Goal: Task Accomplishment & Management: Use online tool/utility

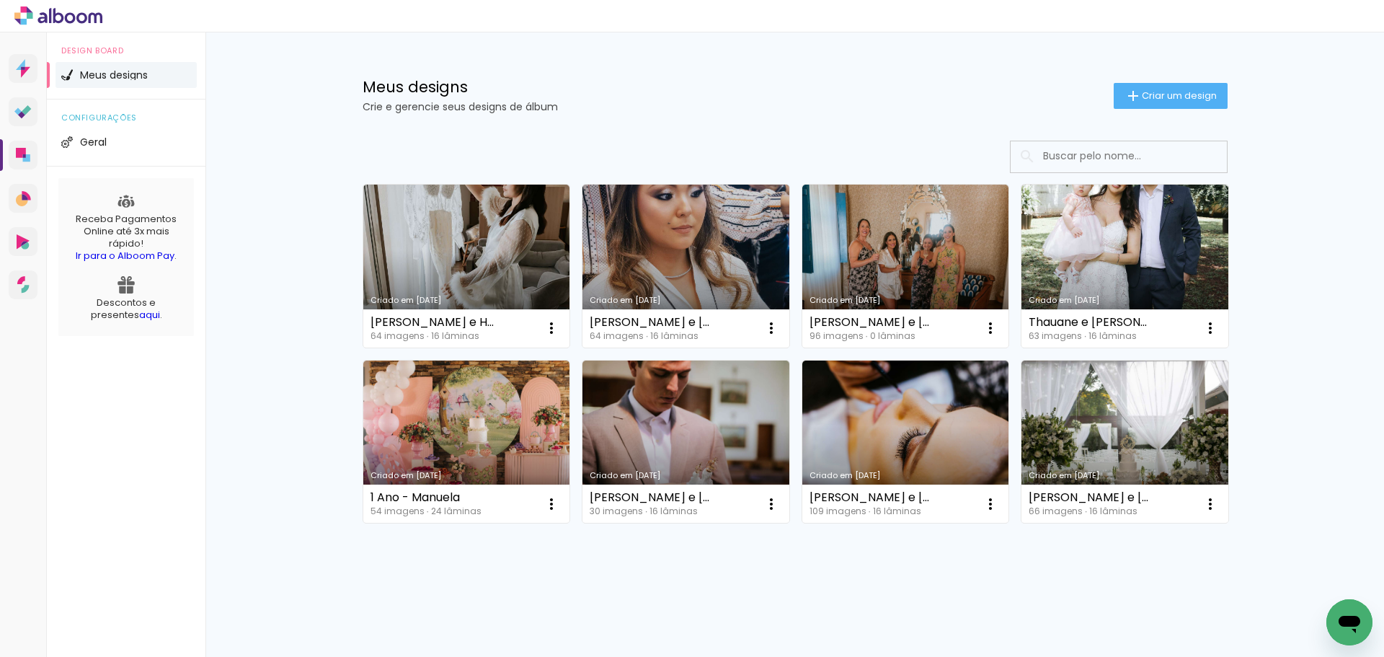
click at [315, 105] on div "Meus designs Crie e gerencie seus designs de álbum Criar um design Criado em 15…" at bounding box center [794, 344] width 1178 height 625
click at [970, 68] on div "Meus designs Crie e gerencie seus designs de álbum Criar um design" at bounding box center [795, 79] width 937 height 94
click at [1131, 92] on iron-icon at bounding box center [1132, 95] width 17 height 17
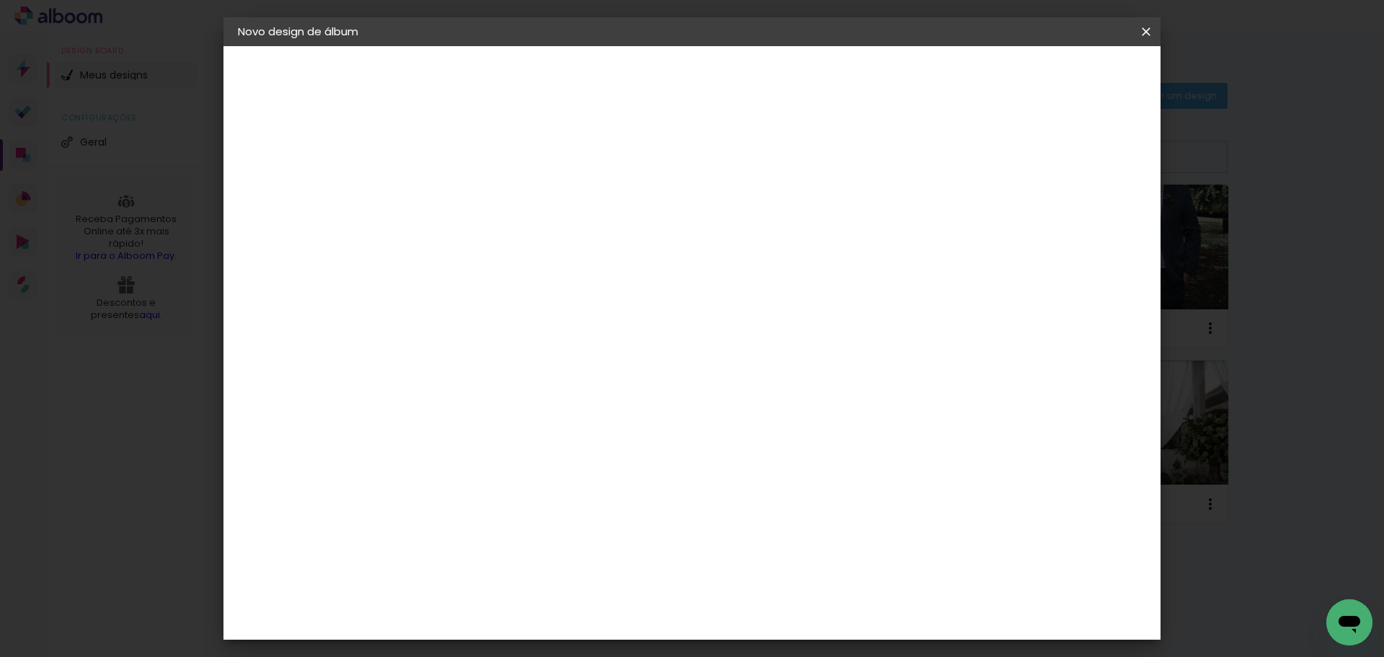
click at [474, 197] on input at bounding box center [474, 193] width 0 height 22
type input "c"
type input "C&L"
type paper-input "C&L"
click at [0, 0] on slot "Avançar" at bounding box center [0, 0] width 0 height 0
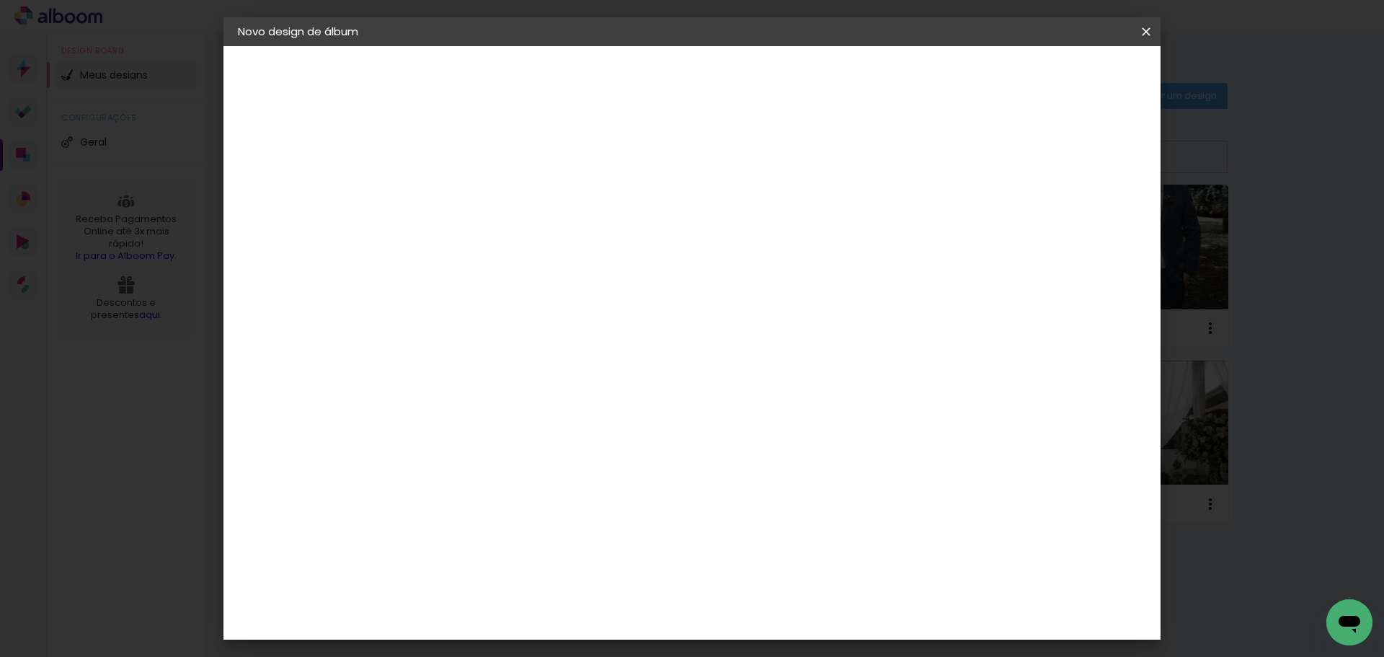
drag, startPoint x: 1024, startPoint y: 193, endPoint x: 1024, endPoint y: 205, distance: 11.5
click at [744, 195] on div at bounding box center [674, 194] width 138 height 19
click at [744, 208] on paper-item "Tamanho Livre" at bounding box center [674, 219] width 138 height 32
click at [765, 61] on header "Fornecedor Escolha um fornecedor ou avance com o tamanho livre. Voltar Avançar" at bounding box center [588, 89] width 354 height 86
click at [743, 86] on paper-button "Avançar" at bounding box center [707, 76] width 71 height 25
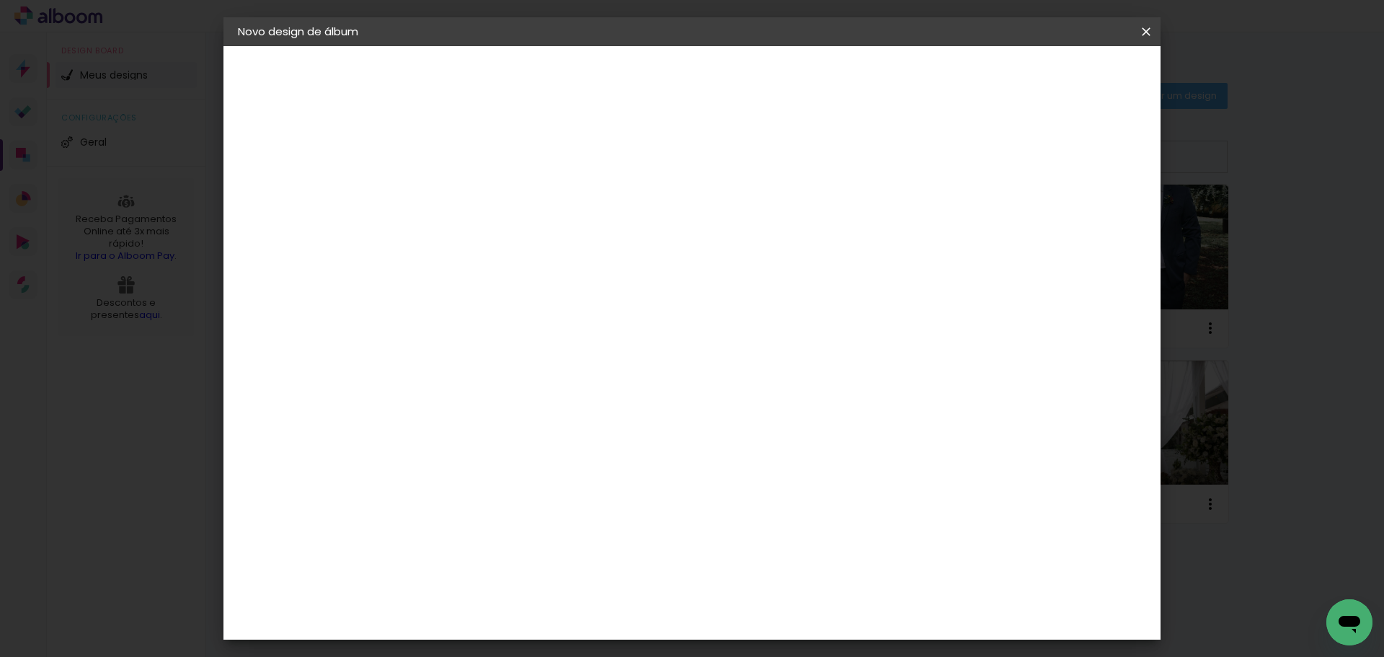
click at [1056, 76] on span "Iniciar design" at bounding box center [1023, 76] width 66 height 10
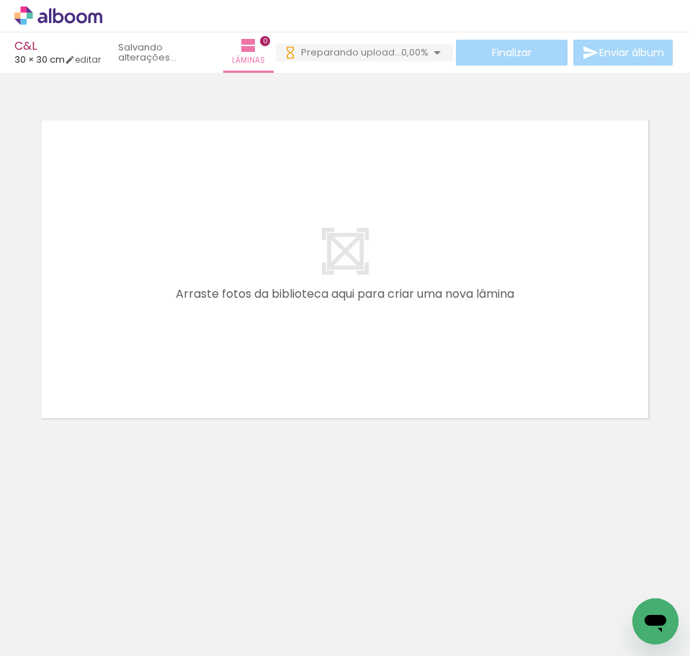
click at [541, 514] on neon-animatable "Confirmar Cancelar" at bounding box center [345, 319] width 690 height 492
click at [147, 621] on div at bounding box center [144, 607] width 48 height 71
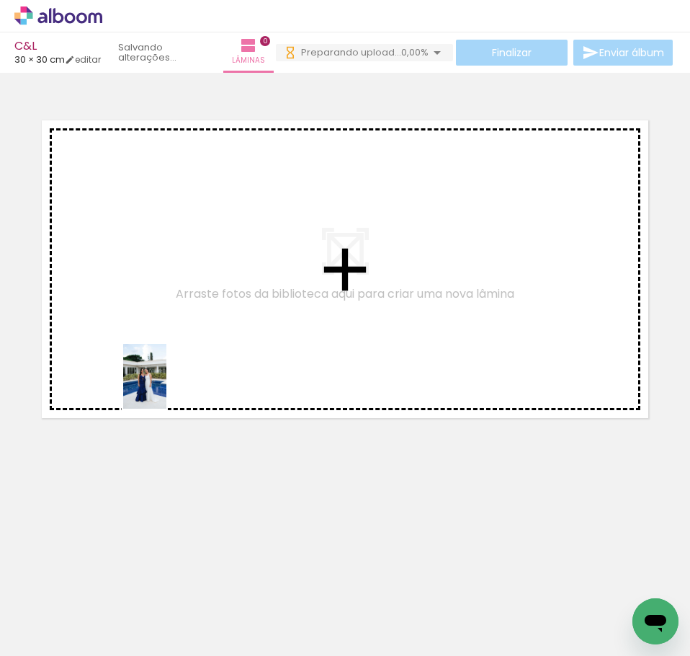
drag, startPoint x: 147, startPoint y: 621, endPoint x: 166, endPoint y: 387, distance: 235.1
click at [166, 387] on quentale-workspace at bounding box center [345, 328] width 690 height 656
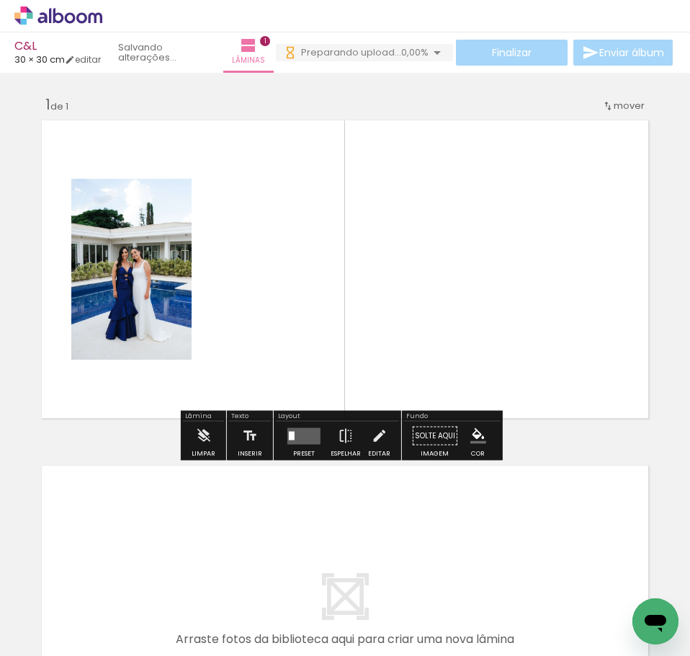
click at [166, 612] on div at bounding box center [144, 607] width 43 height 65
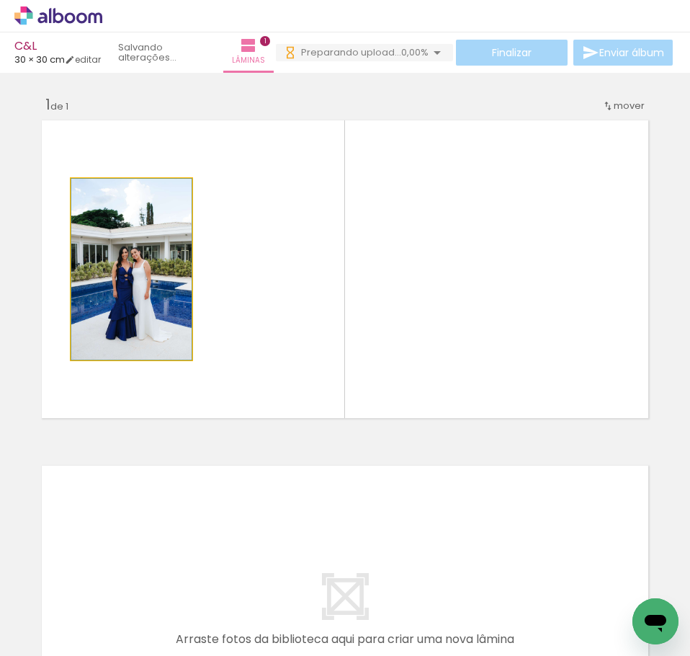
drag, startPoint x: 128, startPoint y: 242, endPoint x: 177, endPoint y: 324, distance: 95.3
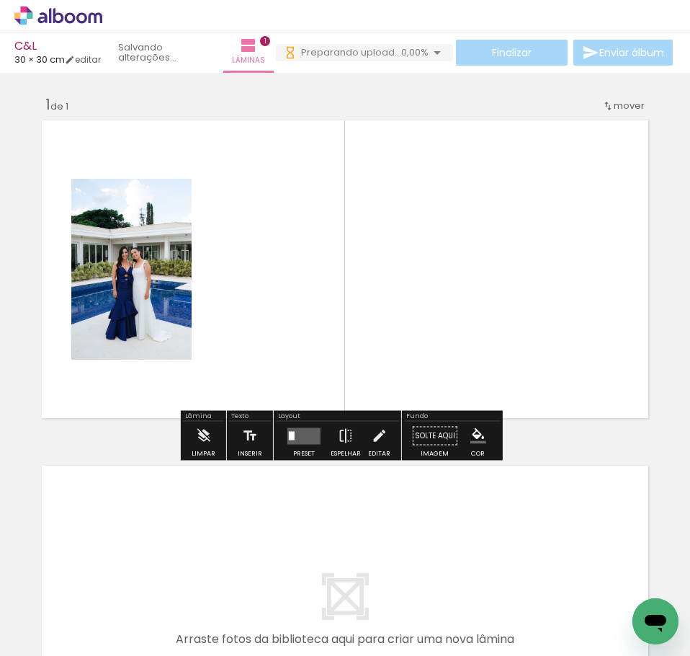
click at [140, 252] on quentale-photo at bounding box center [131, 269] width 120 height 181
click at [144, 258] on quentale-photo at bounding box center [131, 269] width 120 height 181
drag, startPoint x: 162, startPoint y: 273, endPoint x: 206, endPoint y: 248, distance: 50.7
click at [206, 248] on quentale-layouter at bounding box center [345, 269] width 618 height 309
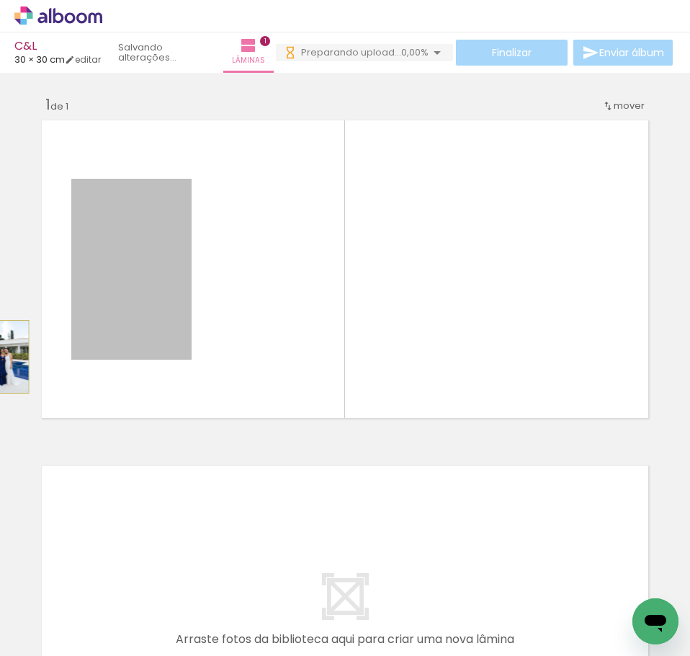
drag, startPoint x: 169, startPoint y: 290, endPoint x: -1, endPoint y: 357, distance: 182.8
click at [0, 357] on html "link( href="../../bower_components/polymer/polymer.html" rel="import" ) picture…" at bounding box center [345, 328] width 690 height 656
drag, startPoint x: 135, startPoint y: 259, endPoint x: 14, endPoint y: 298, distance: 127.4
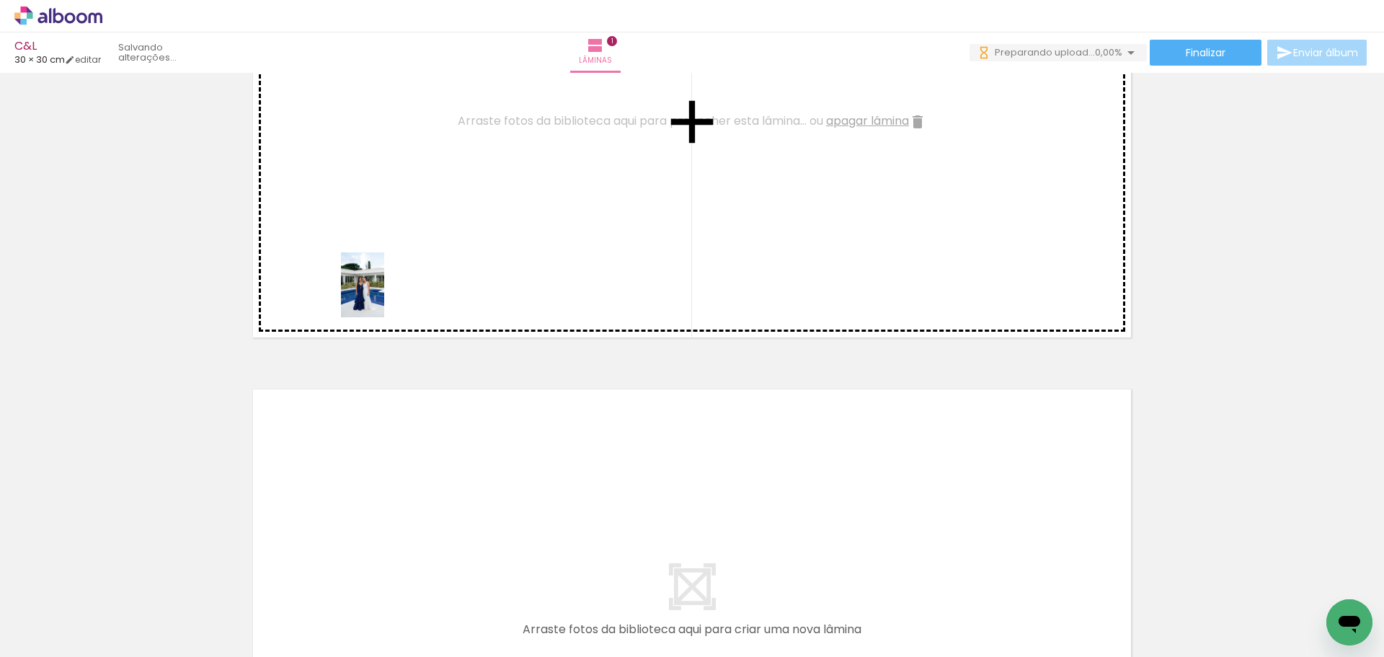
drag, startPoint x: 138, startPoint y: 629, endPoint x: 403, endPoint y: 259, distance: 454.0
click at [403, 259] on quentale-workspace at bounding box center [692, 328] width 1384 height 657
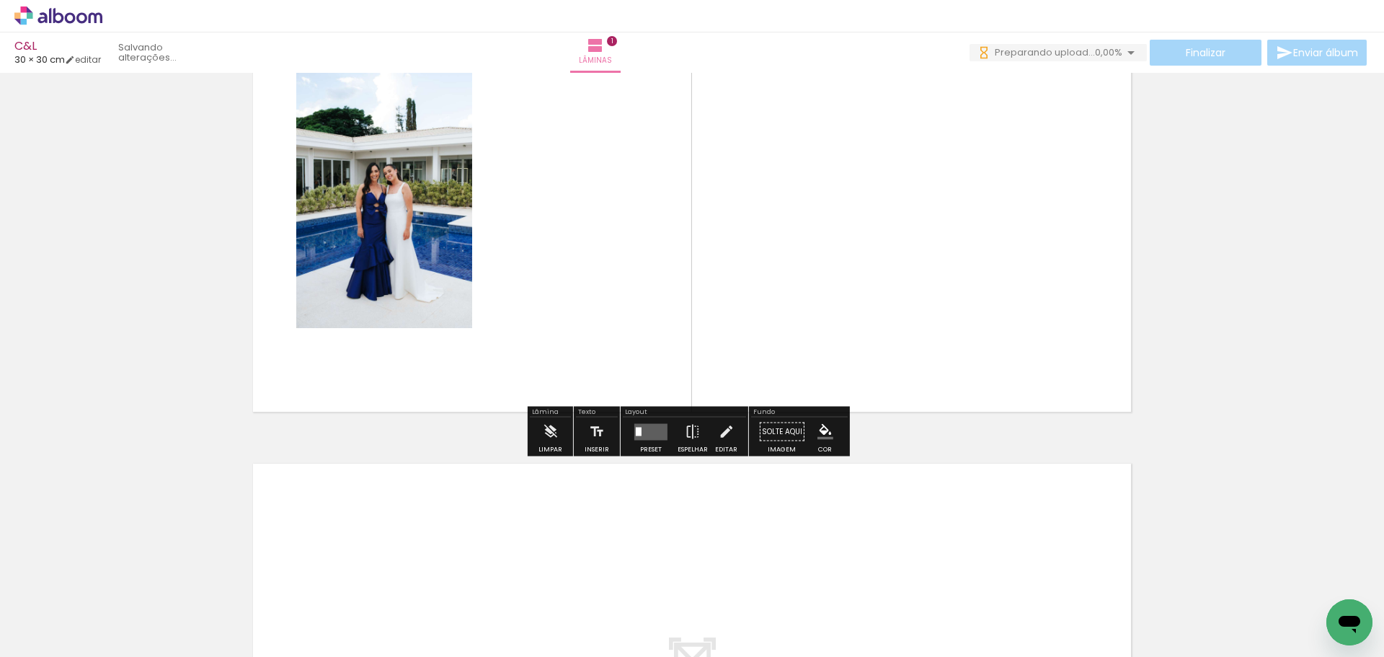
scroll to position [144, 0]
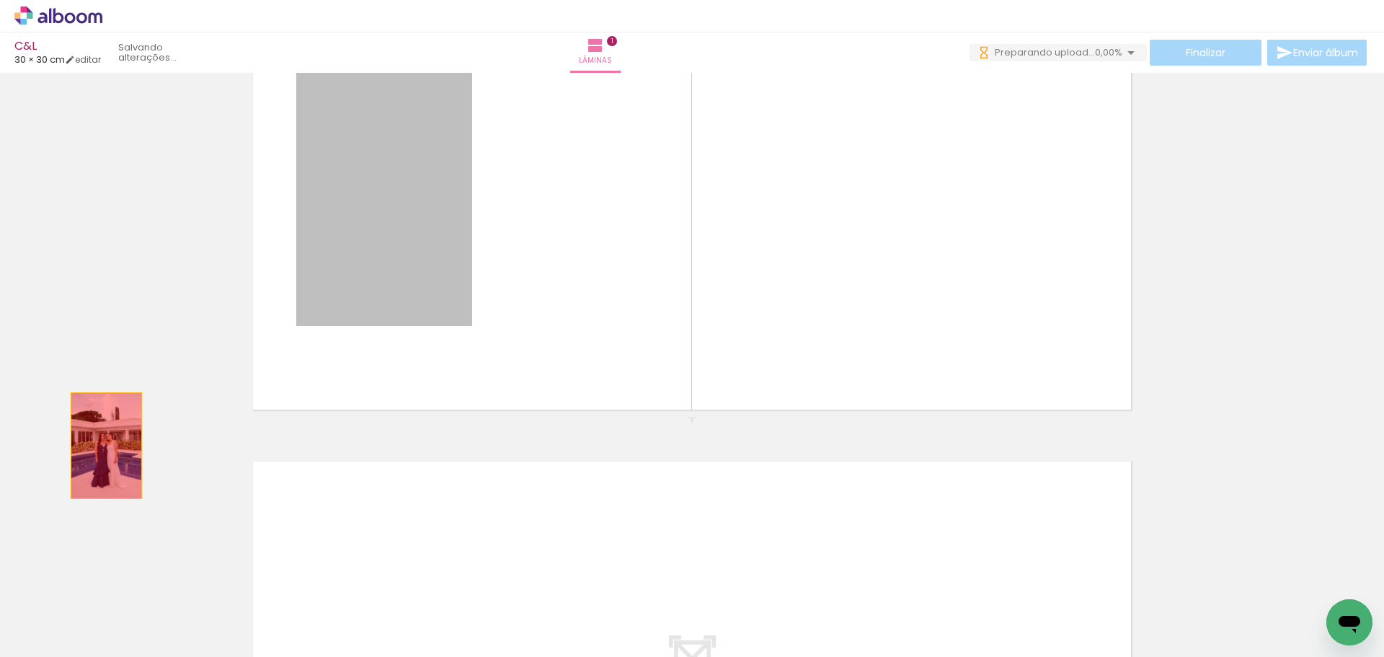
drag, startPoint x: 371, startPoint y: 299, endPoint x: 99, endPoint y: 445, distance: 308.6
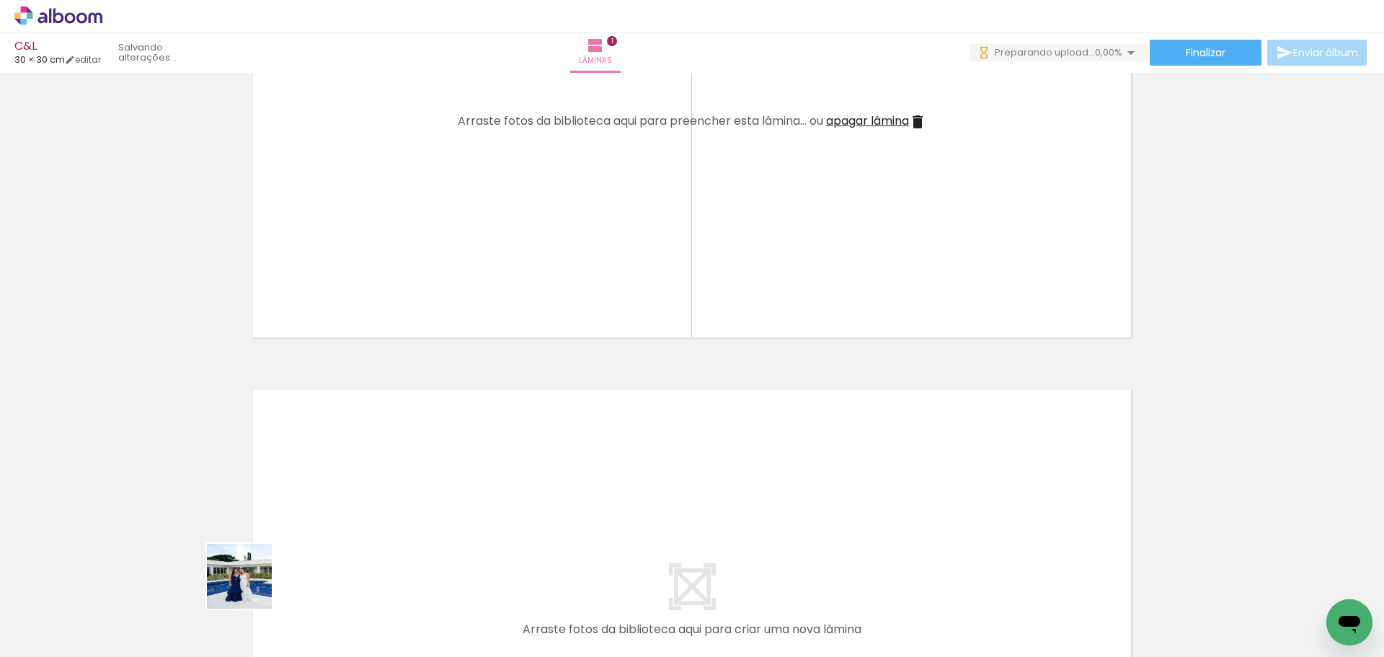
drag, startPoint x: 189, startPoint y: 603, endPoint x: 350, endPoint y: 550, distance: 169.8
click at [350, 550] on quentale-workspace at bounding box center [692, 328] width 1384 height 657
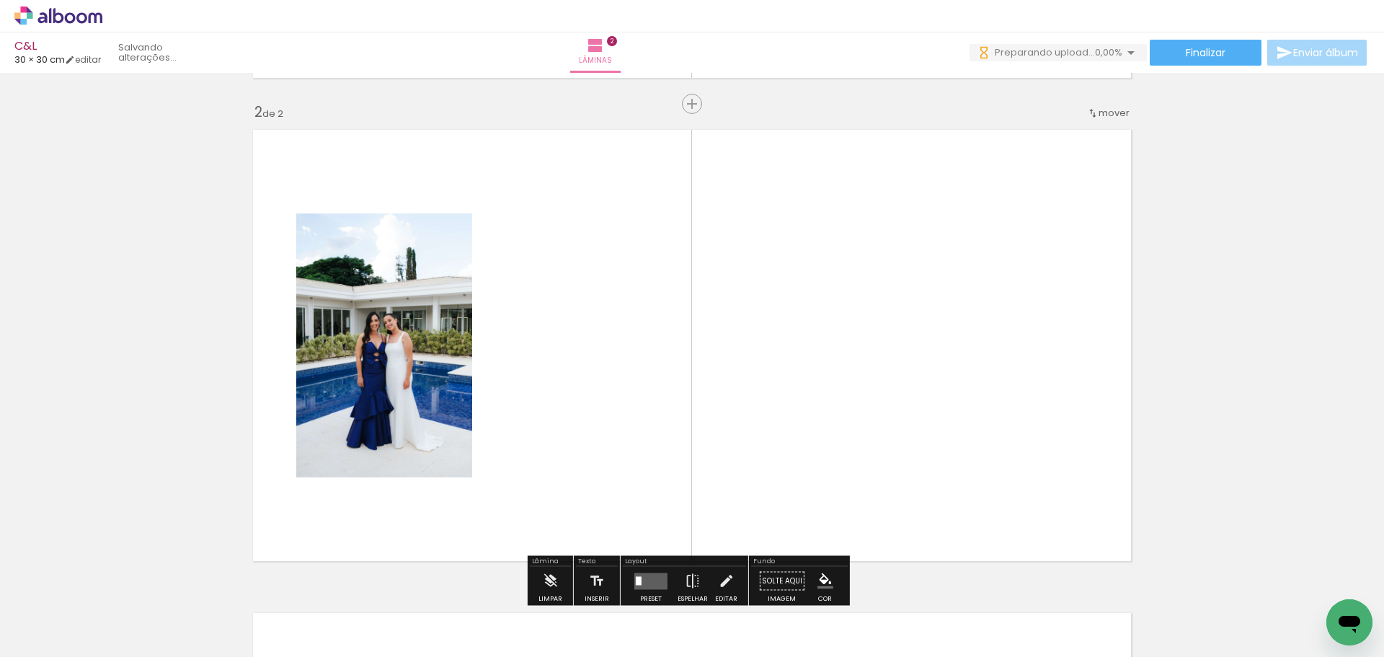
scroll to position [522, 0]
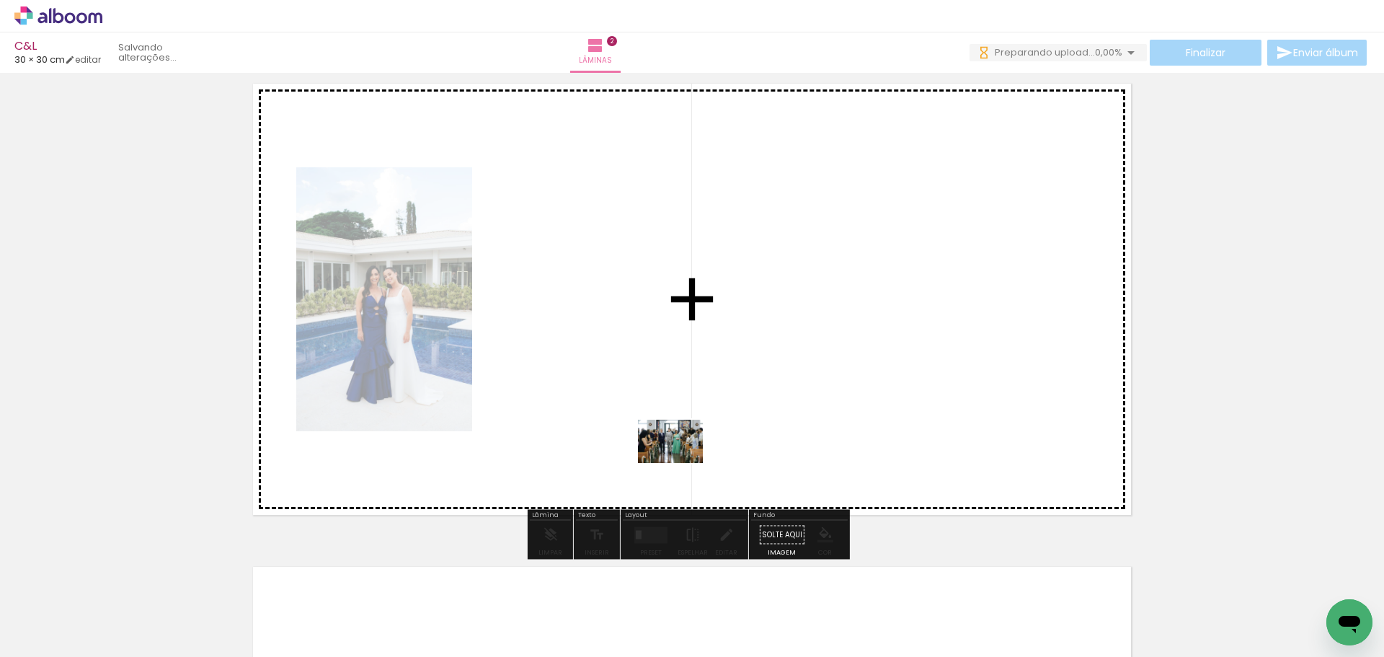
drag, startPoint x: 231, startPoint y: 628, endPoint x: 687, endPoint y: 460, distance: 485.5
click at [687, 460] on quentale-workspace at bounding box center [692, 328] width 1384 height 657
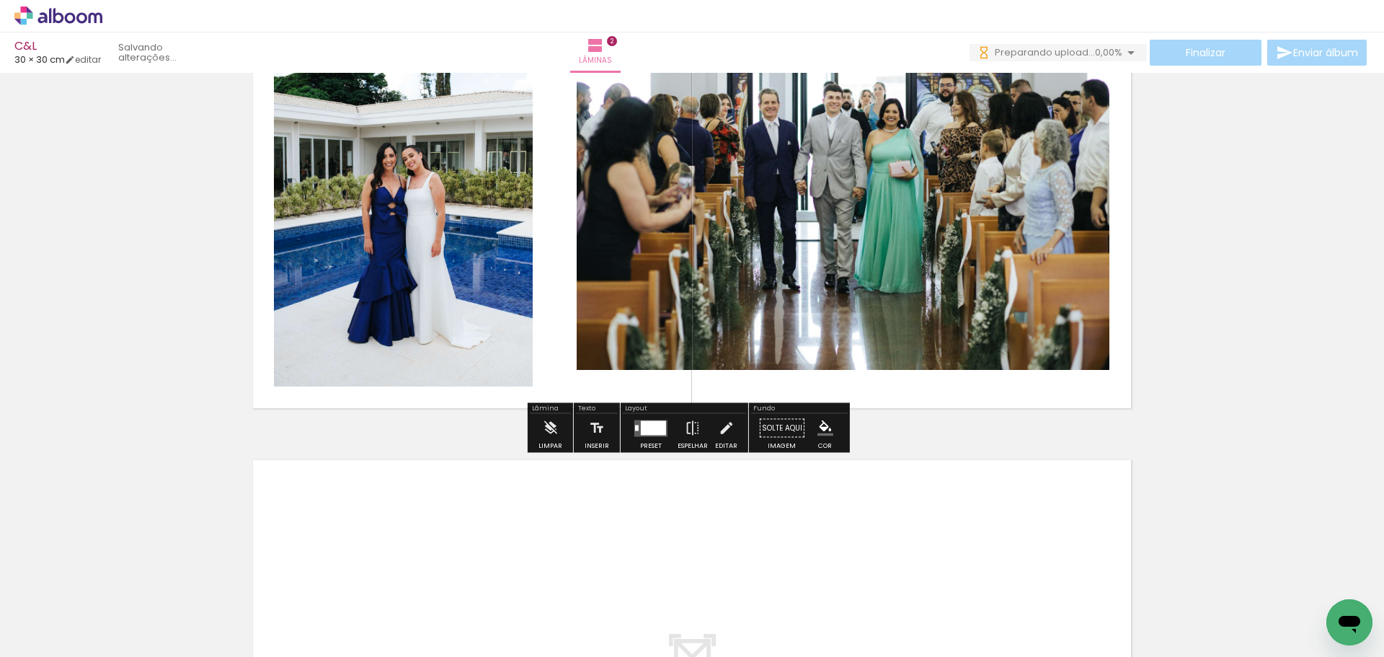
scroll to position [738, 0]
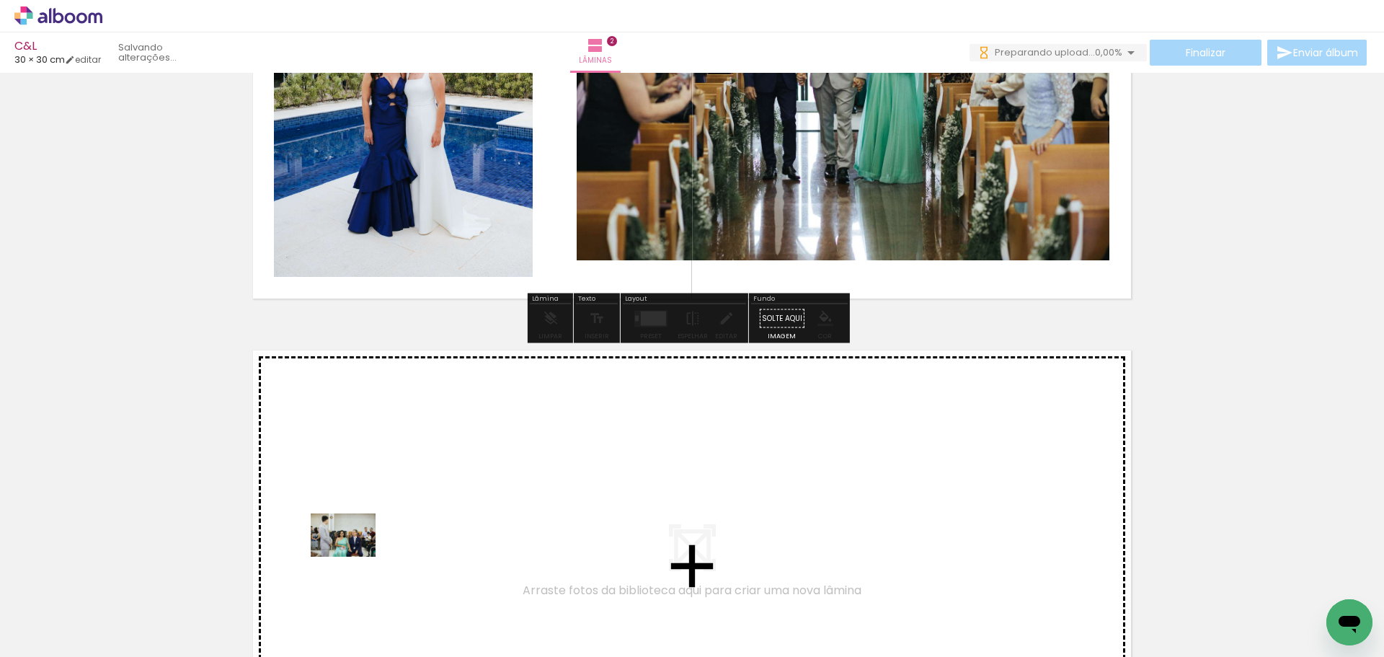
drag, startPoint x: 324, startPoint y: 597, endPoint x: 373, endPoint y: 520, distance: 91.0
click at [373, 520] on quentale-workspace at bounding box center [692, 328] width 1384 height 657
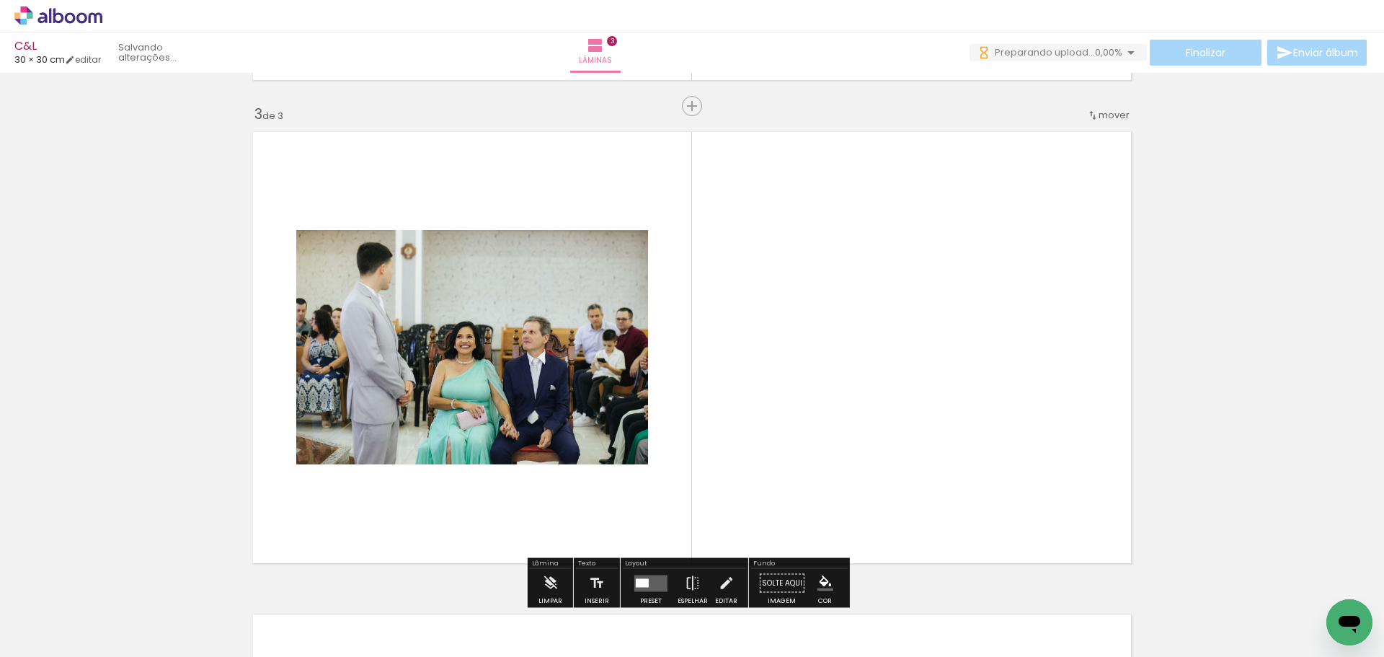
scroll to position [985, 0]
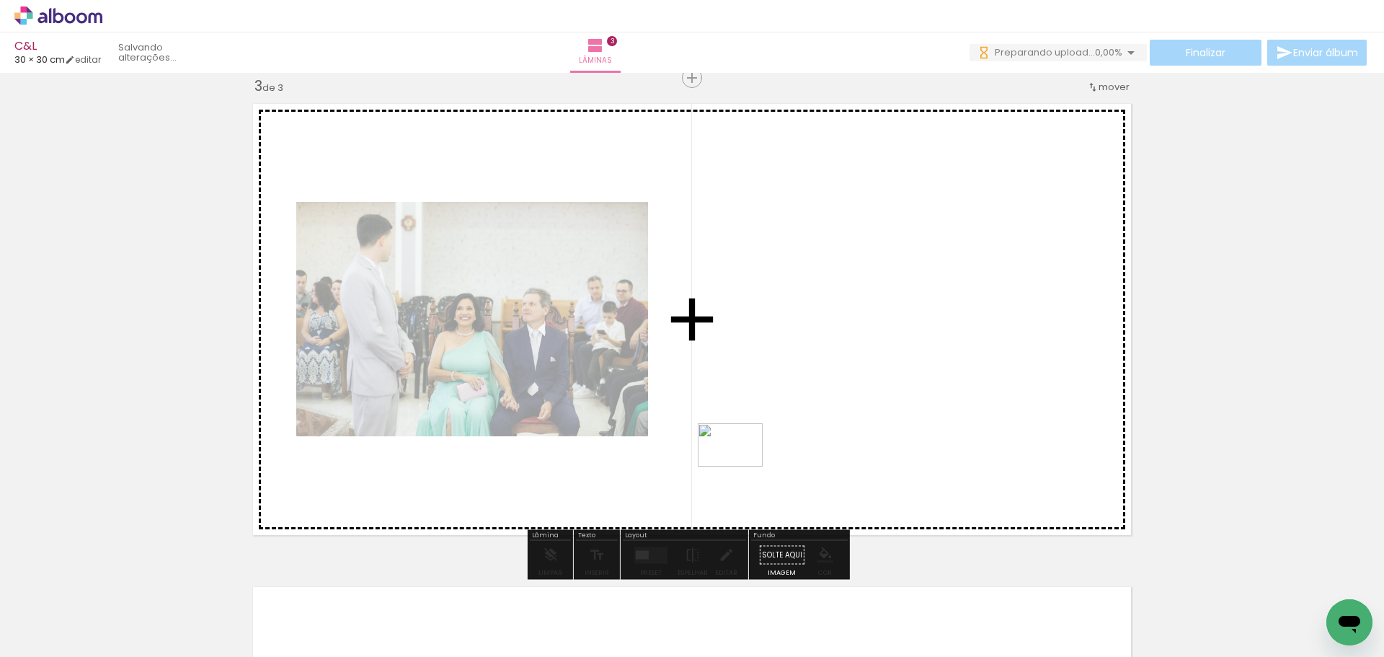
drag, startPoint x: 397, startPoint y: 608, endPoint x: 781, endPoint y: 449, distance: 414.9
click at [781, 449] on quentale-workspace at bounding box center [692, 328] width 1384 height 657
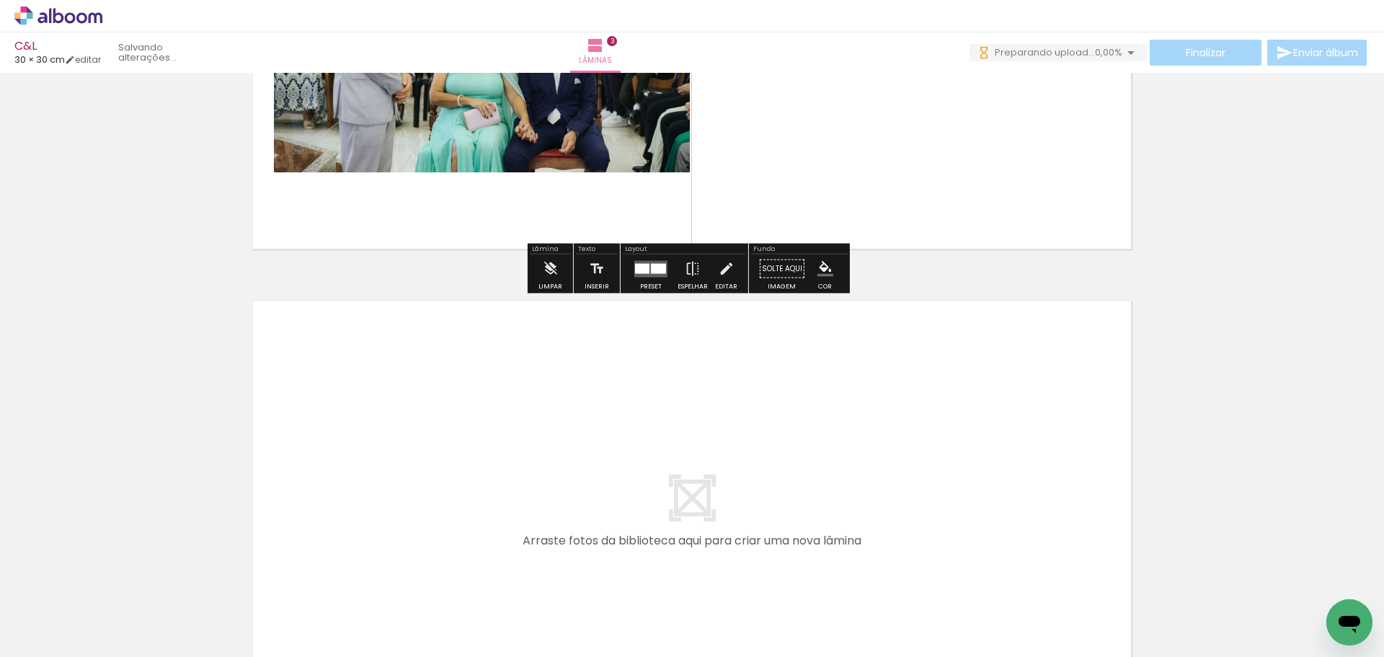
scroll to position [1273, 0]
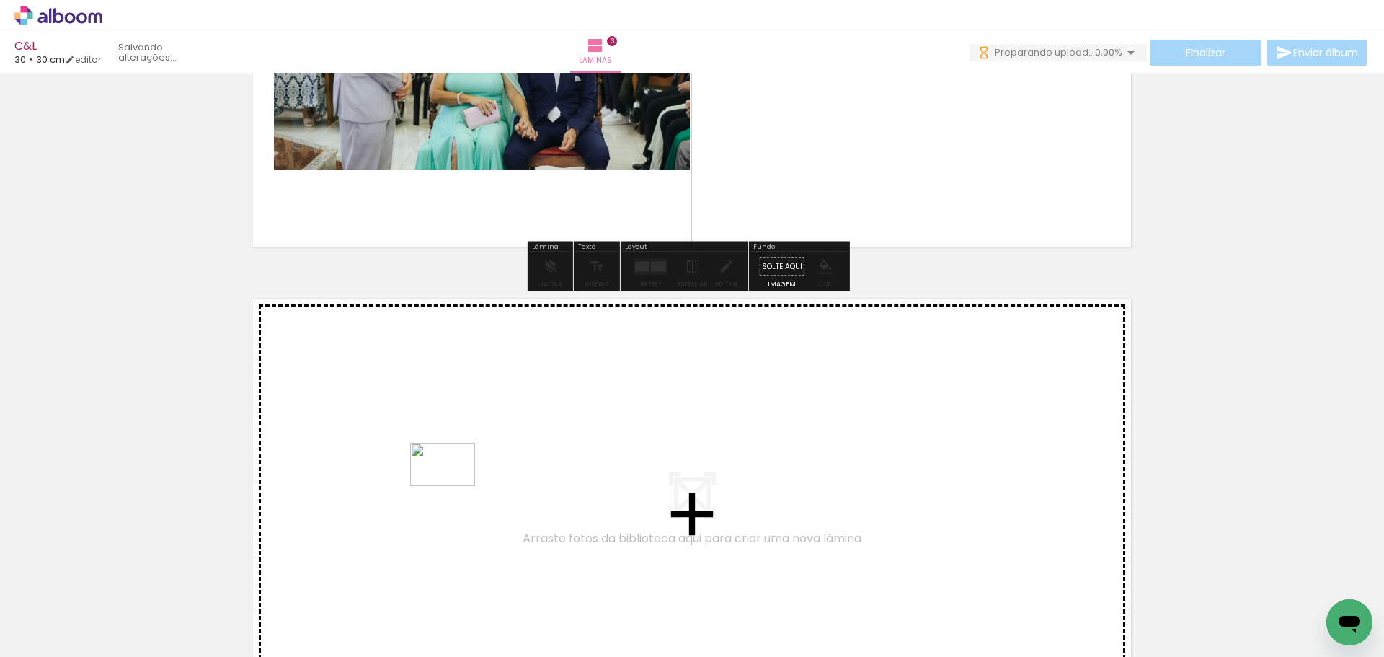
drag, startPoint x: 480, startPoint y: 610, endPoint x: 453, endPoint y: 483, distance: 129.6
click at [453, 483] on quentale-workspace at bounding box center [692, 328] width 1384 height 657
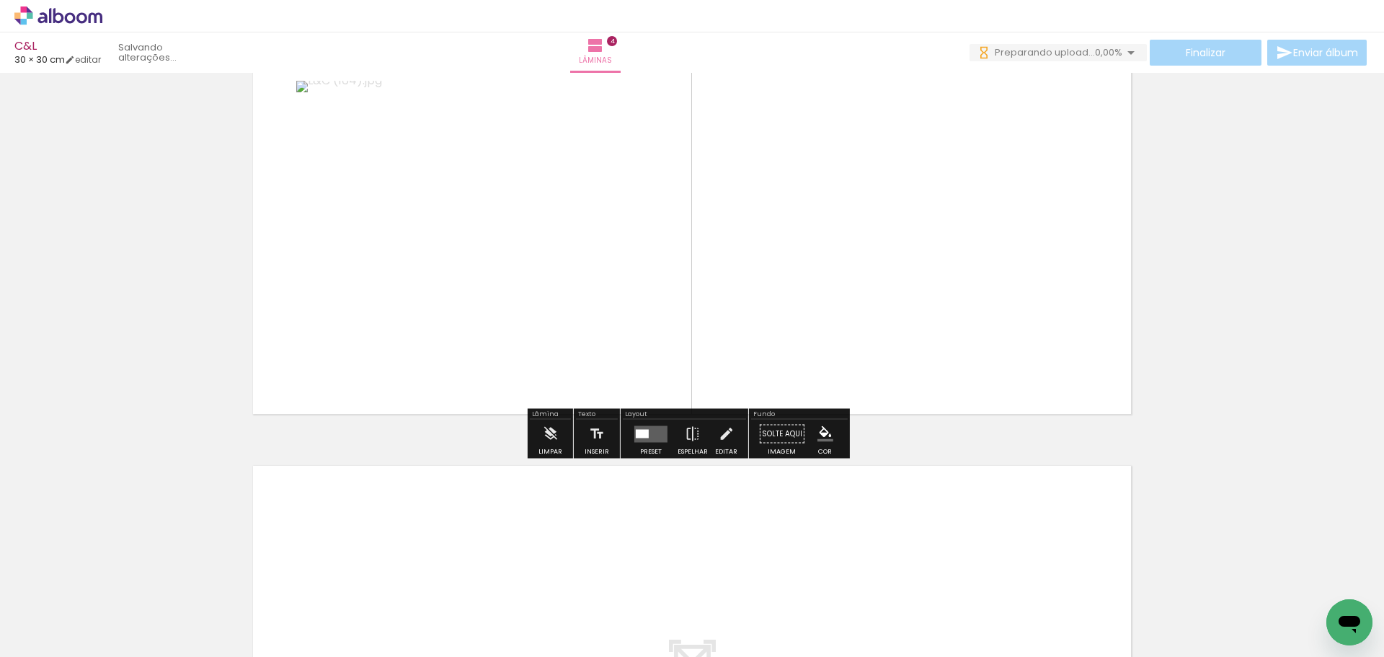
scroll to position [1612, 0]
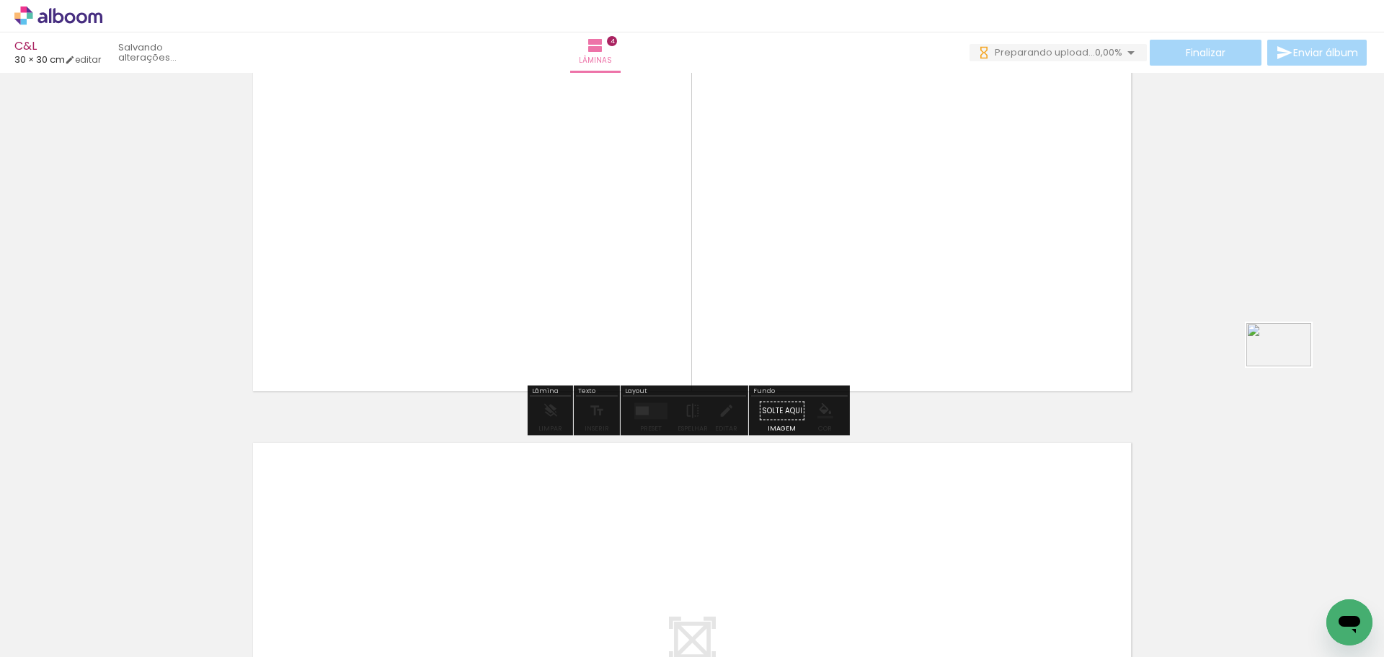
drag, startPoint x: 570, startPoint y: 607, endPoint x: 1290, endPoint y: 366, distance: 759.2
click at [1290, 366] on quentale-workspace at bounding box center [692, 328] width 1384 height 657
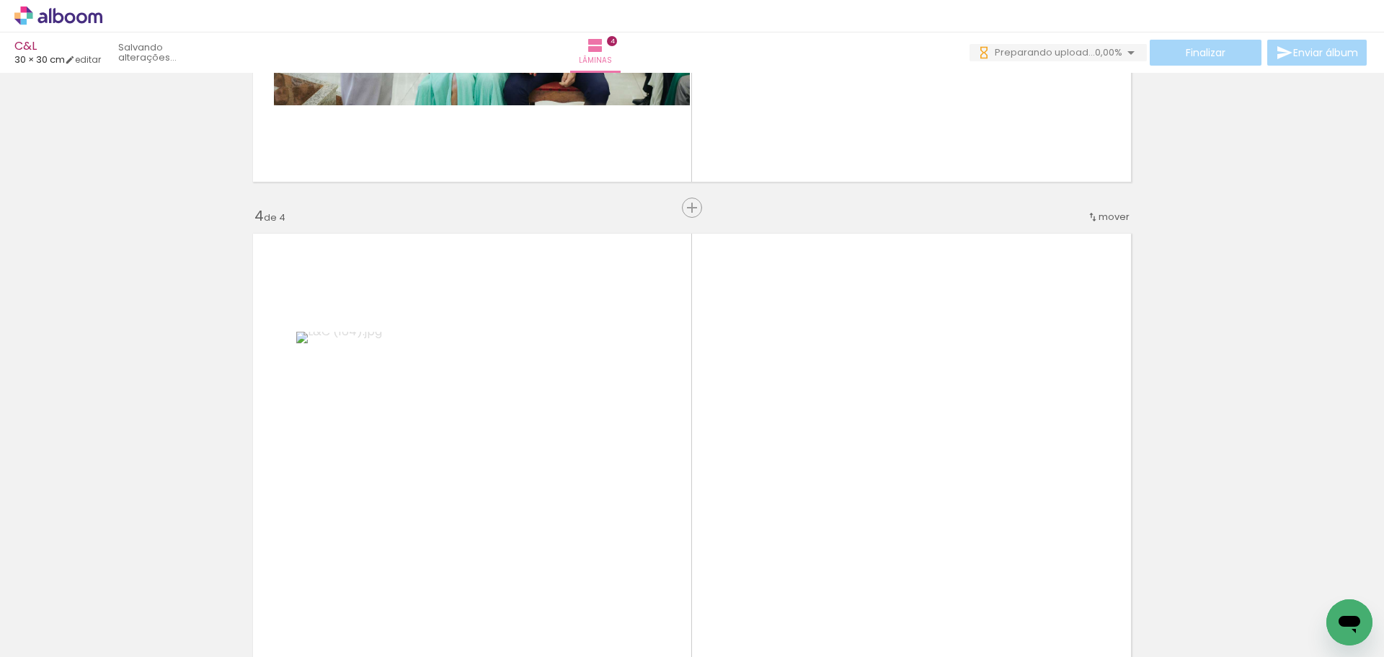
scroll to position [1323, 0]
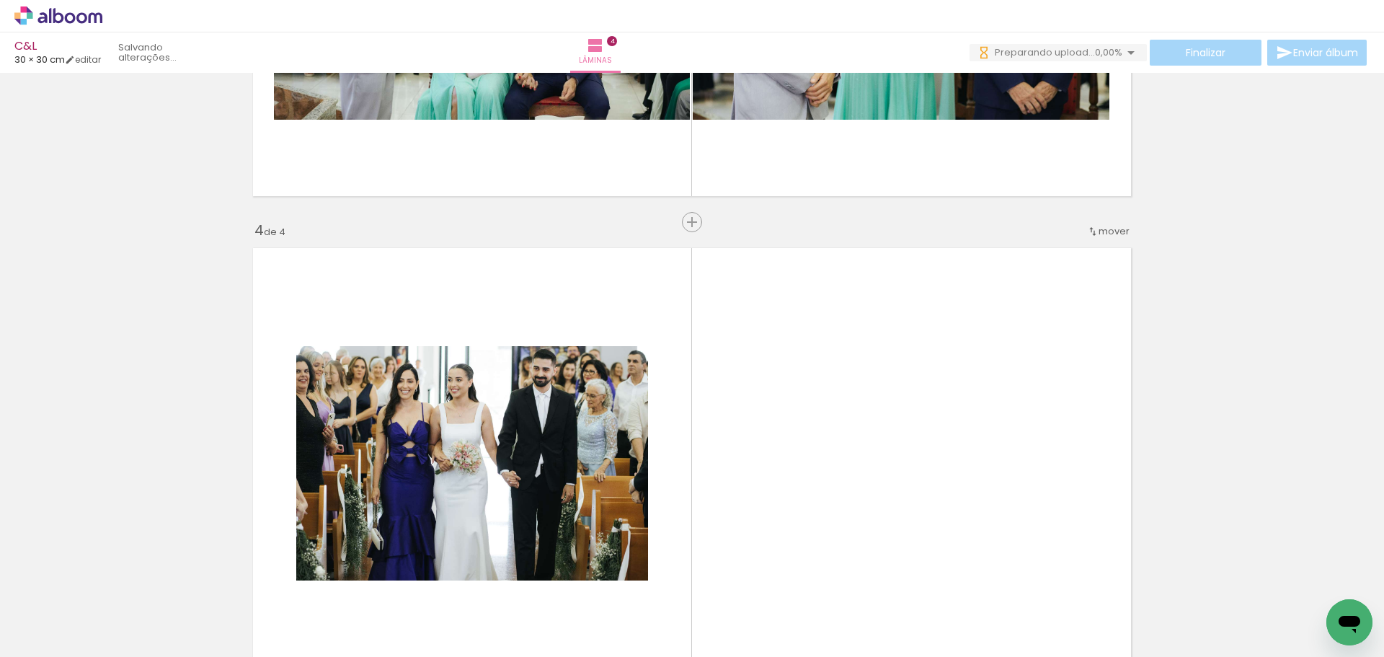
click at [661, 626] on div at bounding box center [628, 608] width 65 height 43
click at [658, 623] on div at bounding box center [628, 609] width 71 height 48
click at [167, 623] on iron-image at bounding box center [144, 608] width 46 height 68
click at [166, 623] on div at bounding box center [144, 608] width 43 height 65
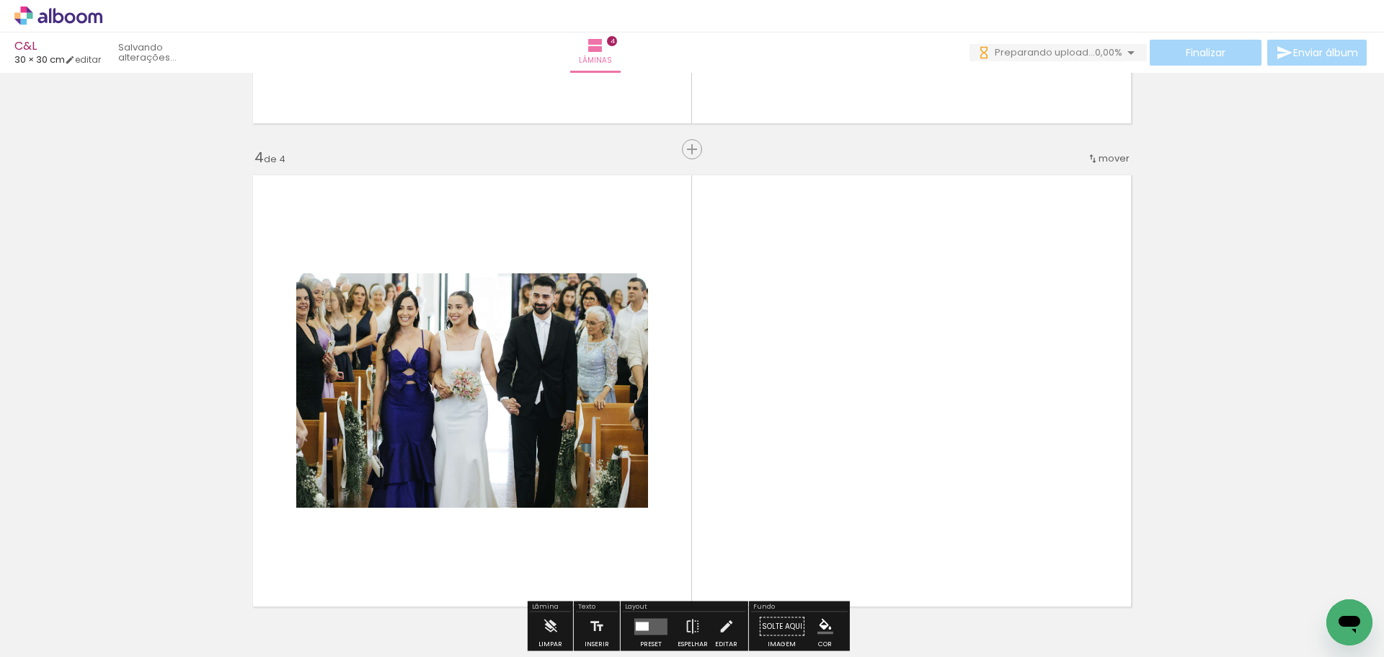
scroll to position [1684, 0]
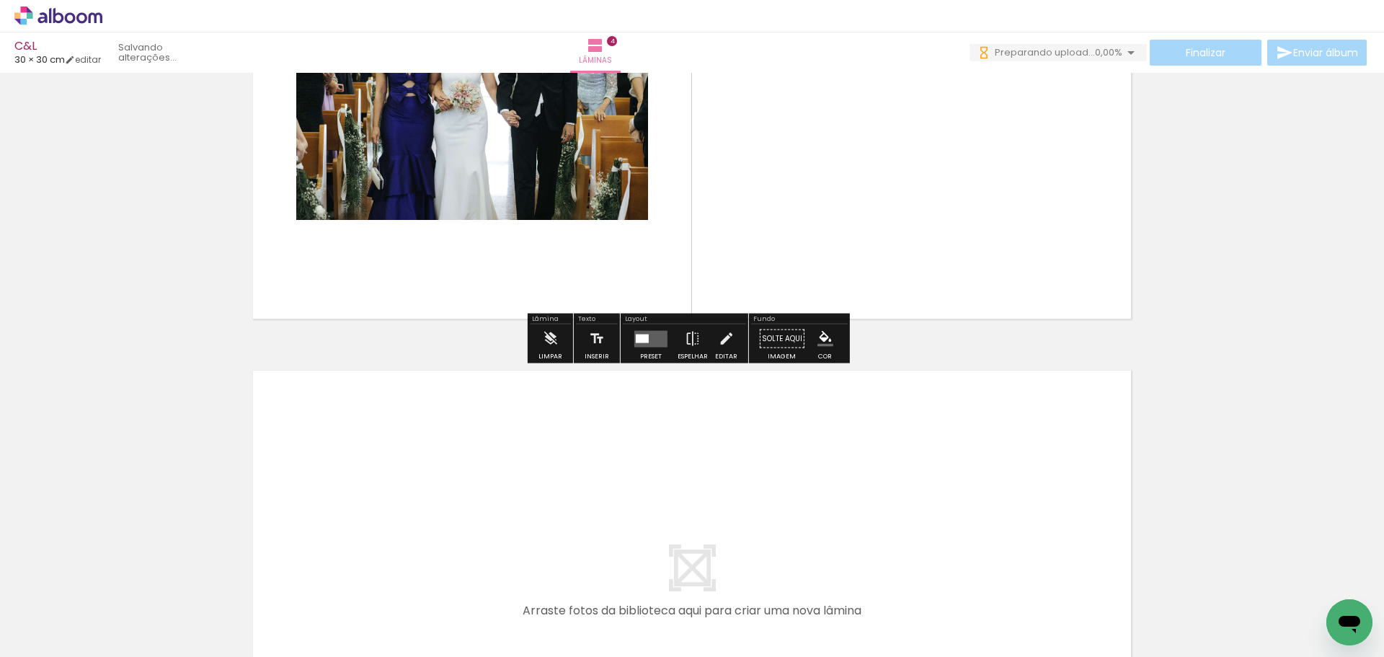
click at [650, 348] on div at bounding box center [650, 338] width 39 height 29
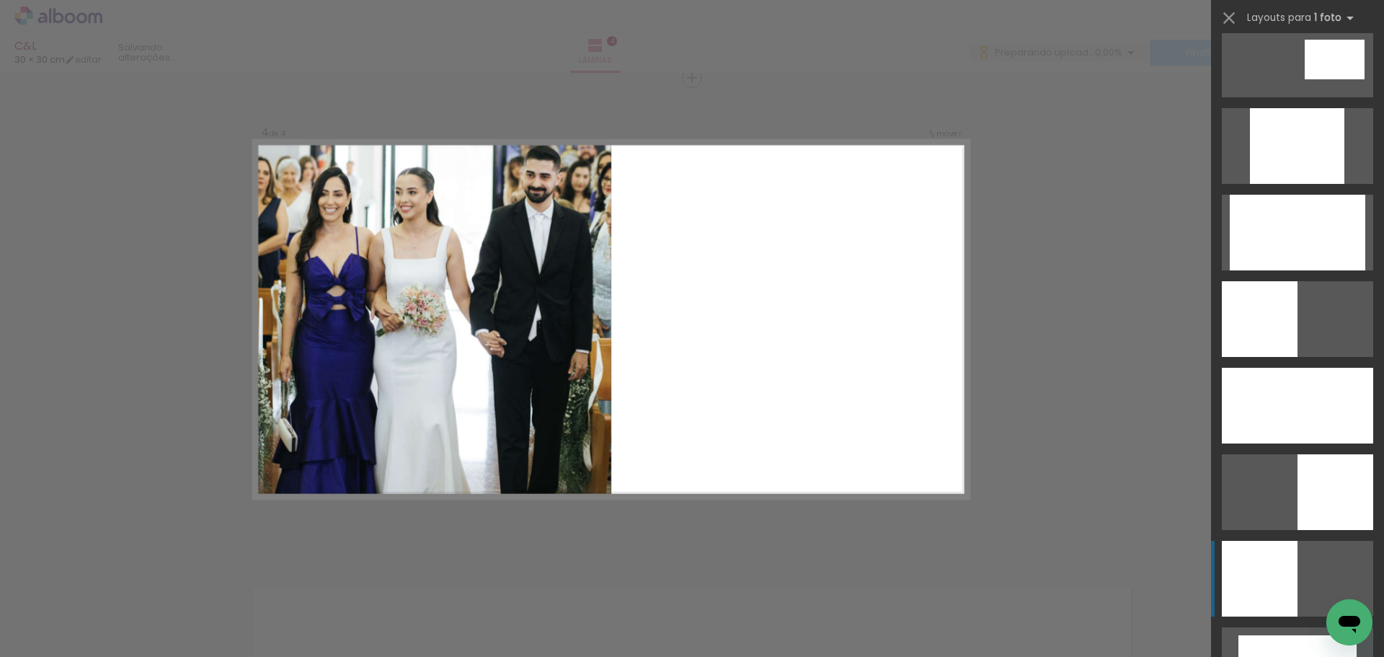
scroll to position [865, 0]
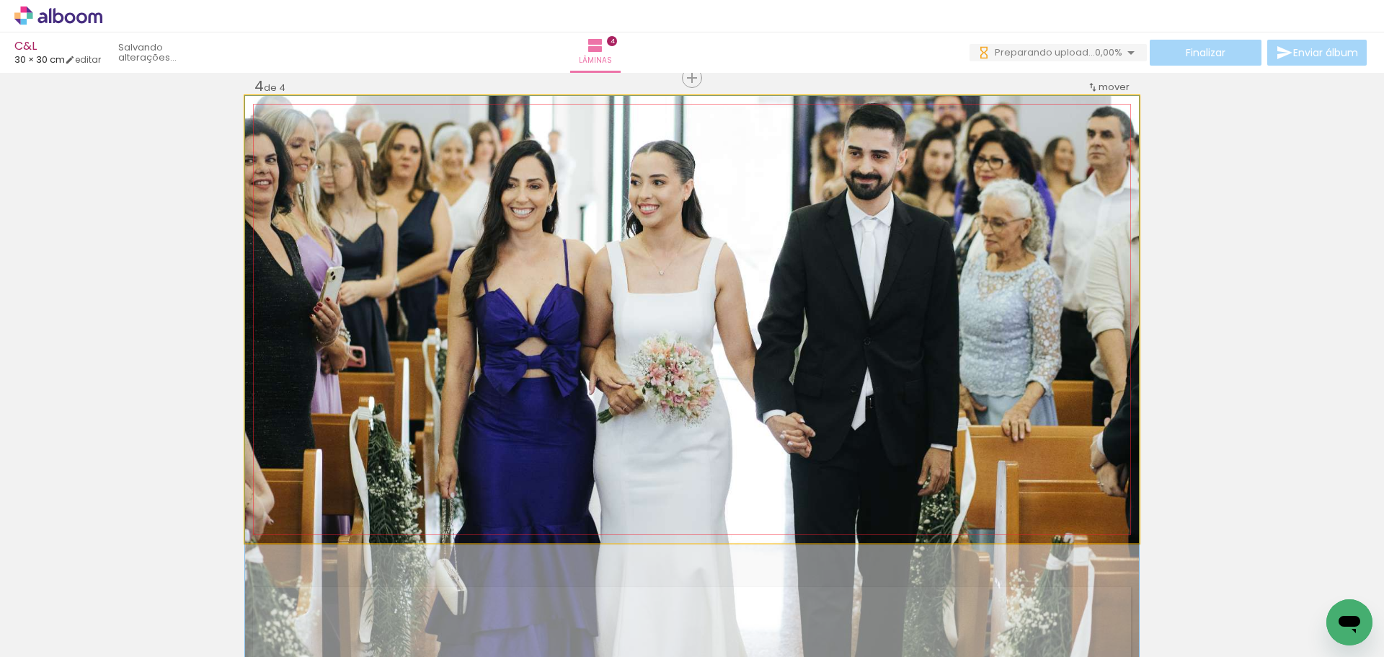
drag, startPoint x: 890, startPoint y: 327, endPoint x: 889, endPoint y: 441, distance: 113.9
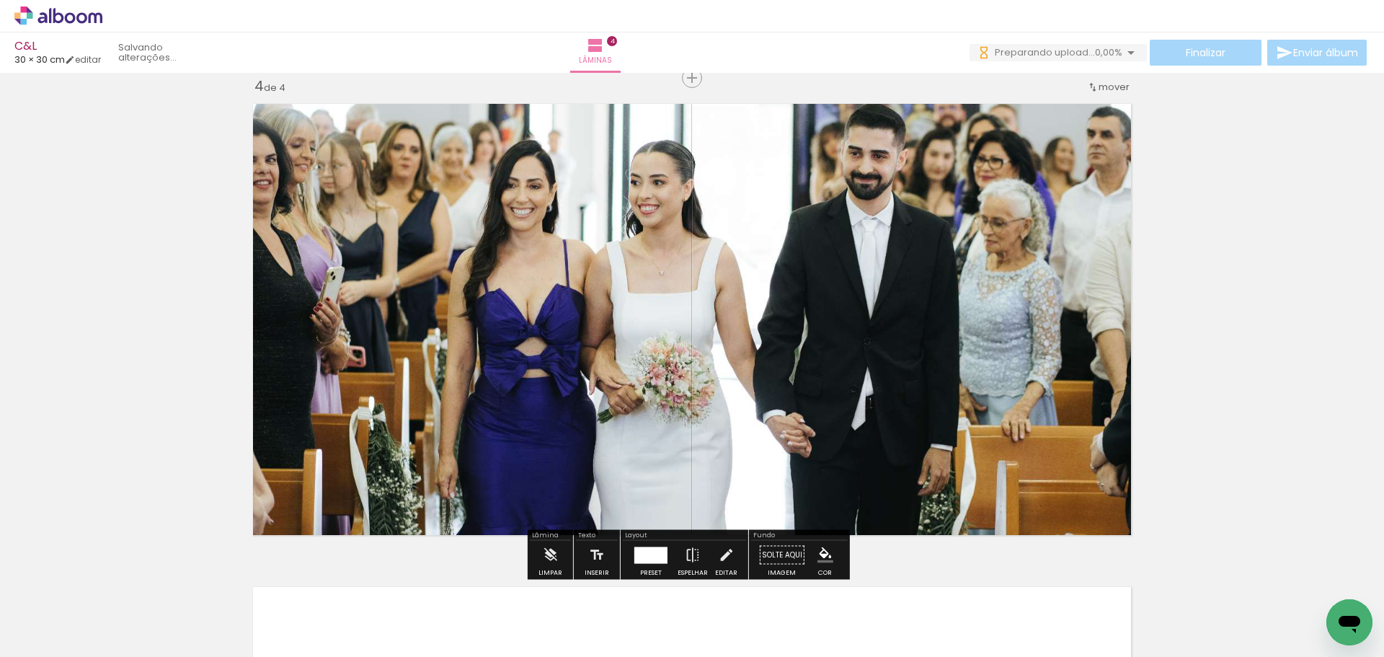
click at [659, 559] on div at bounding box center [650, 554] width 33 height 17
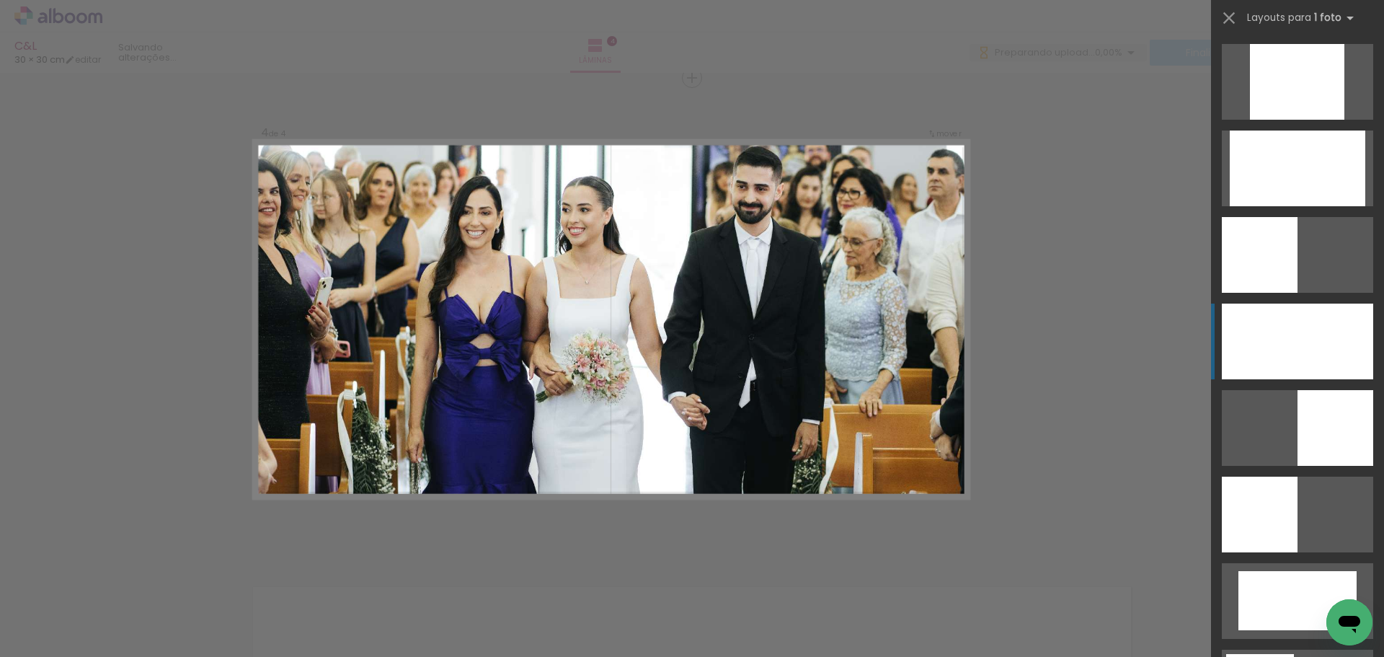
scroll to position [1124, 0]
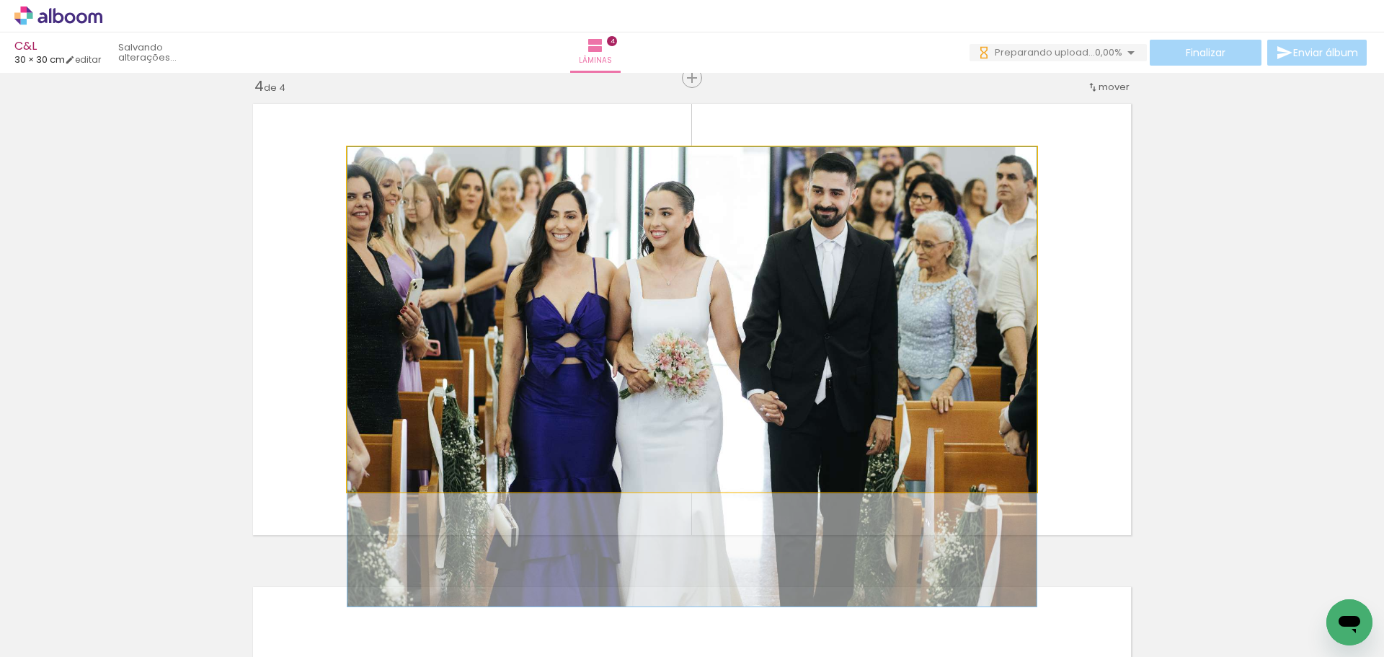
drag, startPoint x: 727, startPoint y: 311, endPoint x: 727, endPoint y: 324, distance: 13.7
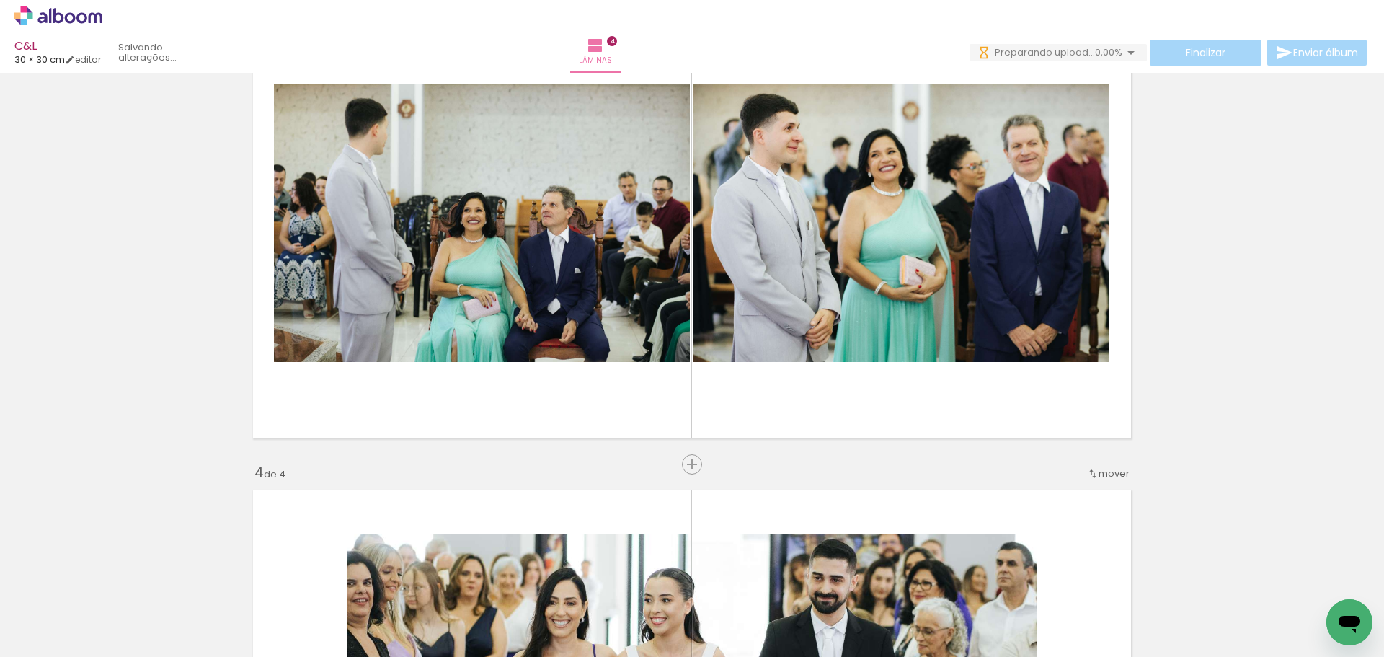
scroll to position [1107, 0]
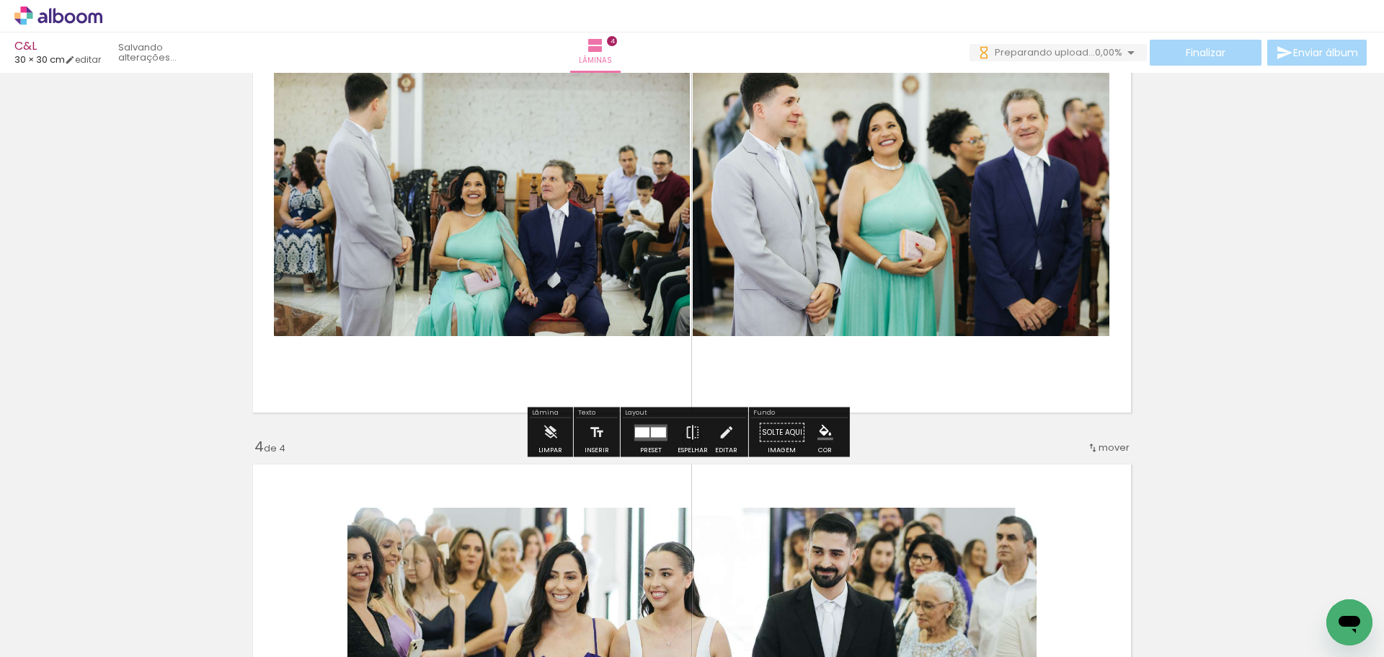
click at [650, 445] on div at bounding box center [650, 432] width 39 height 29
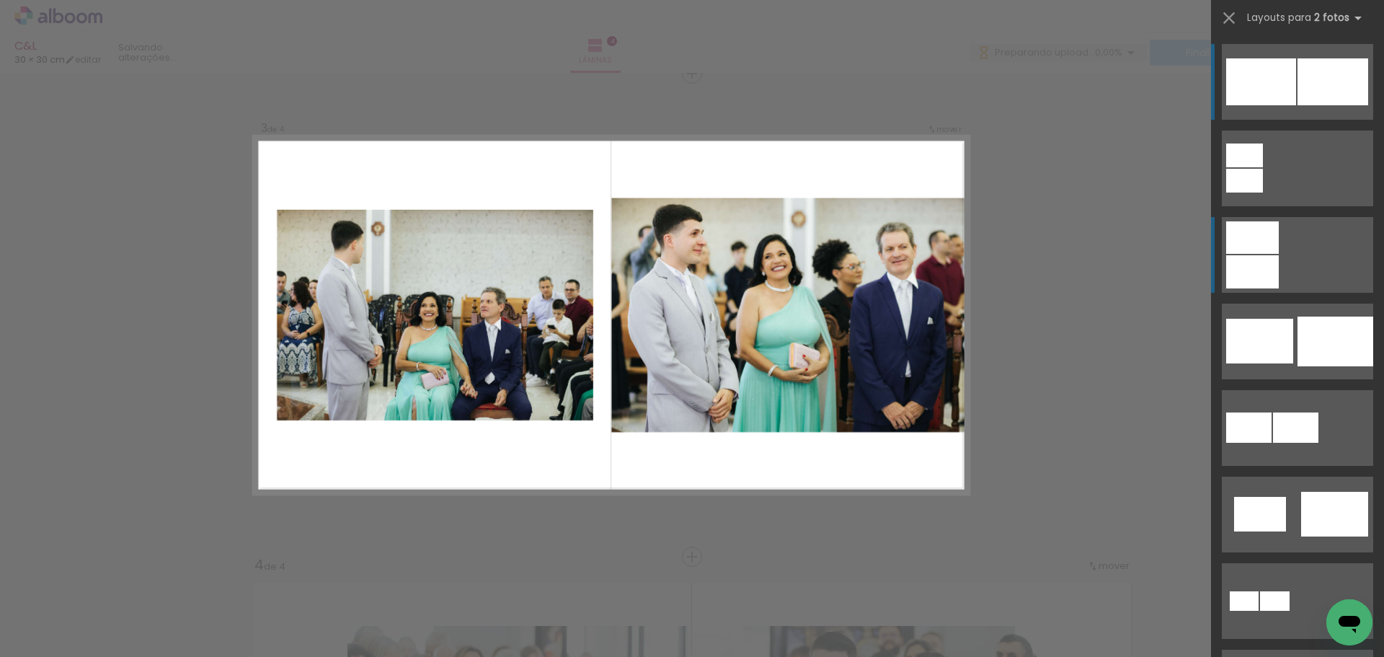
scroll to position [985, 0]
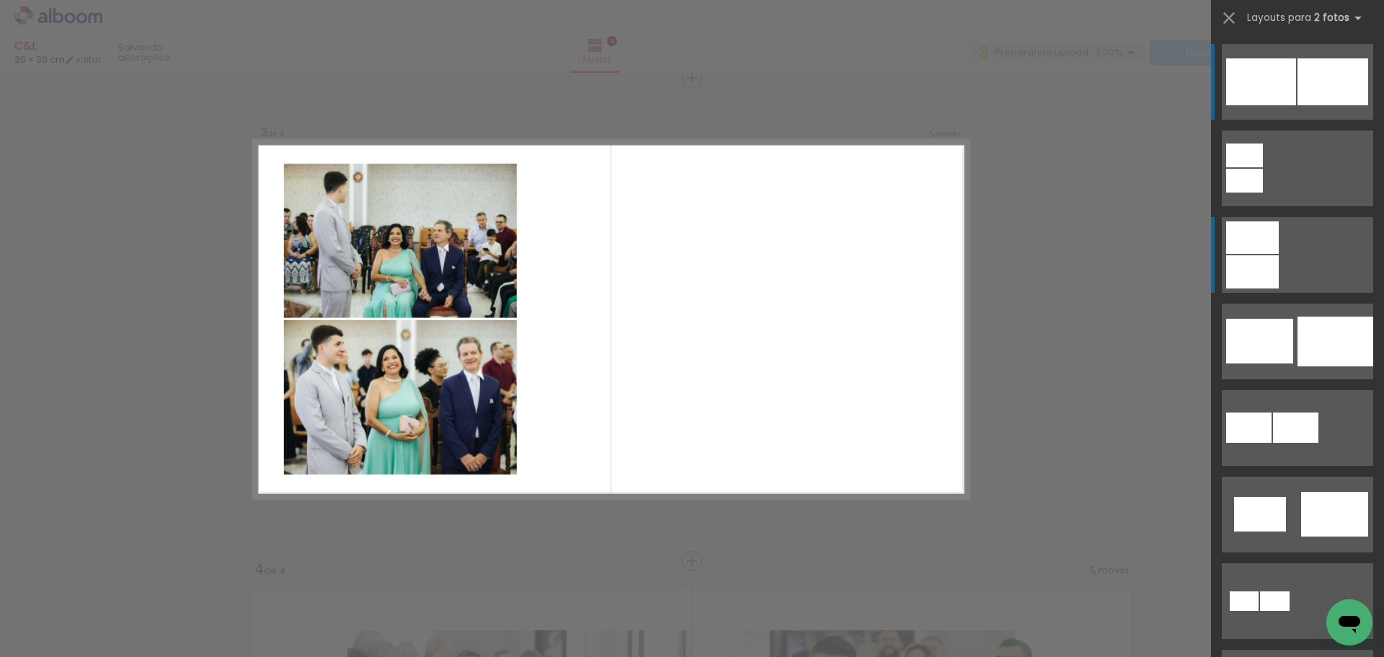
click at [1275, 206] on quentale-layouter at bounding box center [1297, 168] width 151 height 76
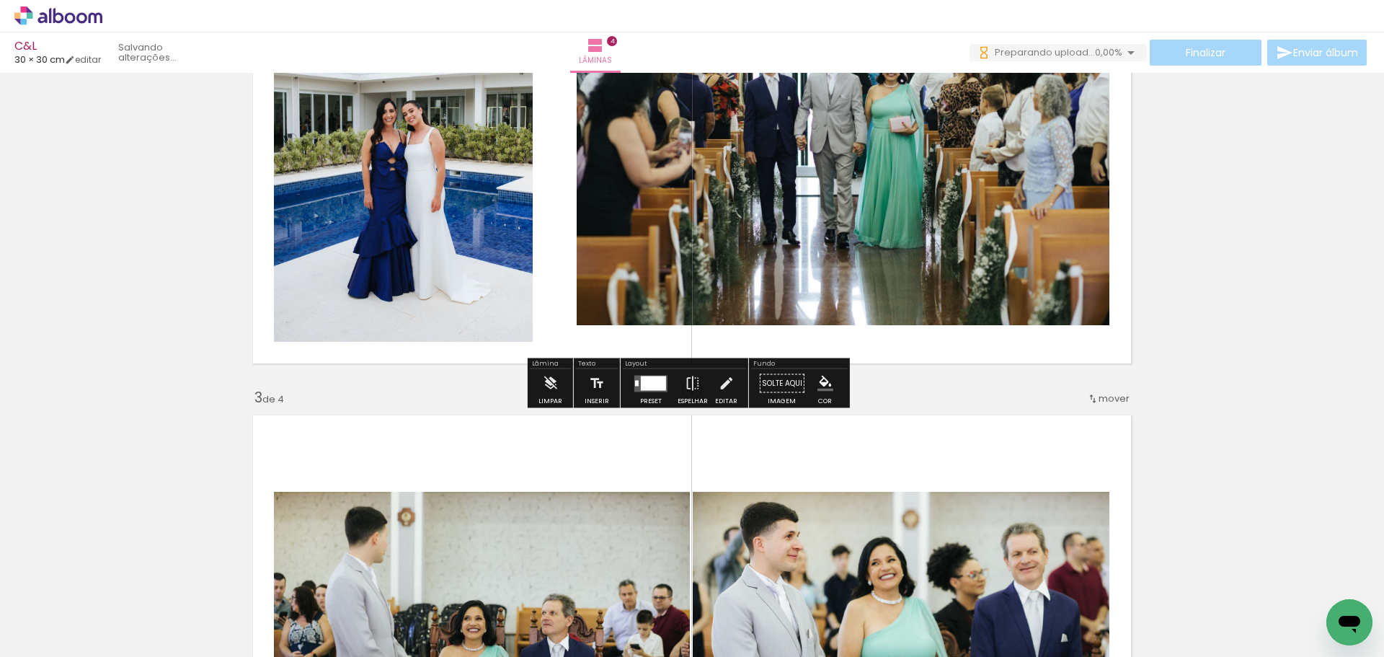
scroll to position [696, 0]
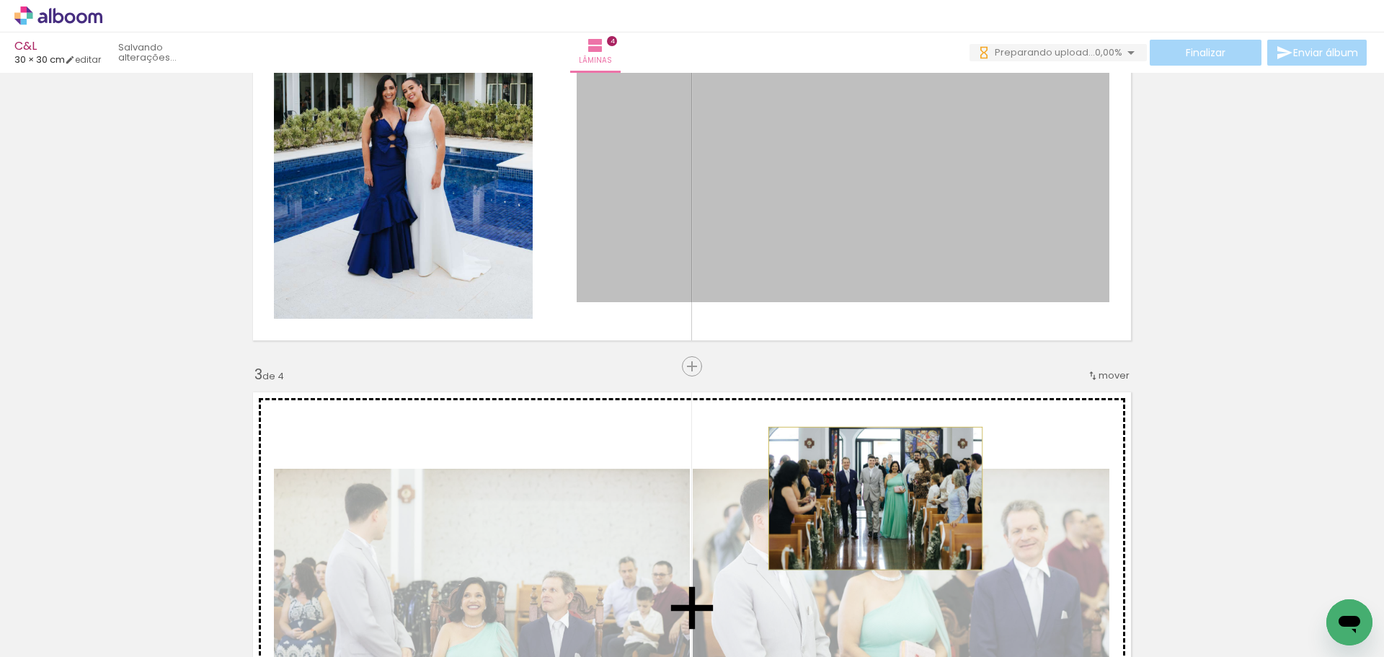
drag, startPoint x: 884, startPoint y: 208, endPoint x: 870, endPoint y: 498, distance: 290.8
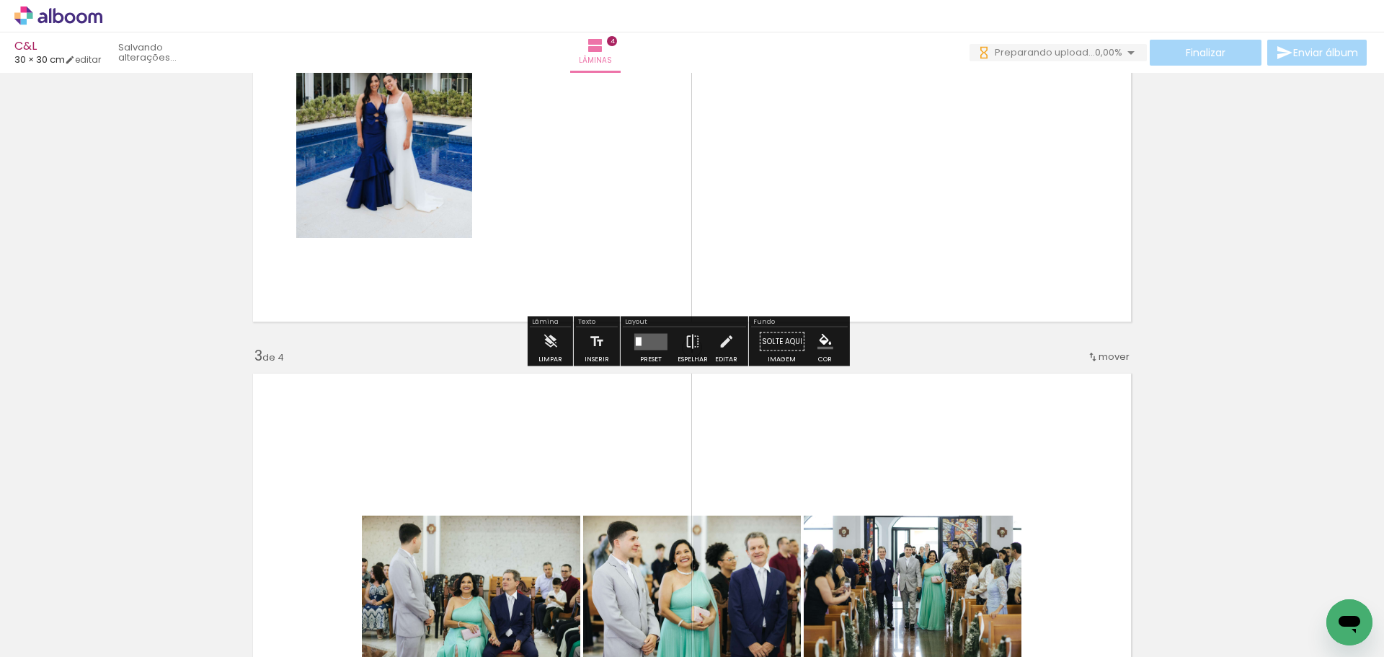
scroll to position [721, 0]
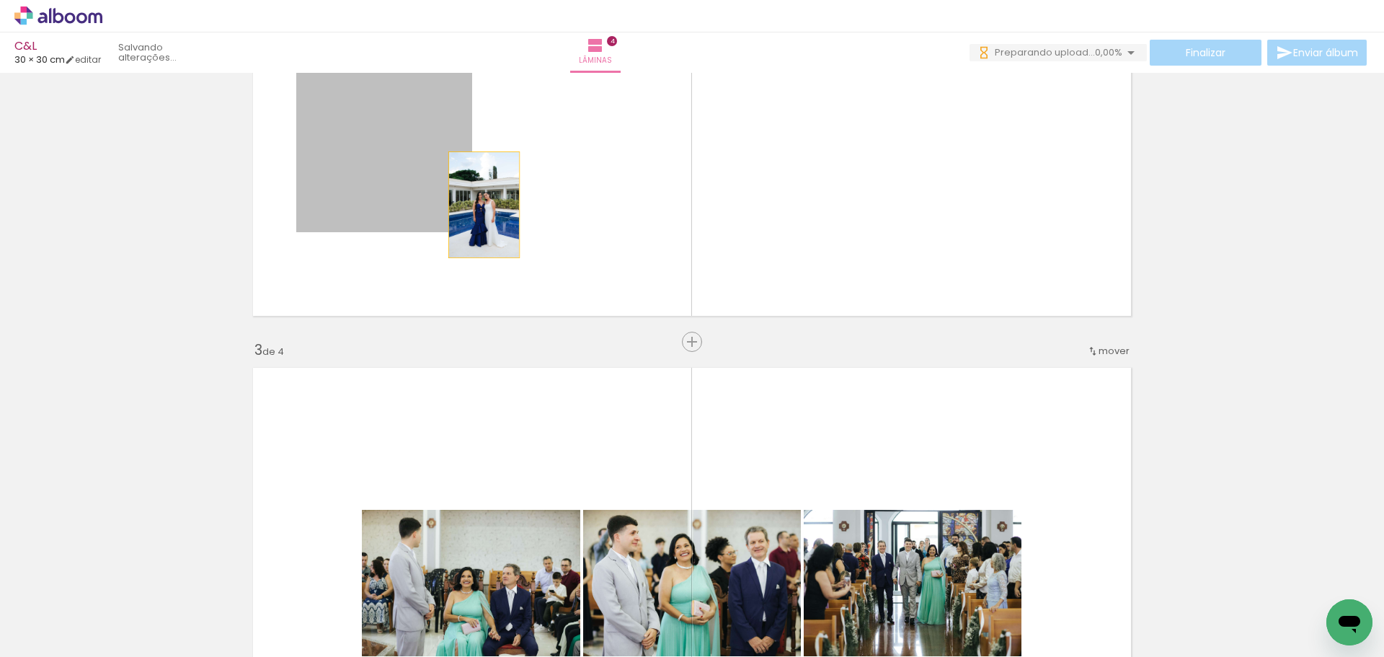
drag, startPoint x: 401, startPoint y: 164, endPoint x: 479, endPoint y: 205, distance: 87.4
click at [479, 205] on quentale-layouter at bounding box center [692, 100] width 894 height 447
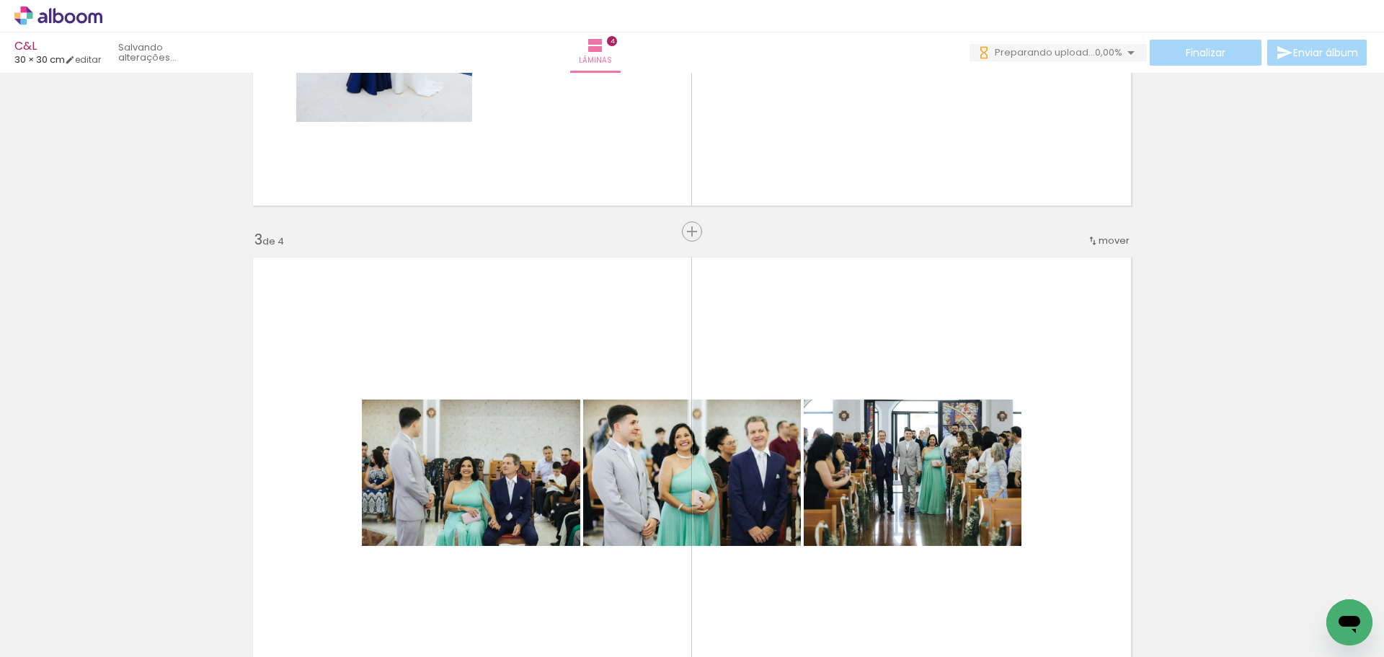
scroll to position [793, 0]
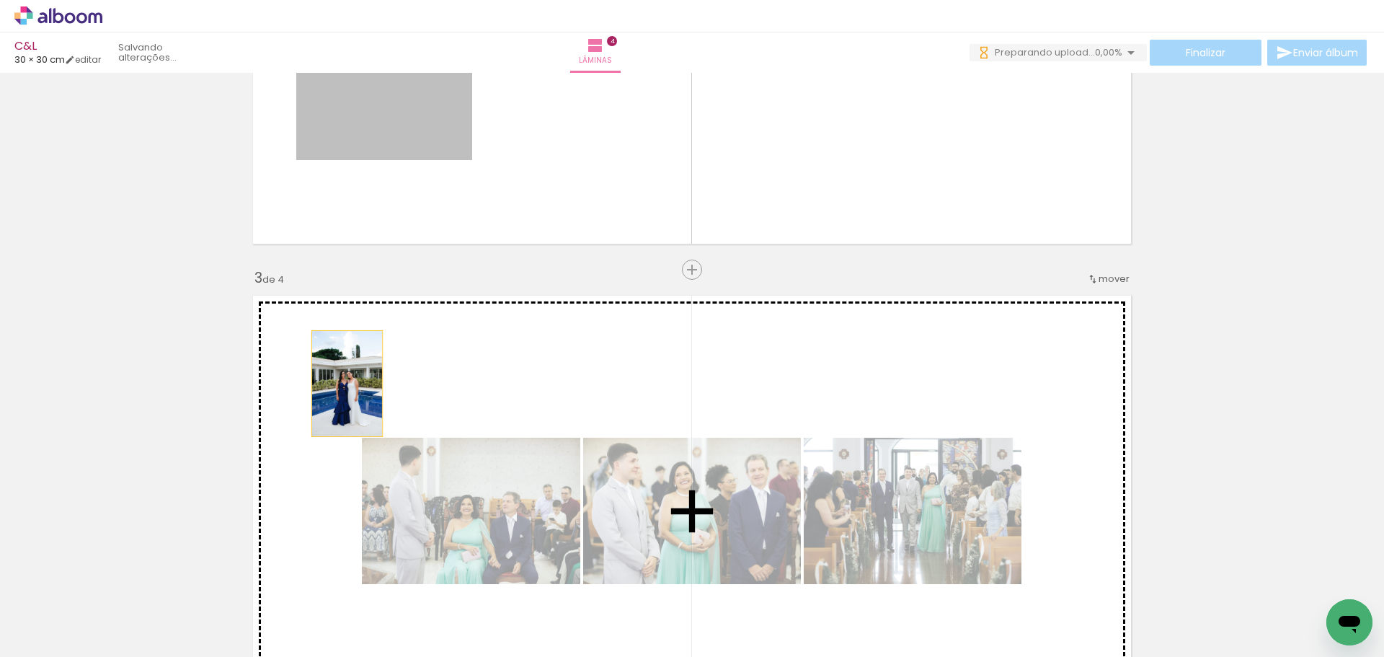
drag, startPoint x: 386, startPoint y: 121, endPoint x: 337, endPoint y: 381, distance: 264.2
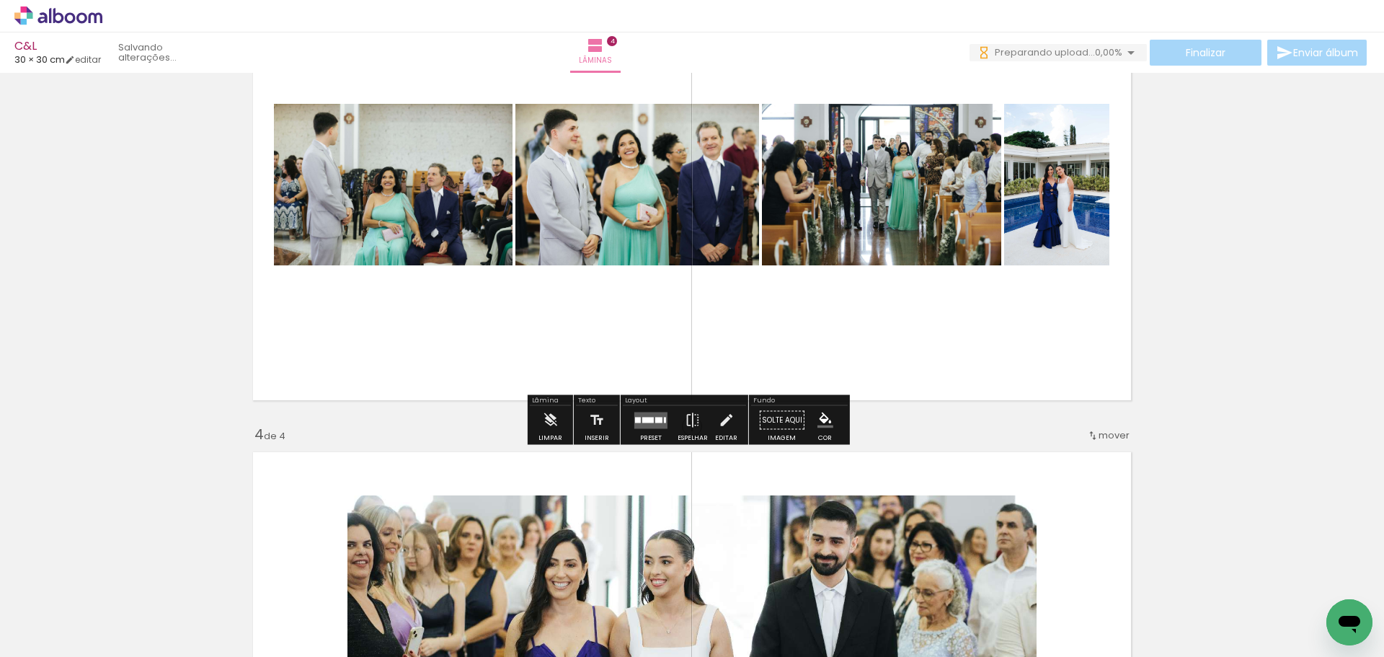
scroll to position [1153, 0]
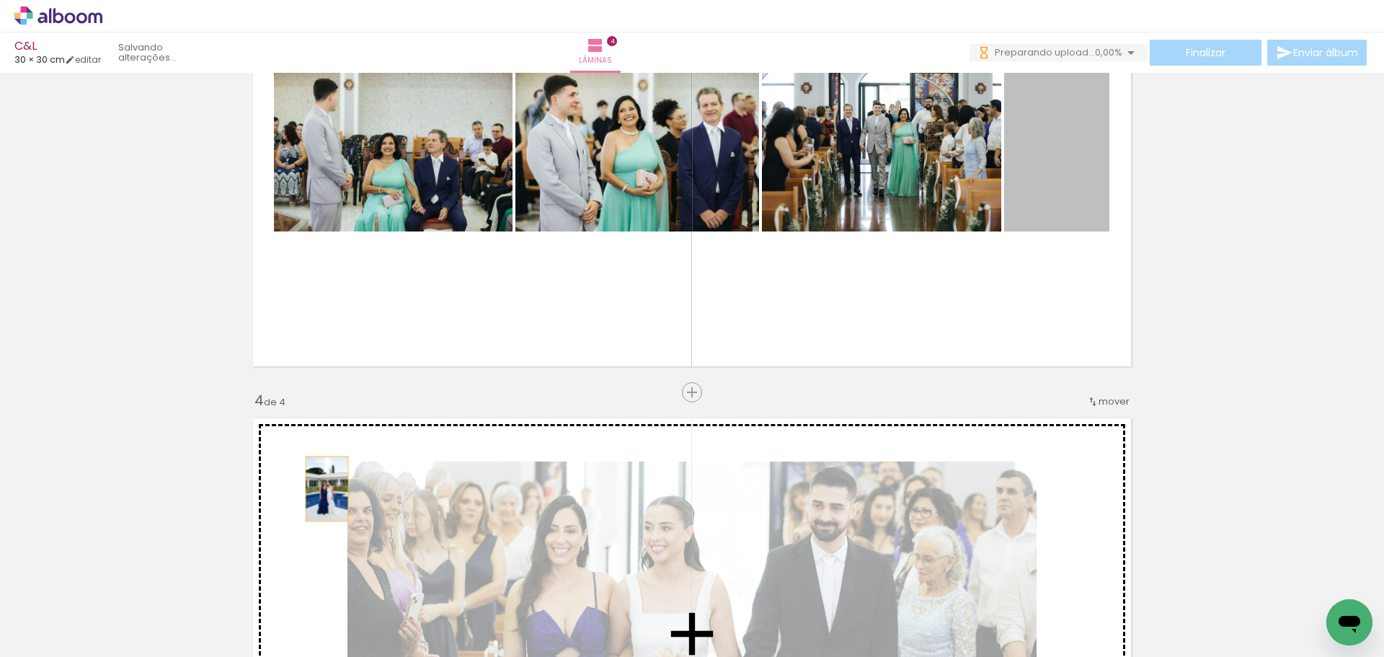
drag, startPoint x: 1026, startPoint y: 154, endPoint x: 321, endPoint y: 489, distance: 780.2
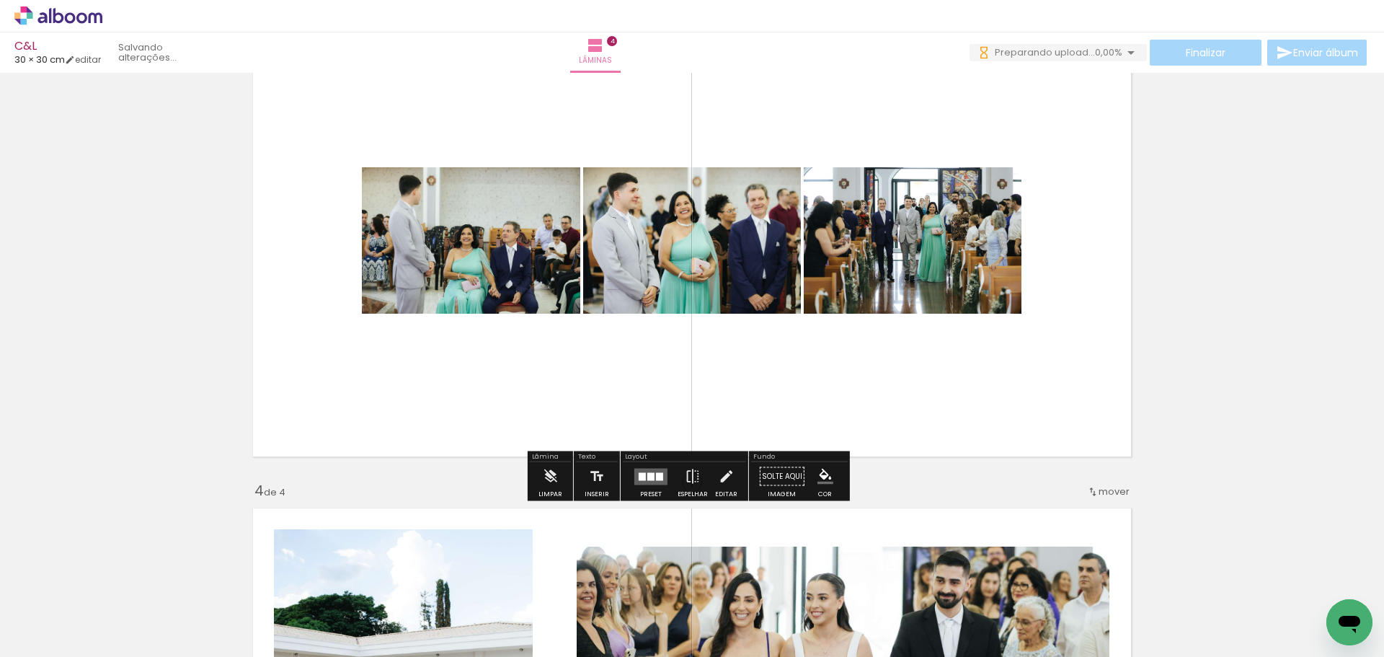
scroll to position [1081, 0]
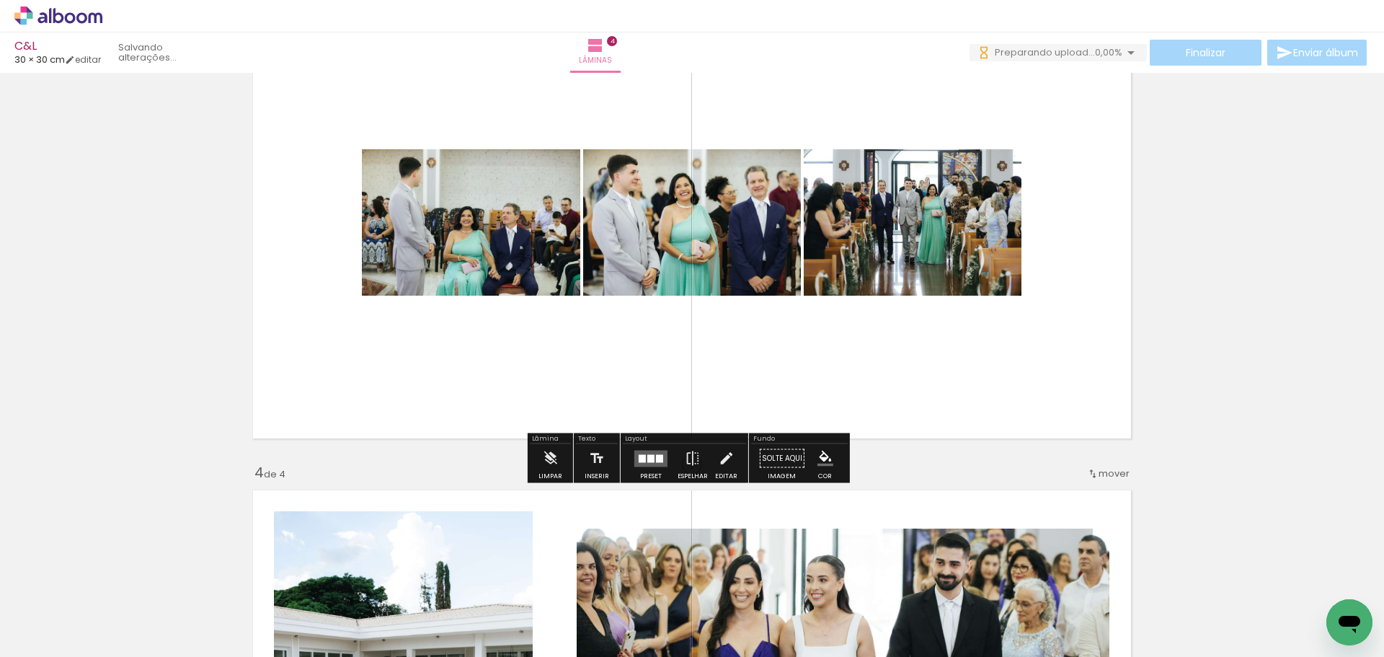
click at [653, 463] on quentale-layouter at bounding box center [650, 458] width 33 height 17
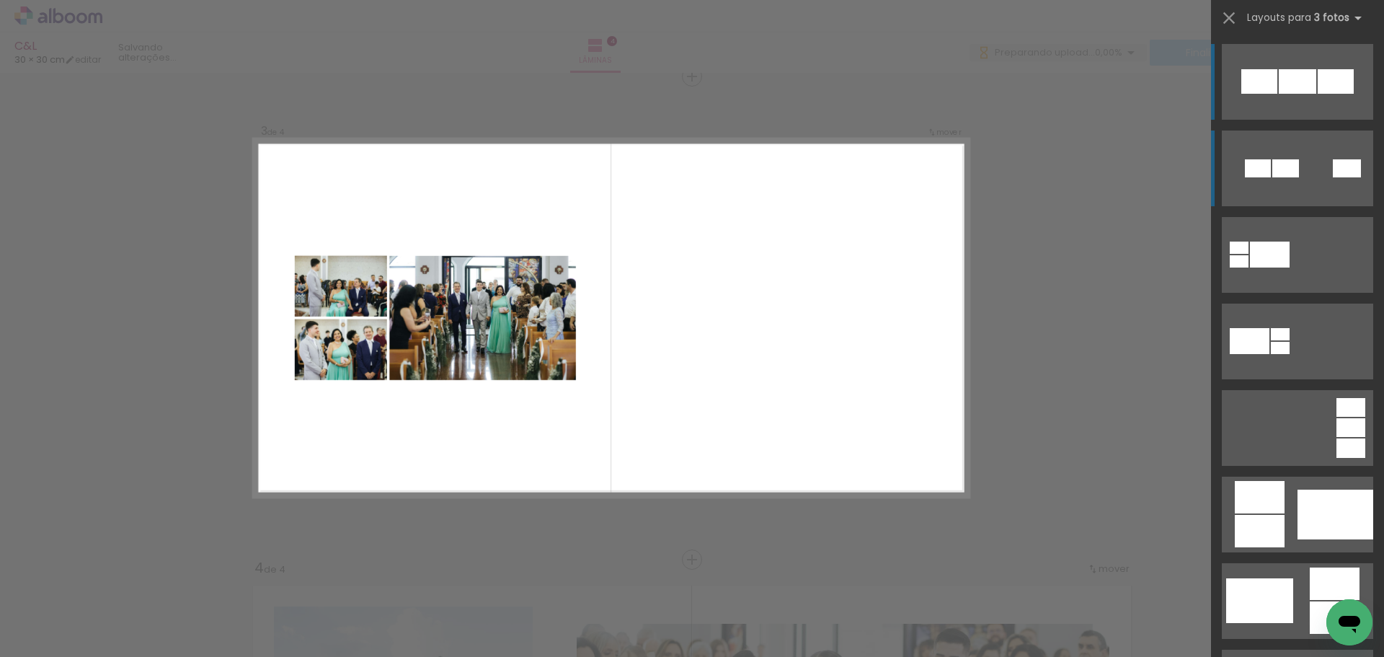
scroll to position [985, 0]
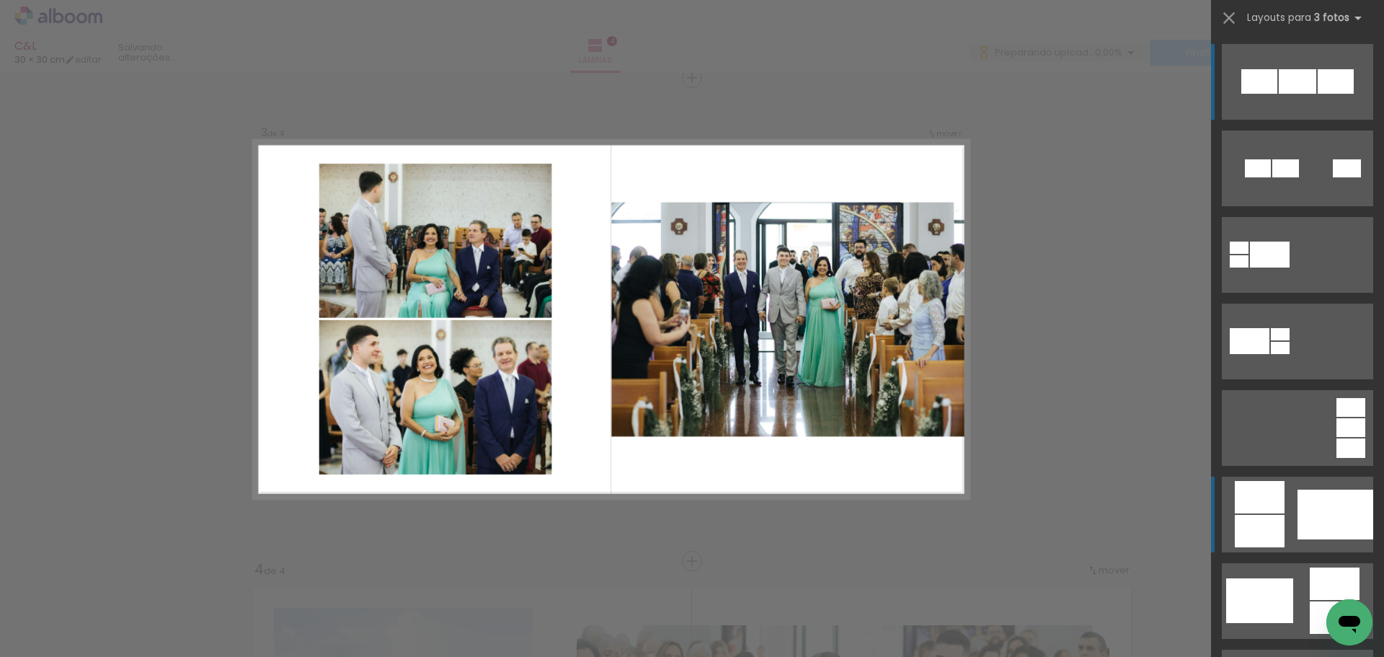
click at [1318, 509] on div at bounding box center [1335, 514] width 76 height 50
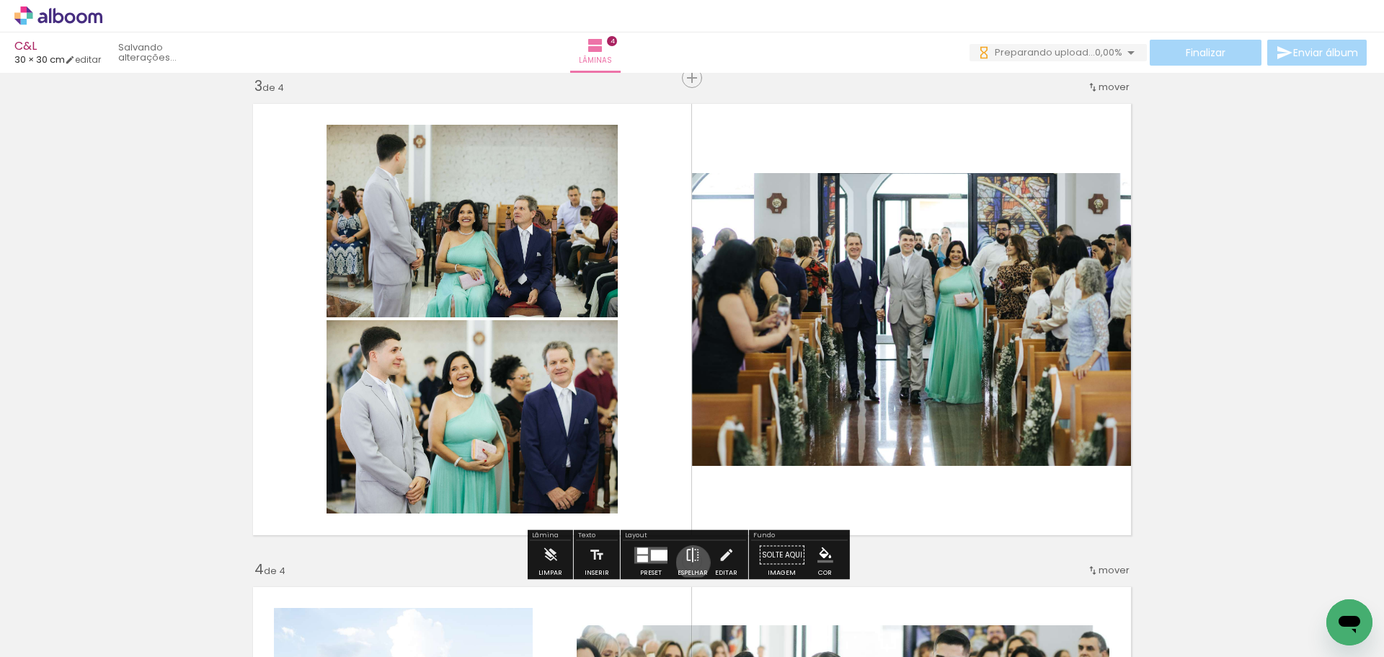
click at [690, 562] on iron-icon at bounding box center [693, 555] width 16 height 29
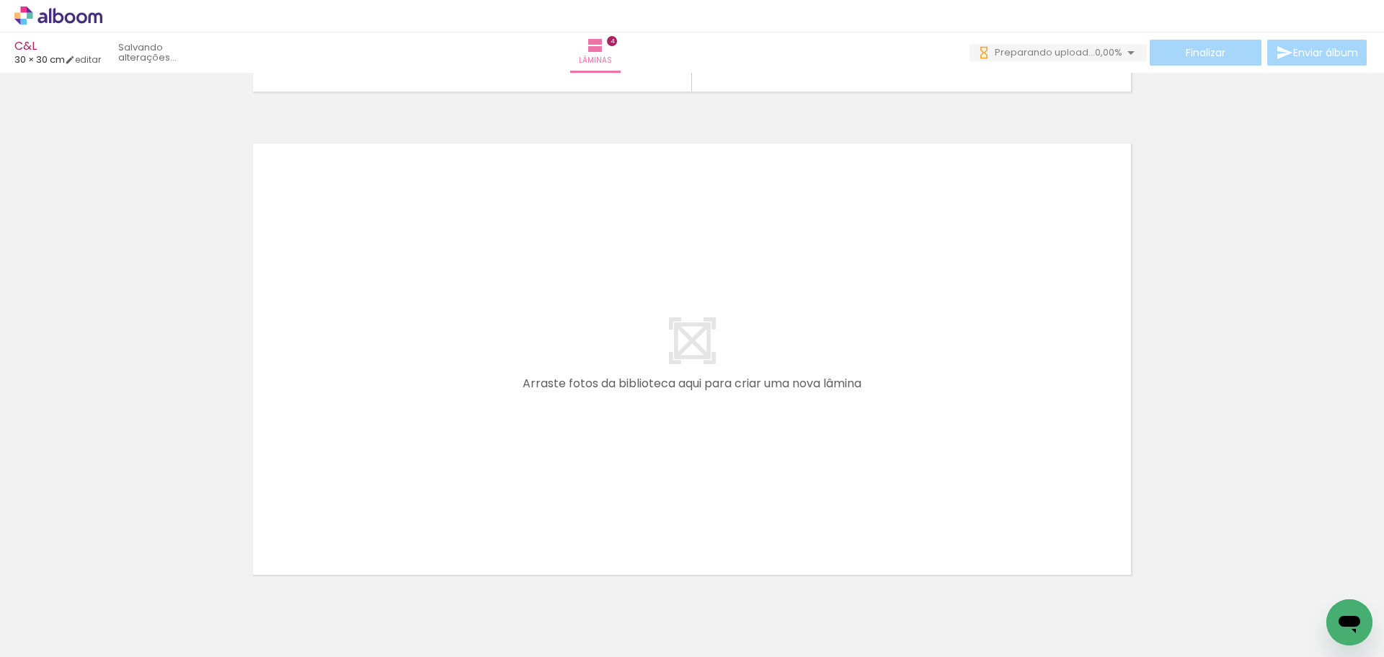
scroll to position [1905, 0]
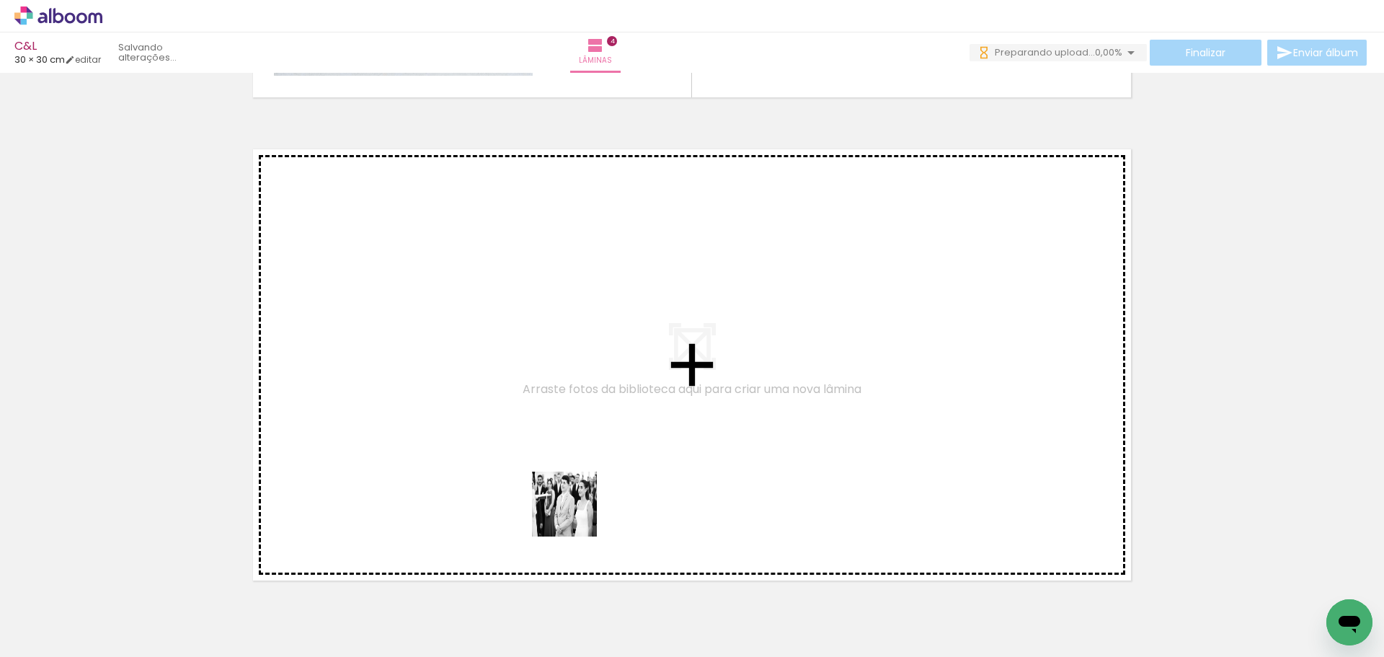
drag, startPoint x: 569, startPoint y: 610, endPoint x: 569, endPoint y: 470, distance: 139.8
click at [569, 470] on quentale-workspace at bounding box center [692, 328] width 1384 height 657
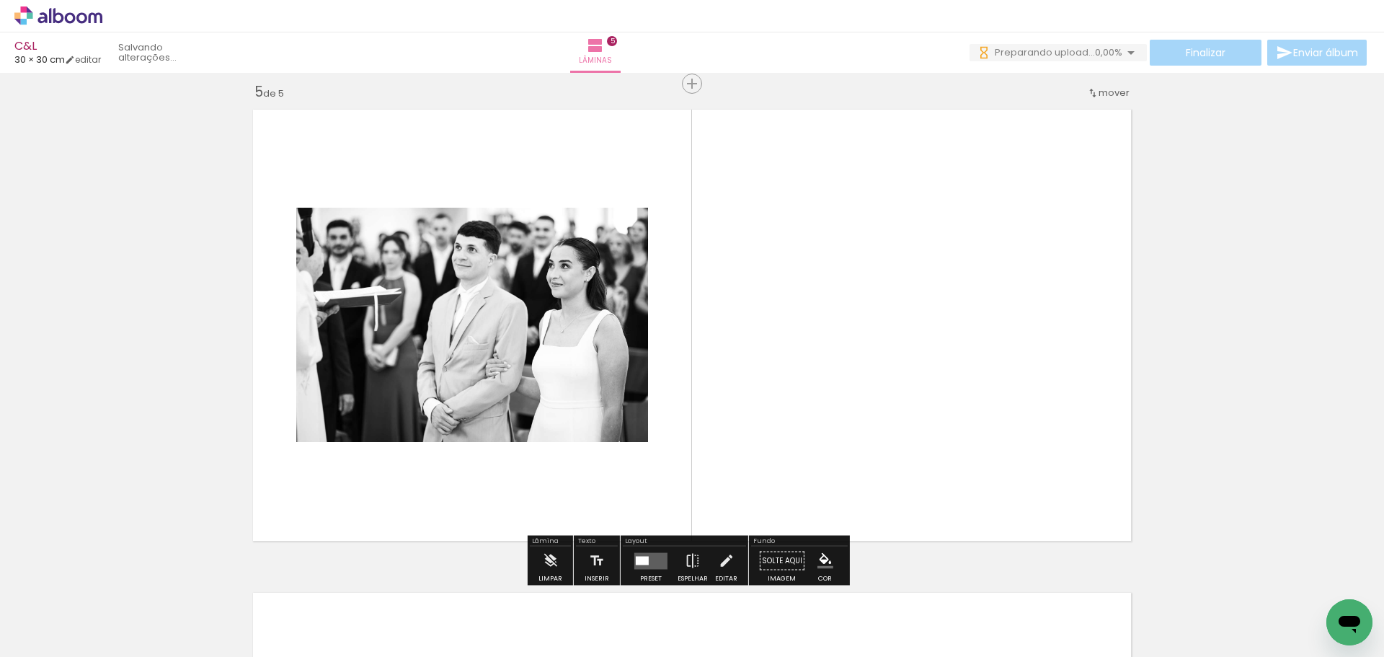
scroll to position [1950, 0]
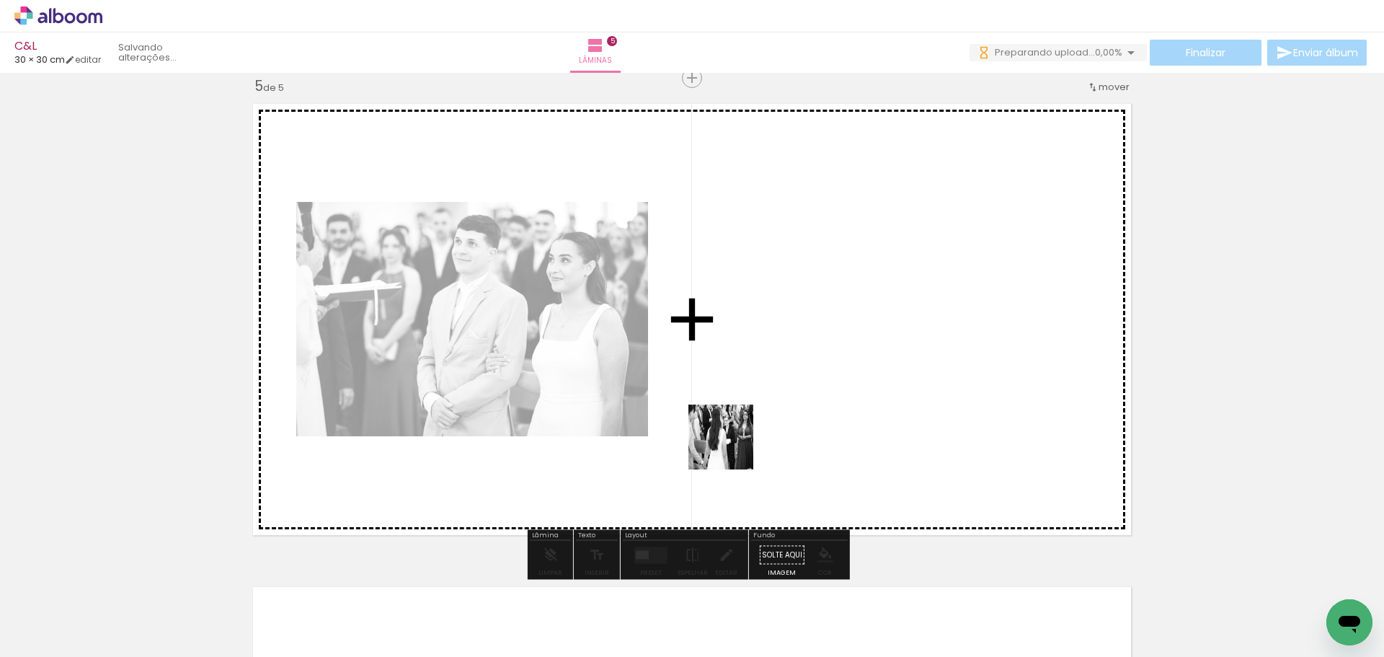
drag, startPoint x: 630, startPoint y: 615, endPoint x: 742, endPoint y: 433, distance: 213.6
click at [742, 433] on quentale-workspace at bounding box center [692, 328] width 1384 height 657
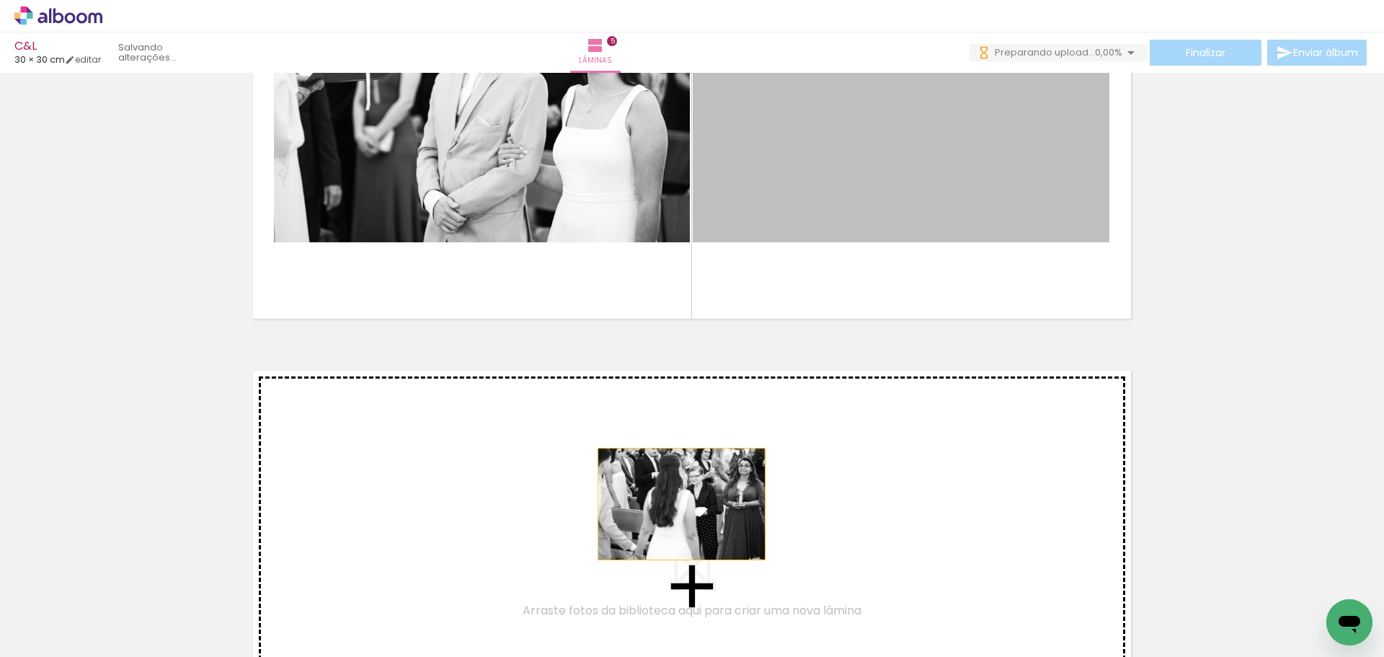
drag, startPoint x: 941, startPoint y: 214, endPoint x: 665, endPoint y: 508, distance: 403.3
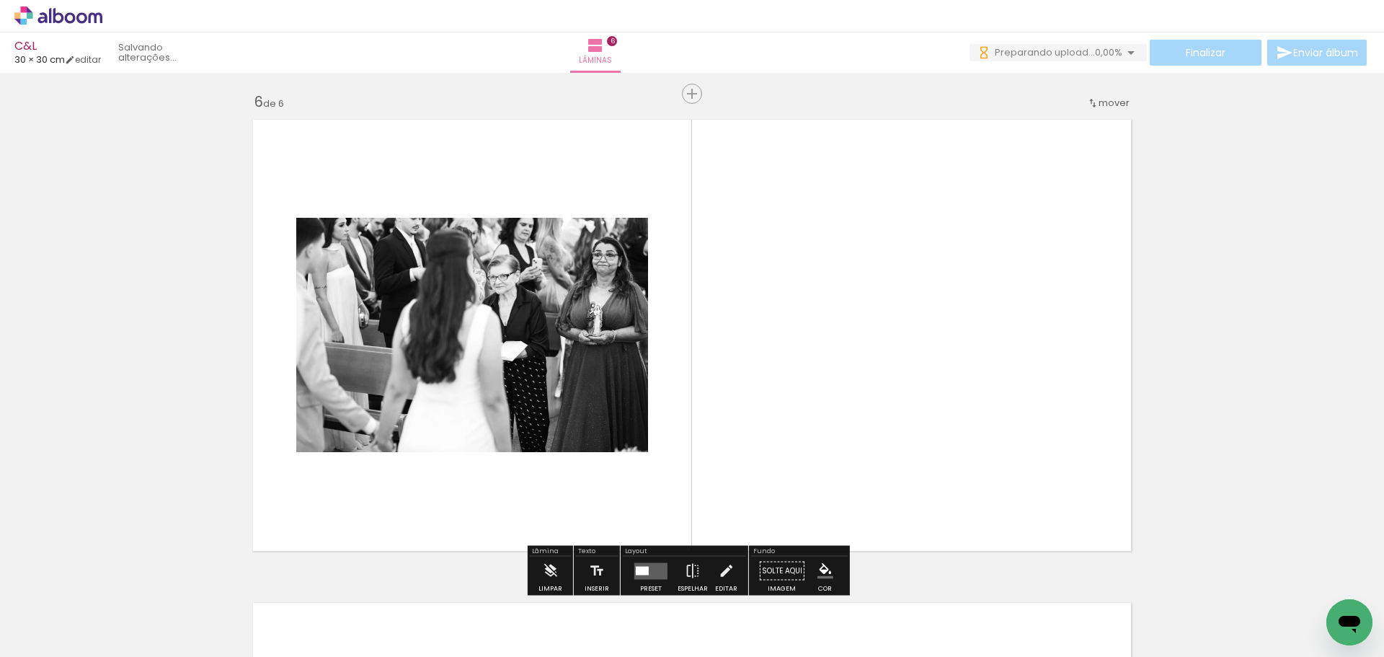
scroll to position [2433, 0]
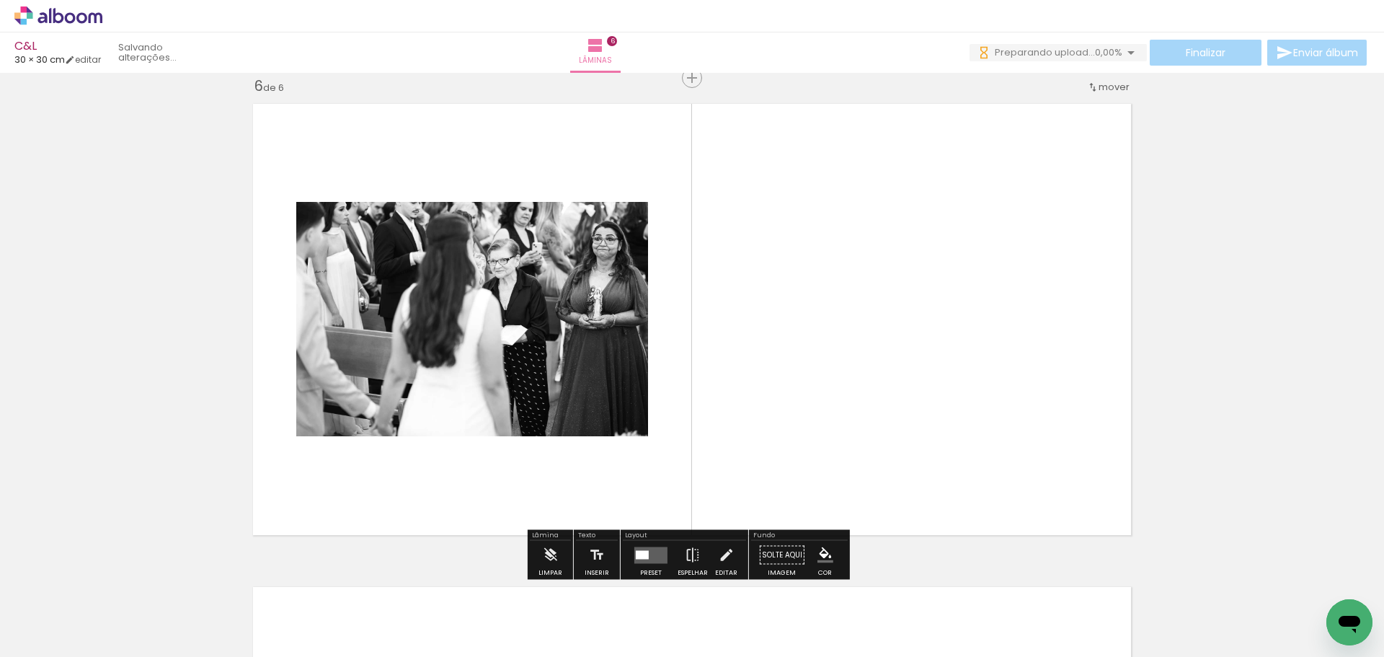
drag, startPoint x: 719, startPoint y: 613, endPoint x: 756, endPoint y: 460, distance: 158.0
click at [755, 461] on quentale-workspace at bounding box center [692, 328] width 1384 height 657
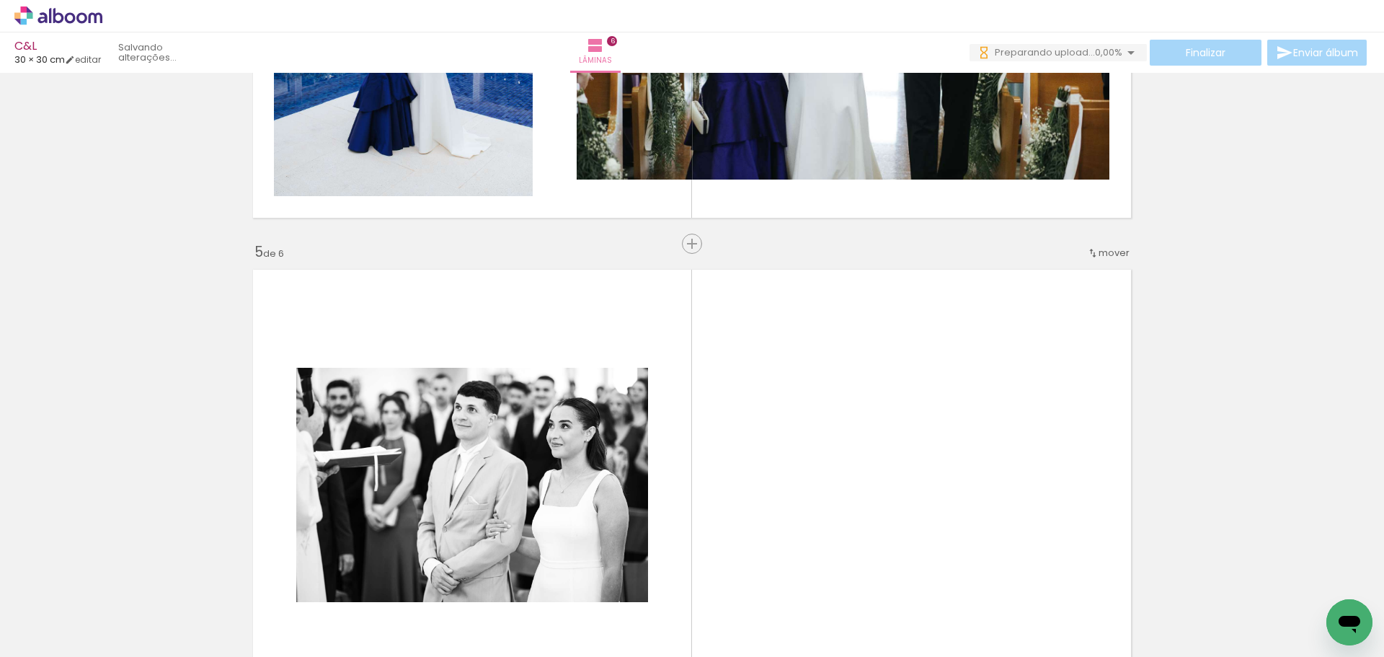
click at [644, 430] on quentale-layouter at bounding box center [692, 485] width 894 height 447
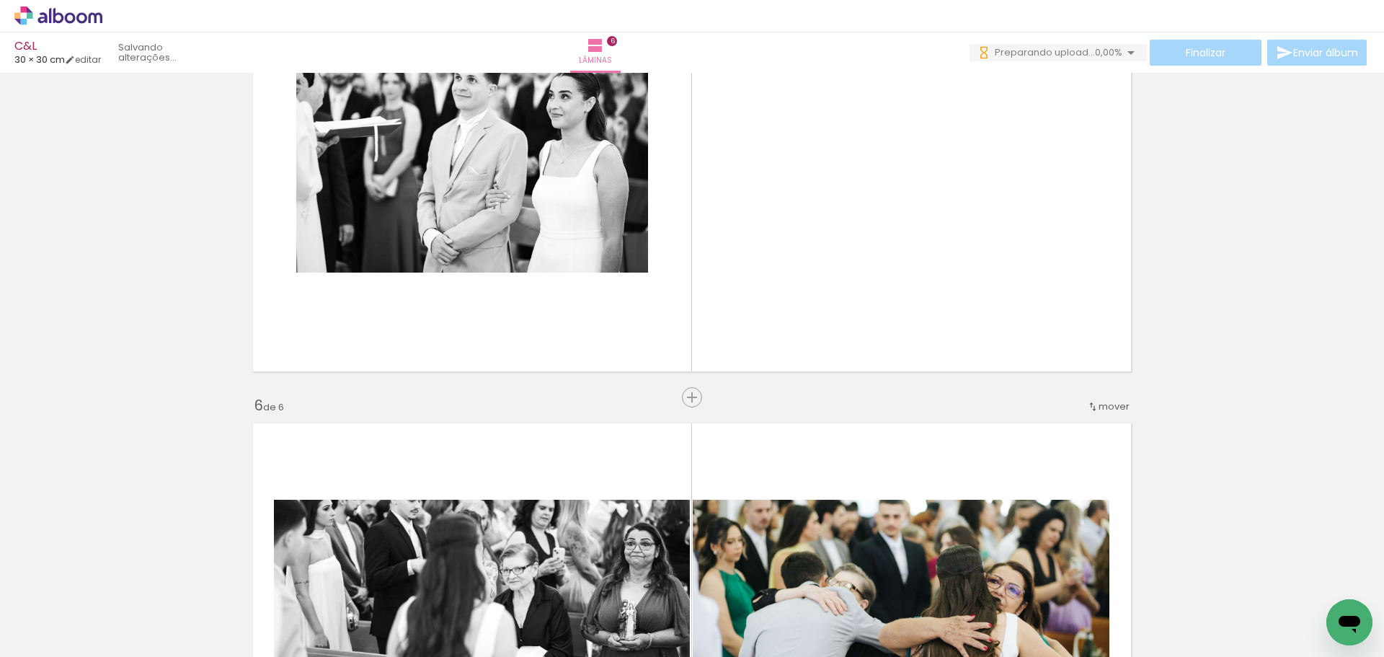
scroll to position [2145, 0]
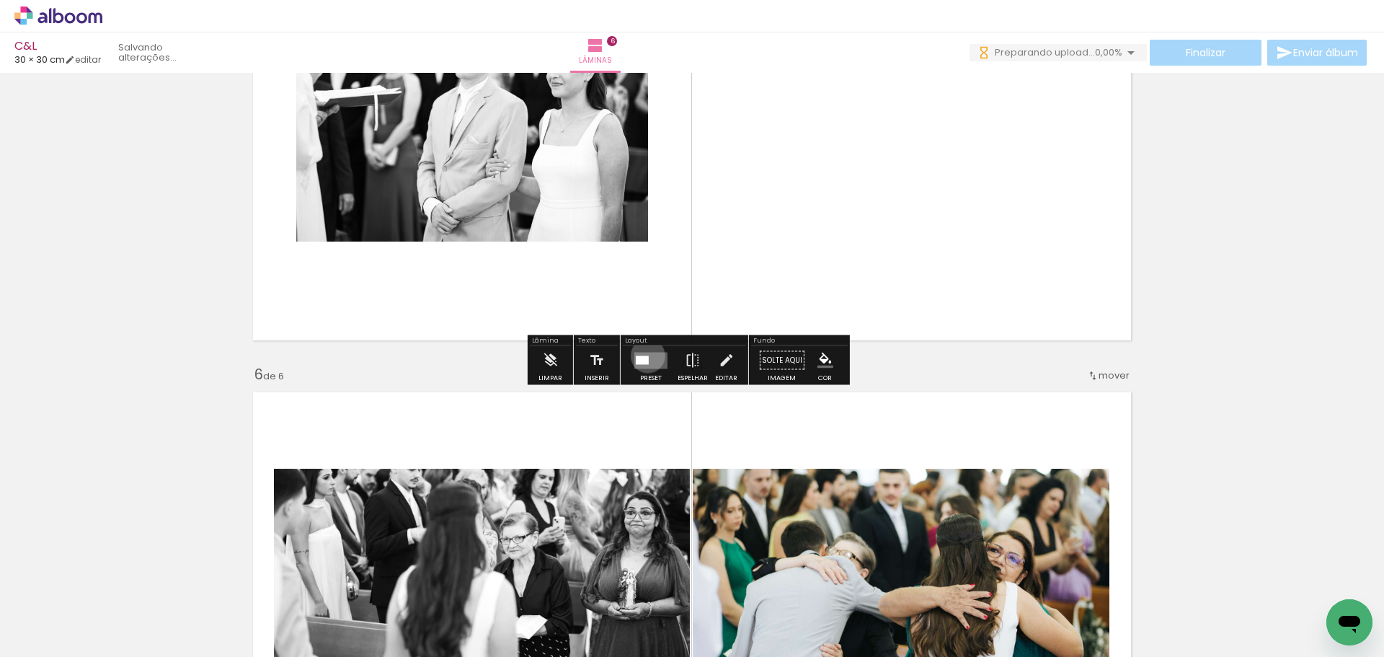
click at [644, 355] on div at bounding box center [642, 359] width 13 height 9
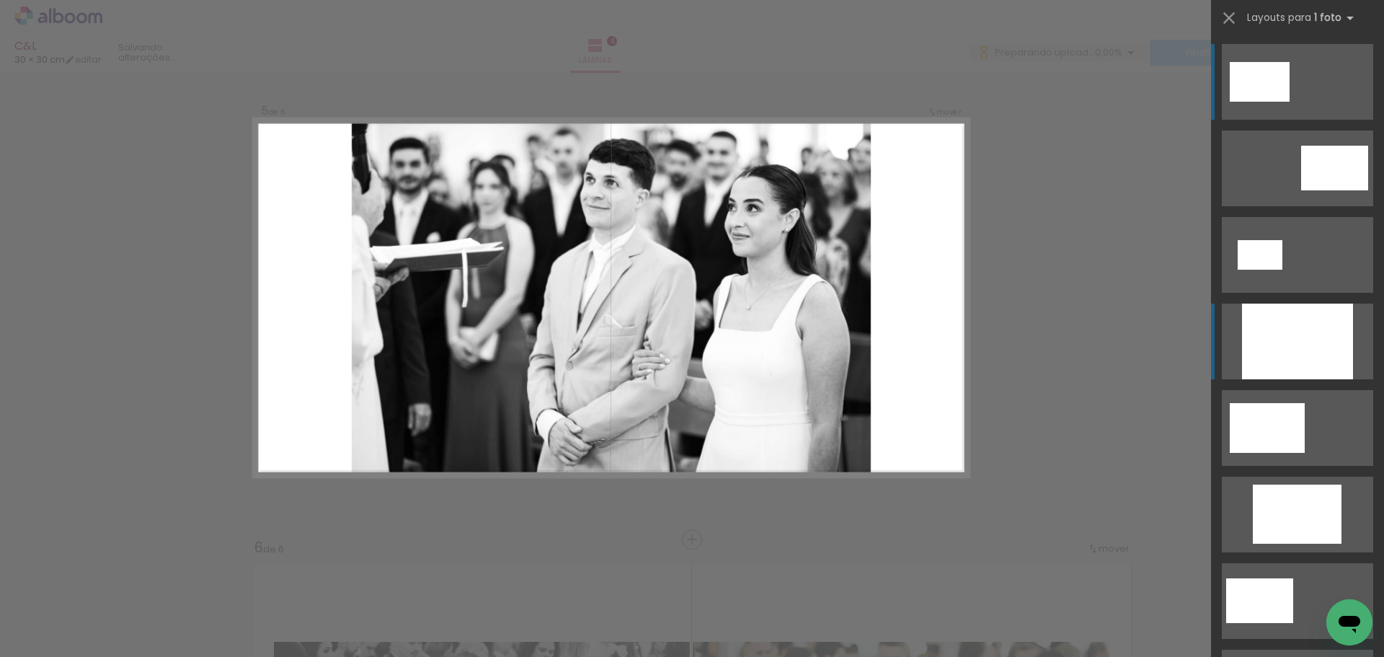
scroll to position [1950, 0]
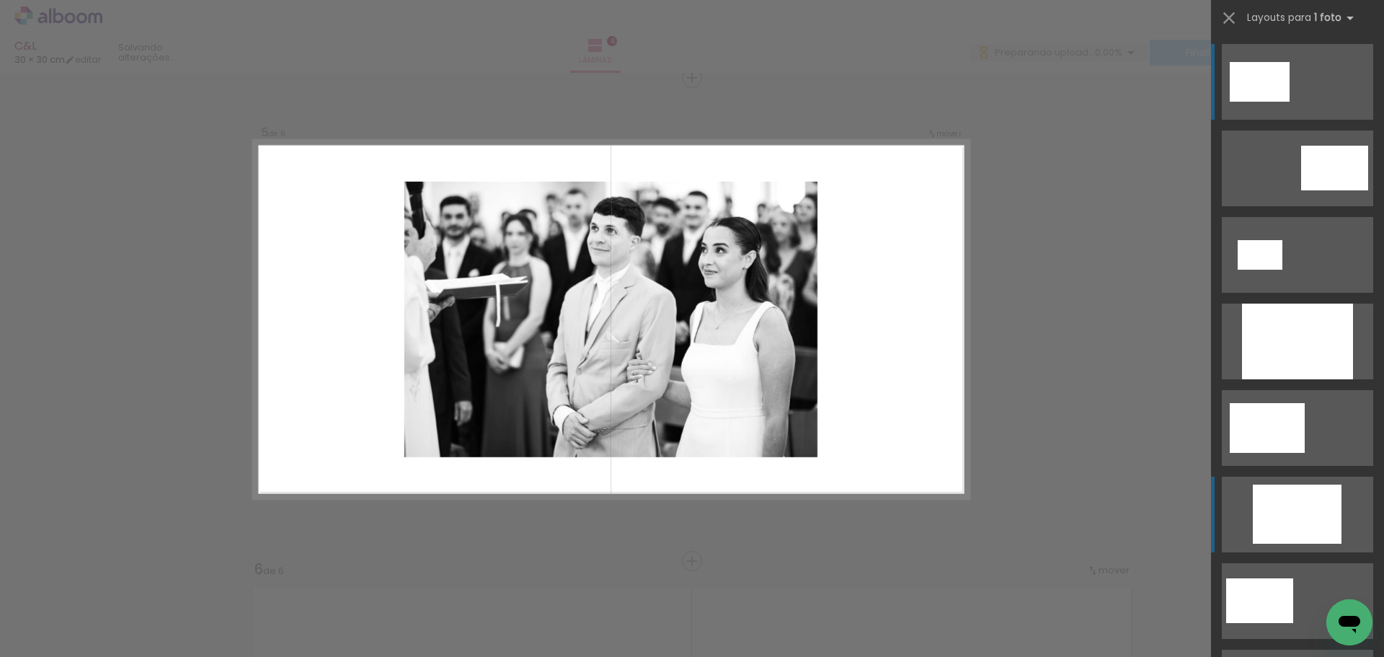
click at [1300, 379] on div at bounding box center [1297, 341] width 111 height 76
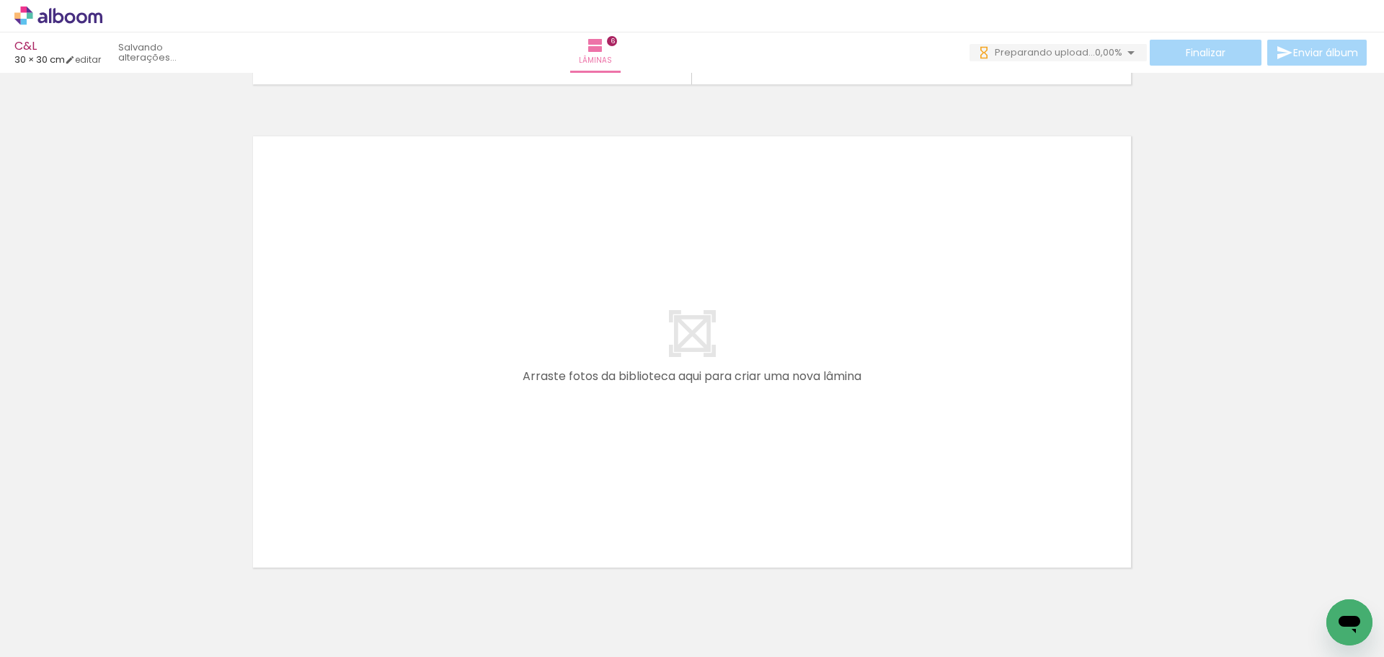
scroll to position [2887, 0]
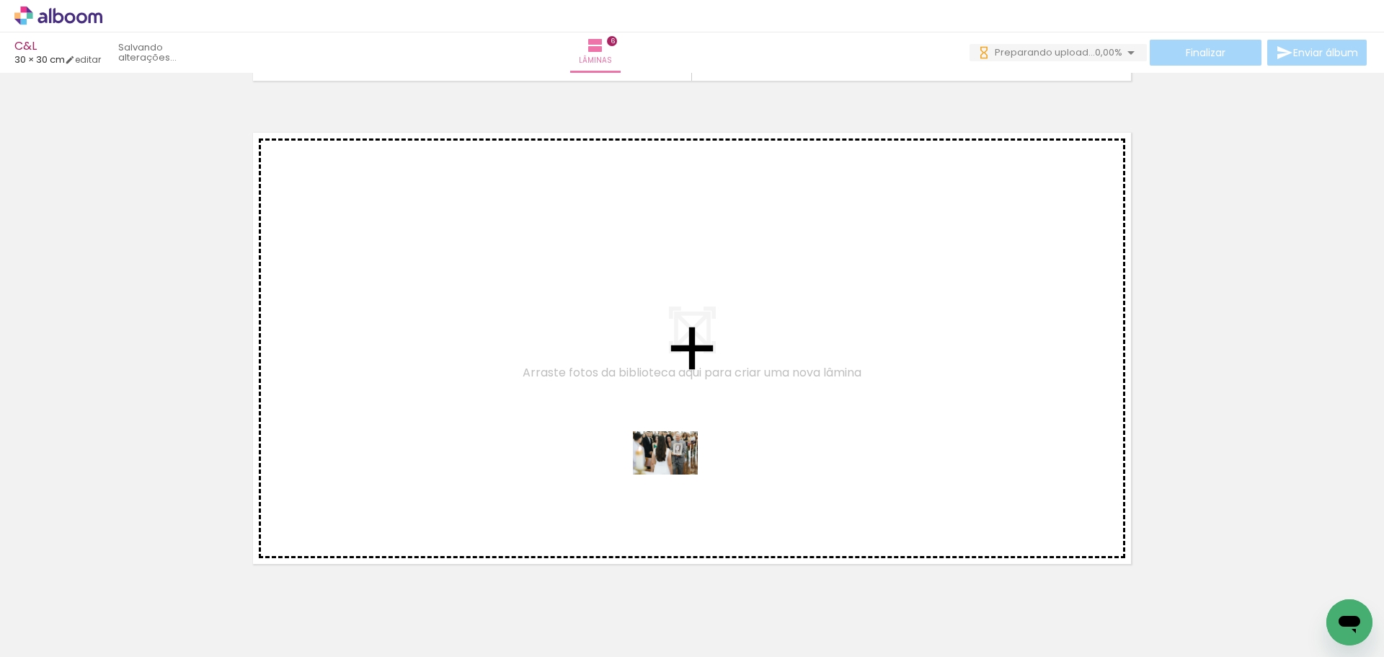
drag, startPoint x: 814, startPoint y: 610, endPoint x: 676, endPoint y: 474, distance: 193.2
click at [676, 474] on quentale-workspace at bounding box center [692, 328] width 1384 height 657
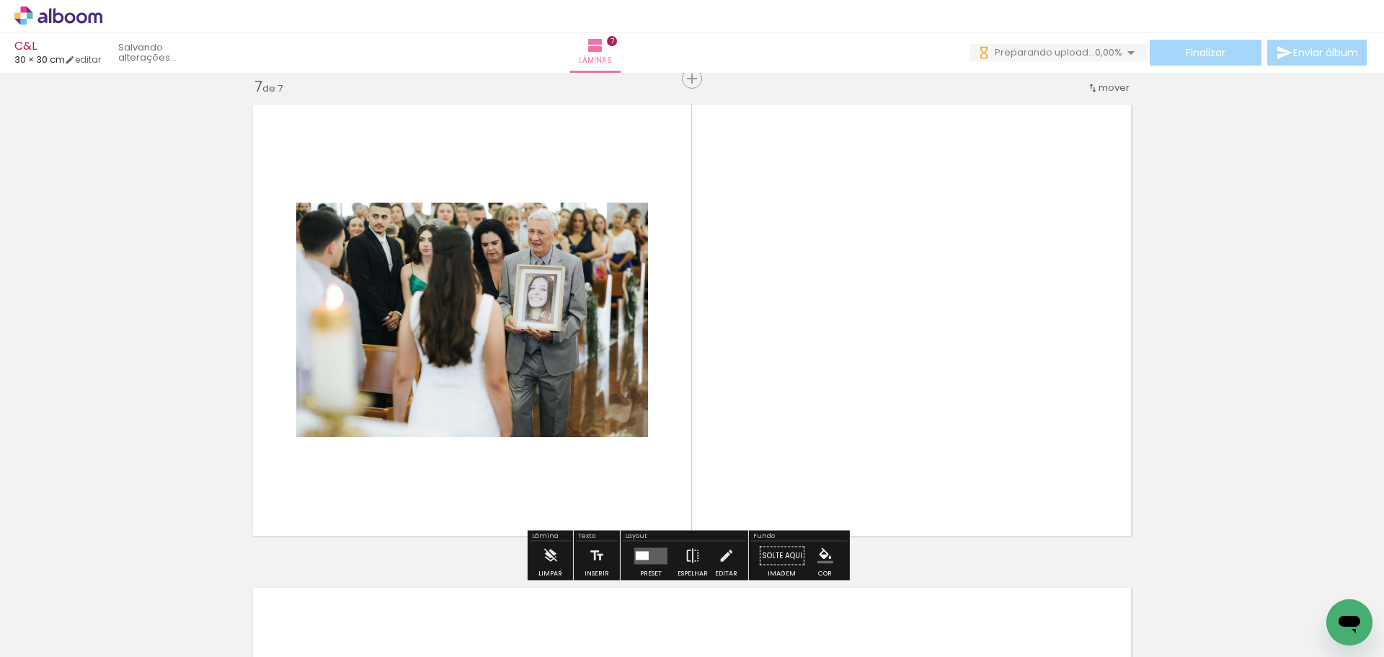
scroll to position [2916, 0]
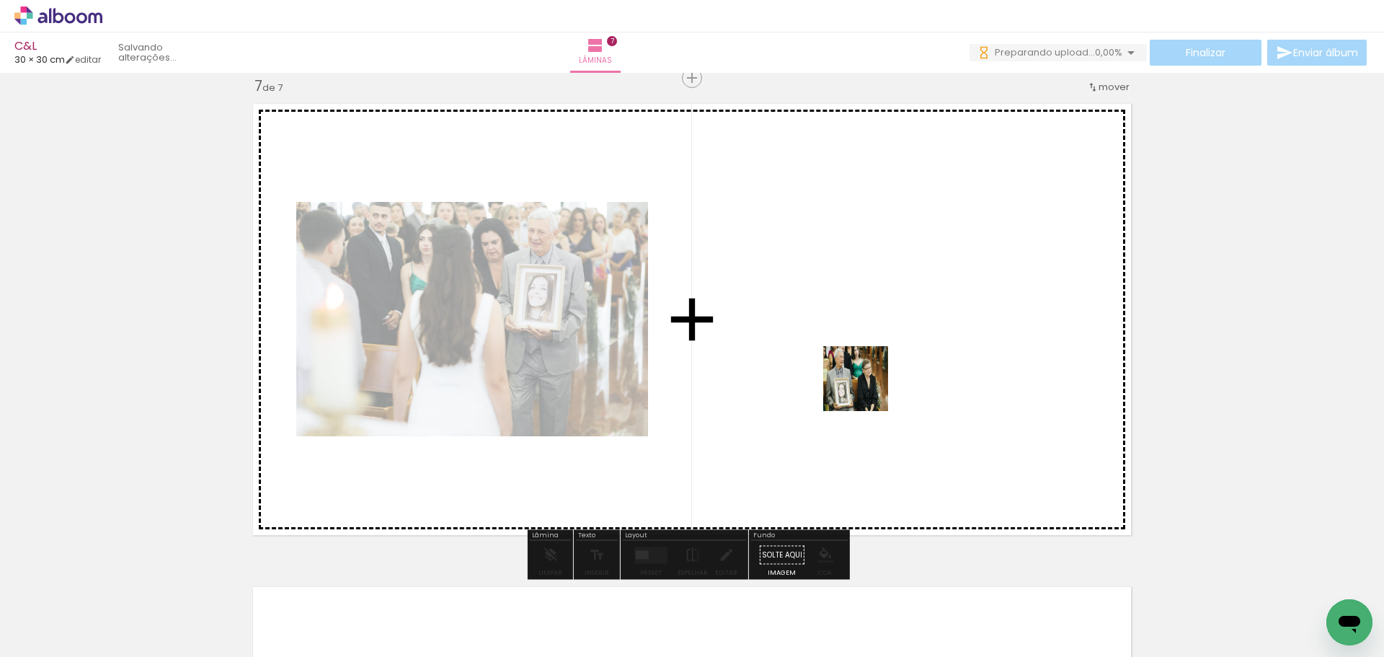
drag, startPoint x: 1024, startPoint y: 610, endPoint x: 866, endPoint y: 389, distance: 271.8
click at [866, 389] on quentale-workspace at bounding box center [692, 328] width 1384 height 657
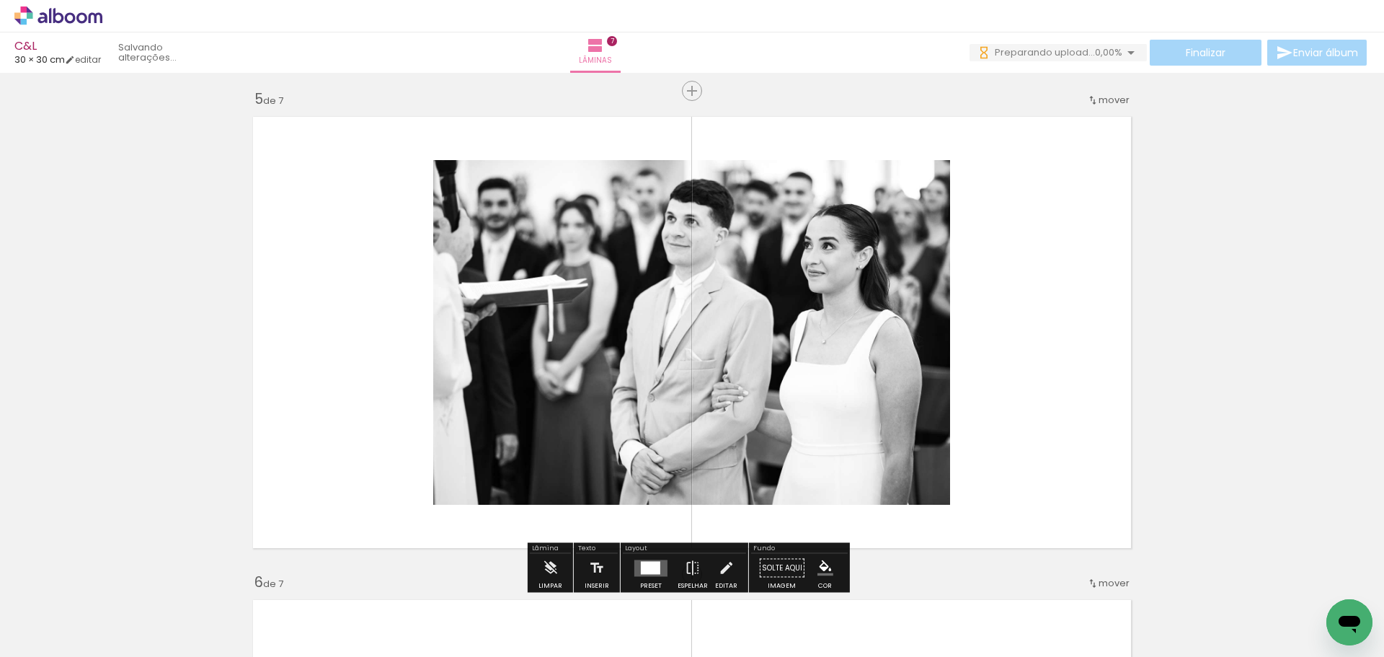
scroll to position [1979, 0]
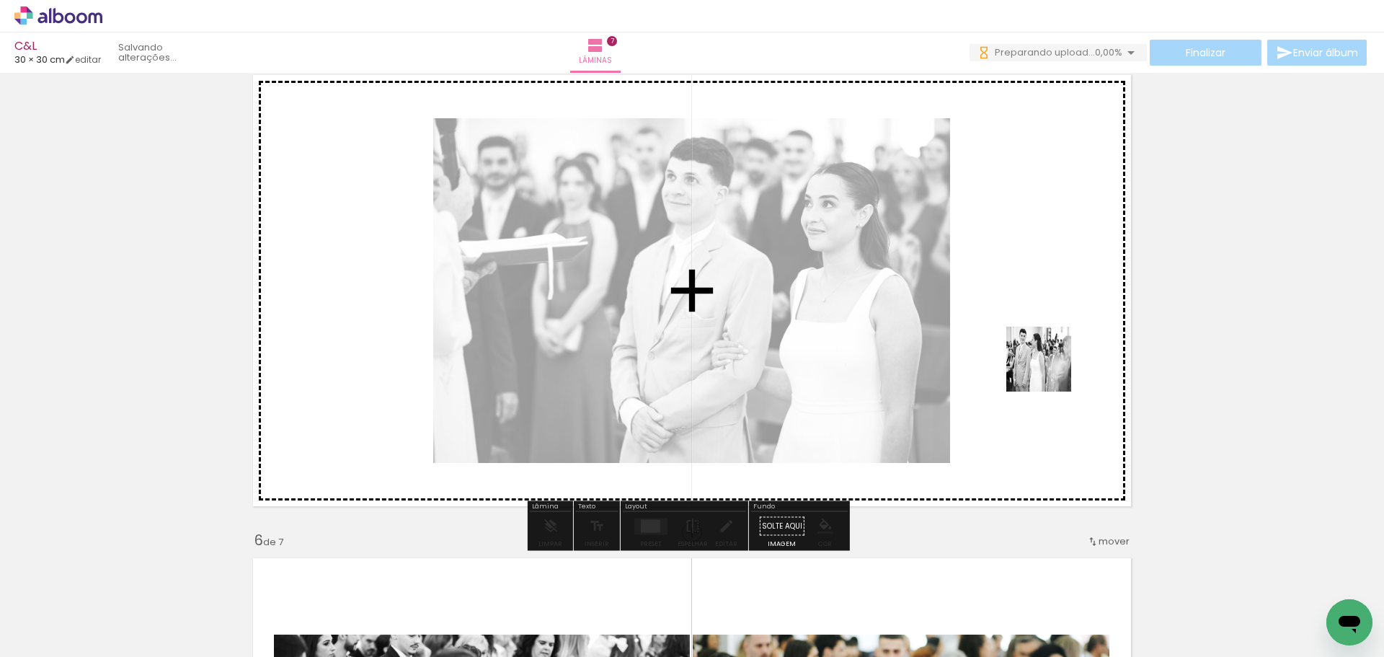
drag, startPoint x: 890, startPoint y: 604, endPoint x: 1051, endPoint y: 365, distance: 288.3
click at [1051, 365] on quentale-workspace at bounding box center [692, 328] width 1384 height 657
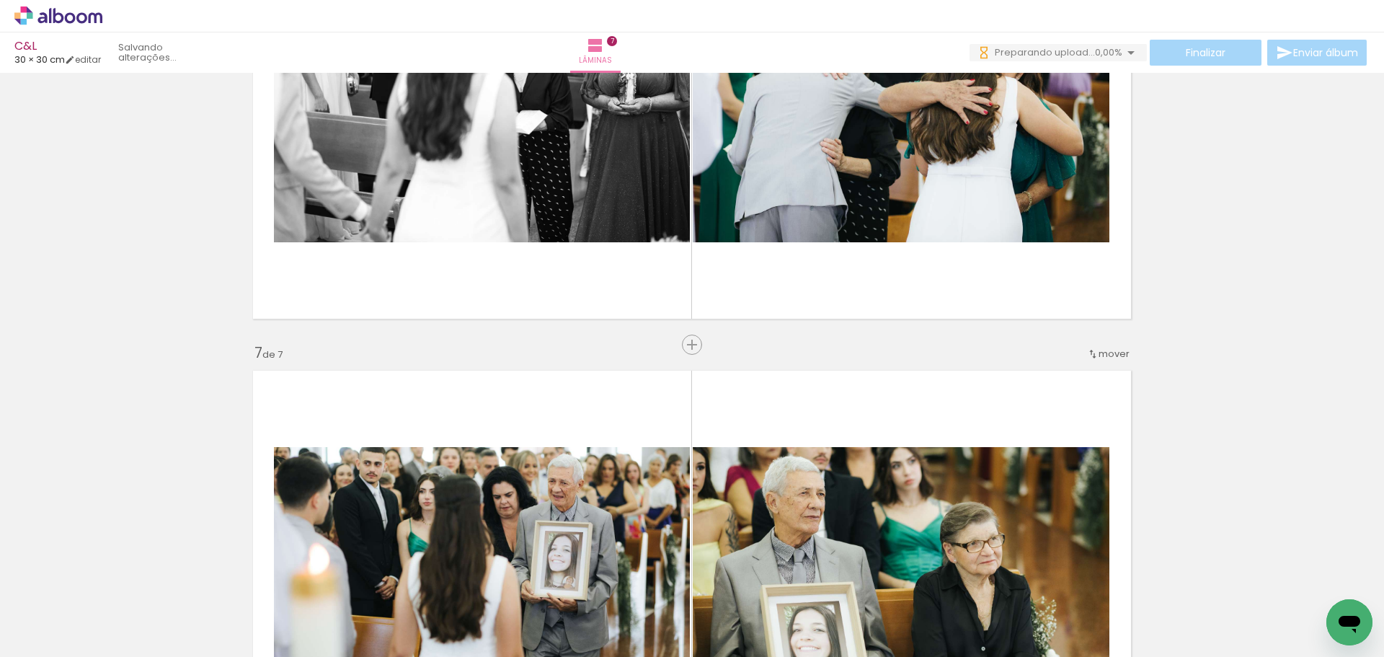
scroll to position [2628, 0]
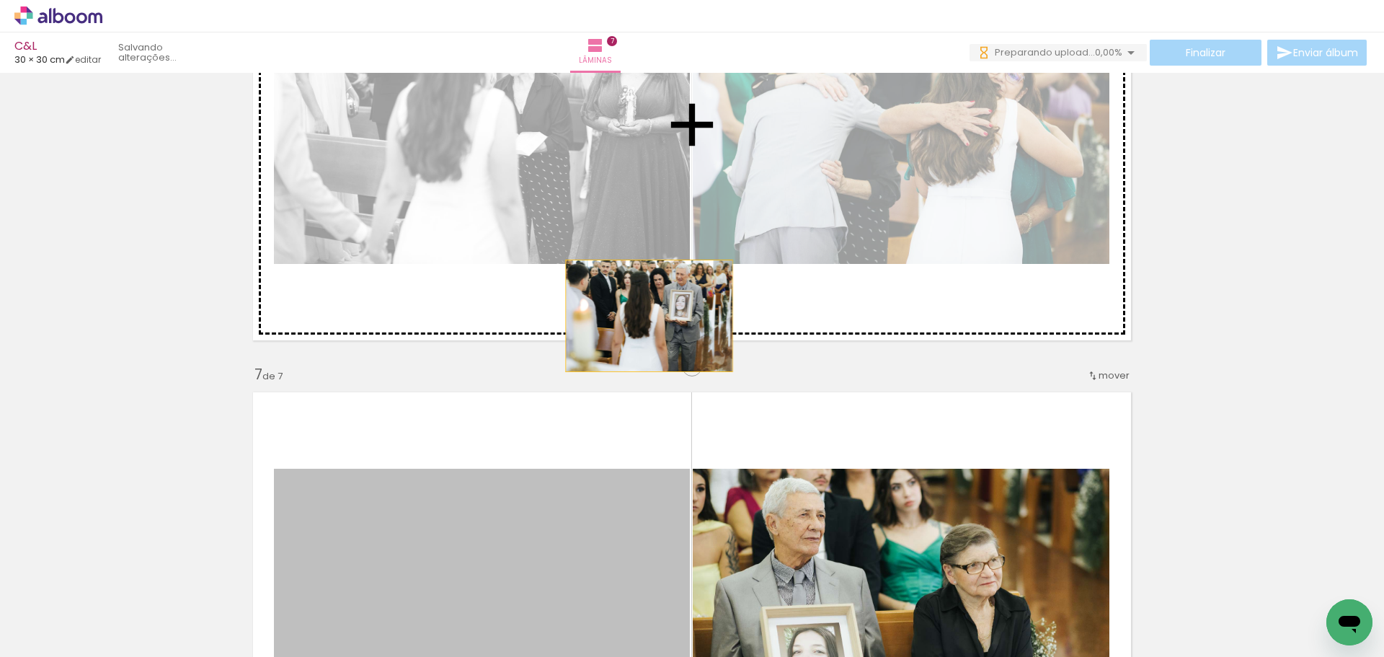
drag, startPoint x: 589, startPoint y: 517, endPoint x: 637, endPoint y: 314, distance: 208.2
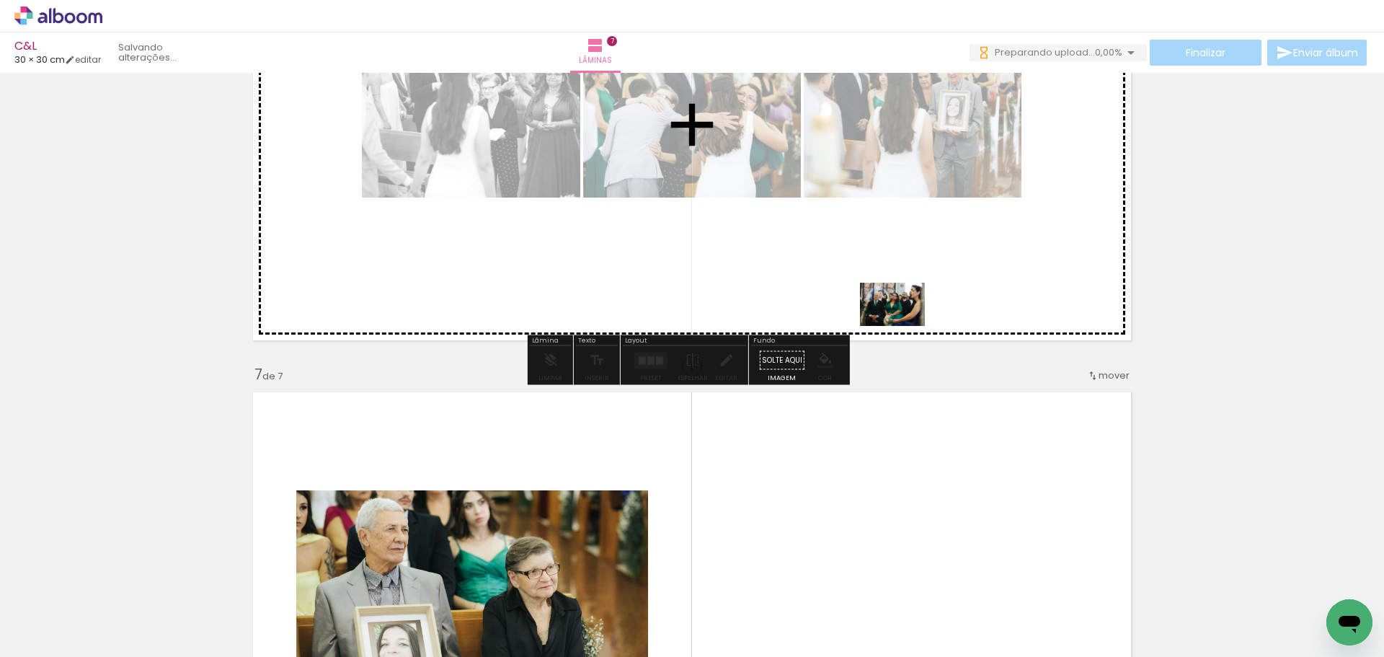
drag, startPoint x: 954, startPoint y: 620, endPoint x: 903, endPoint y: 326, distance: 298.5
click at [903, 326] on quentale-workspace at bounding box center [692, 328] width 1384 height 657
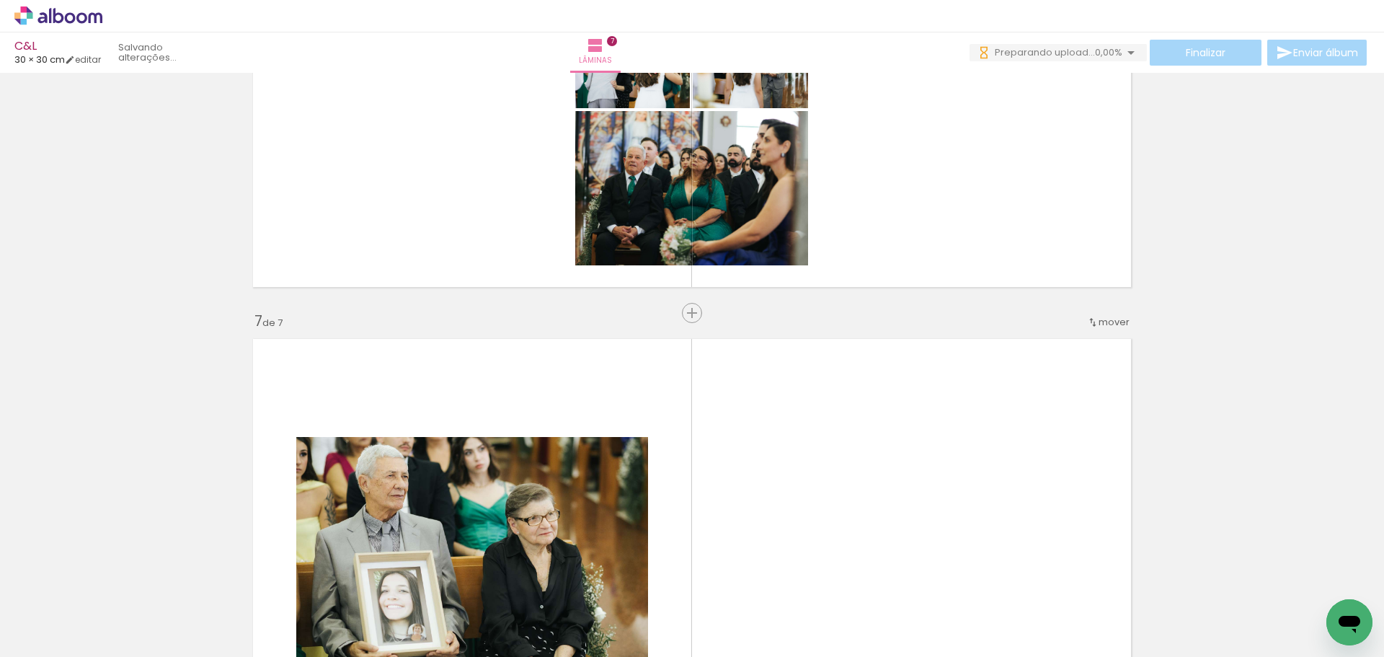
scroll to position [2772, 0]
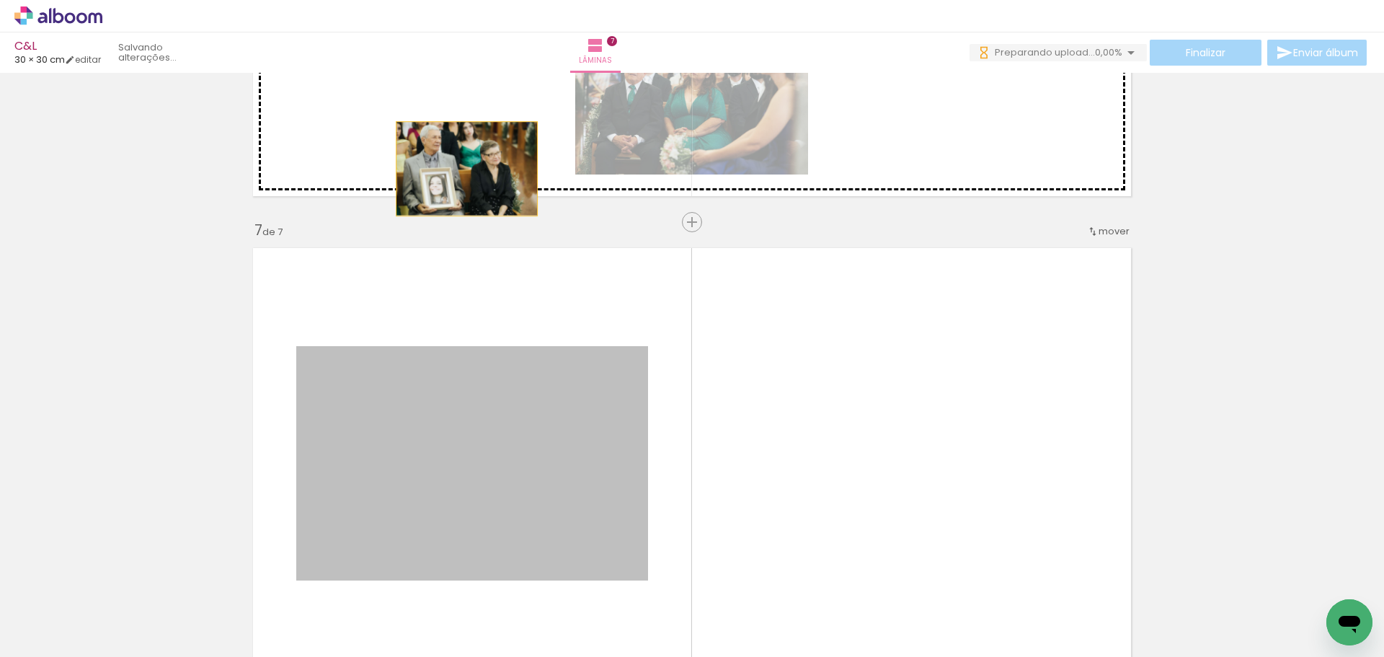
drag, startPoint x: 515, startPoint y: 481, endPoint x: 471, endPoint y: 154, distance: 330.8
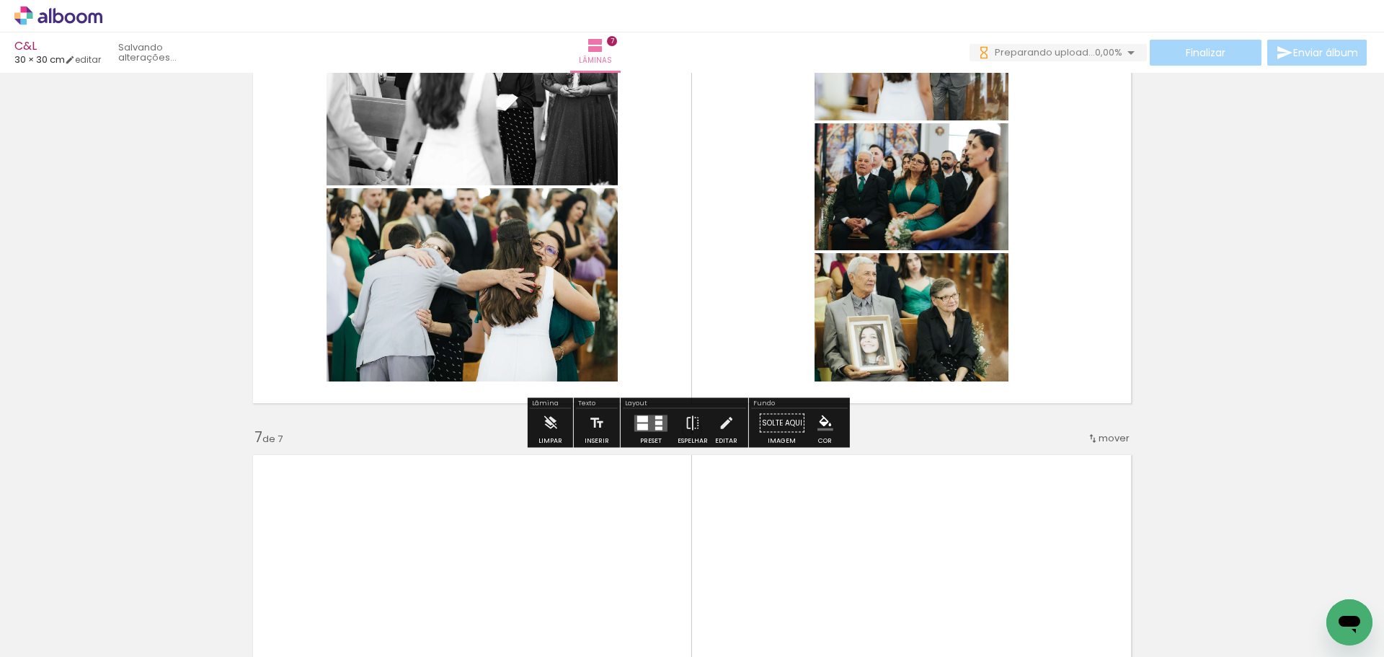
scroll to position [2556, 0]
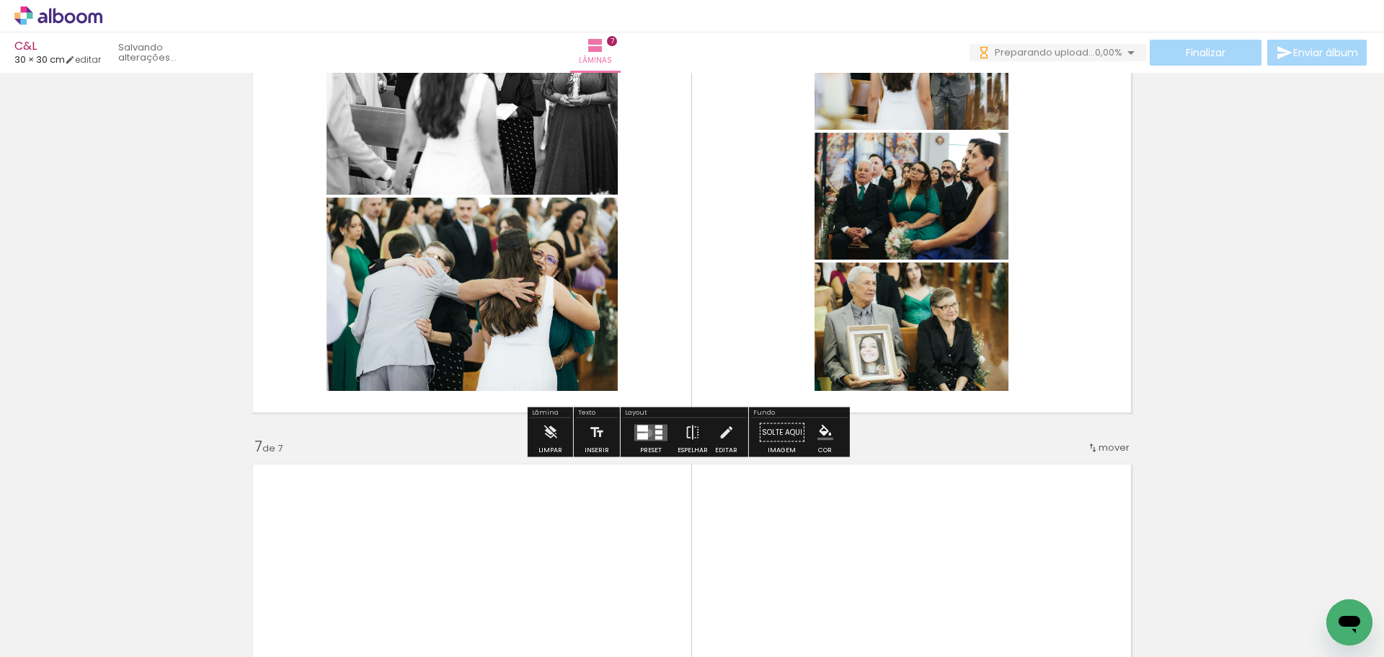
click at [645, 432] on quentale-layouter at bounding box center [650, 432] width 33 height 17
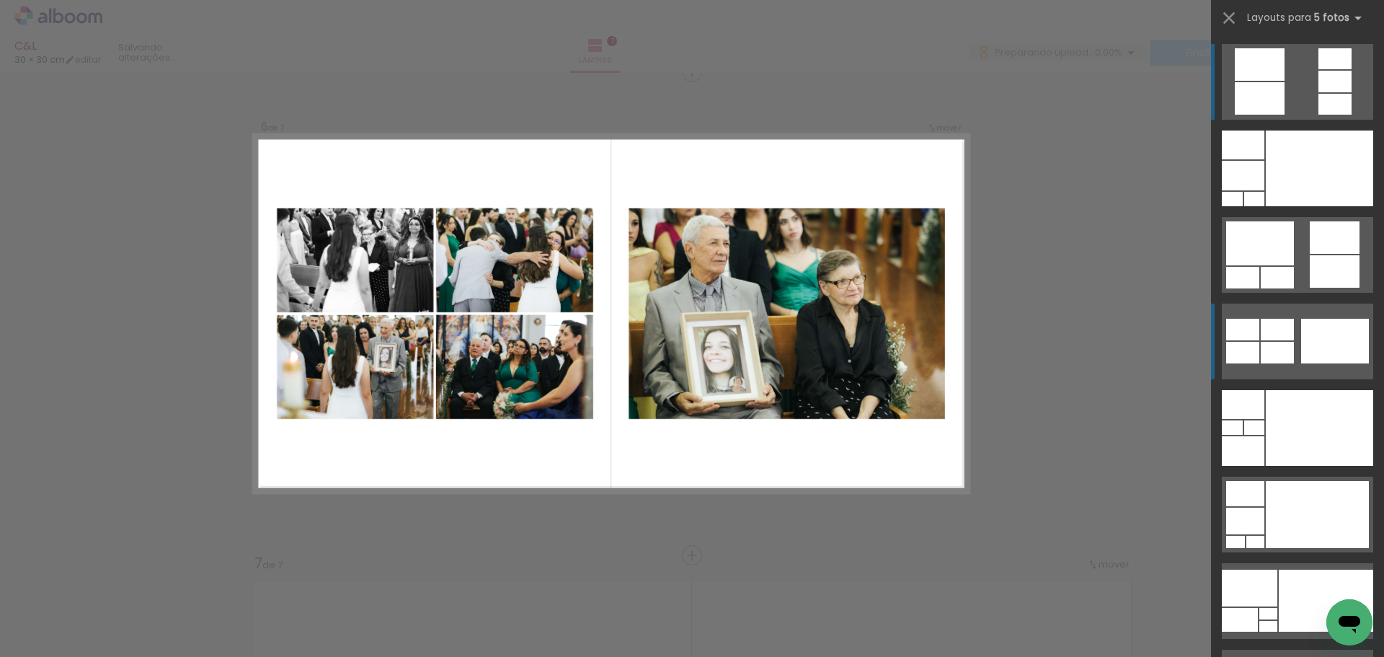
scroll to position [2433, 0]
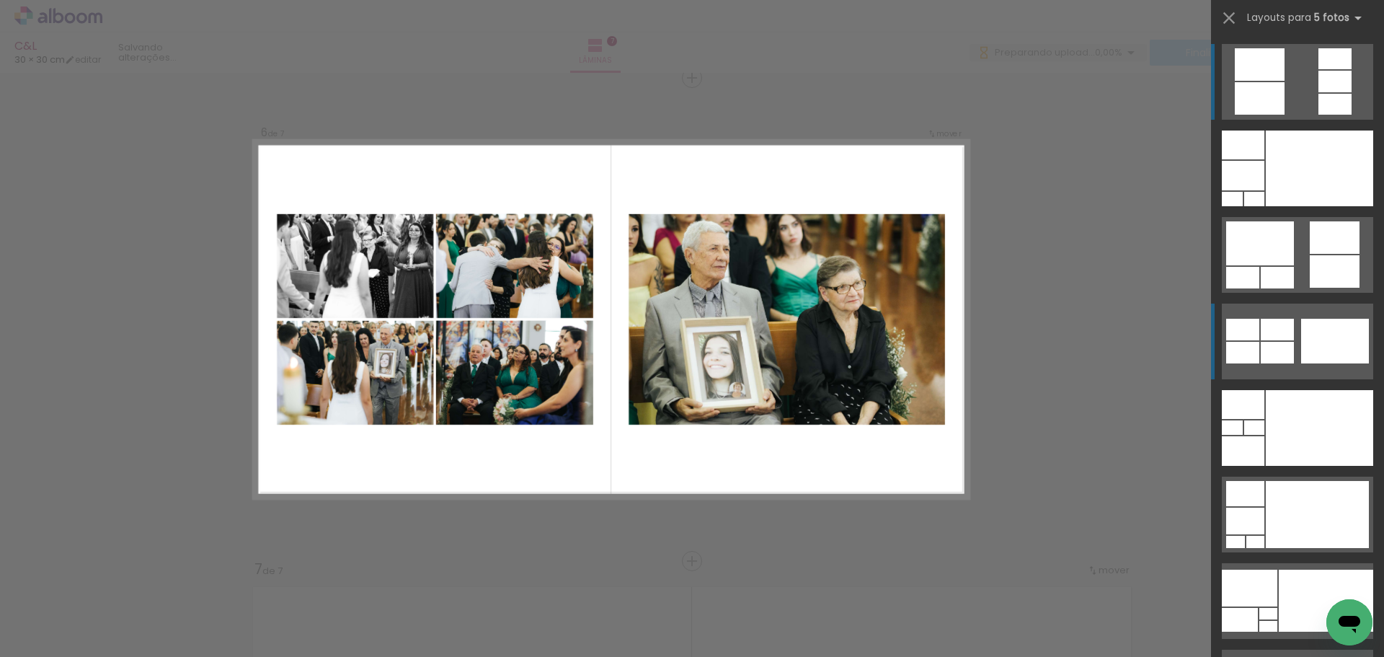
click at [1307, 206] on div at bounding box center [1319, 168] width 107 height 76
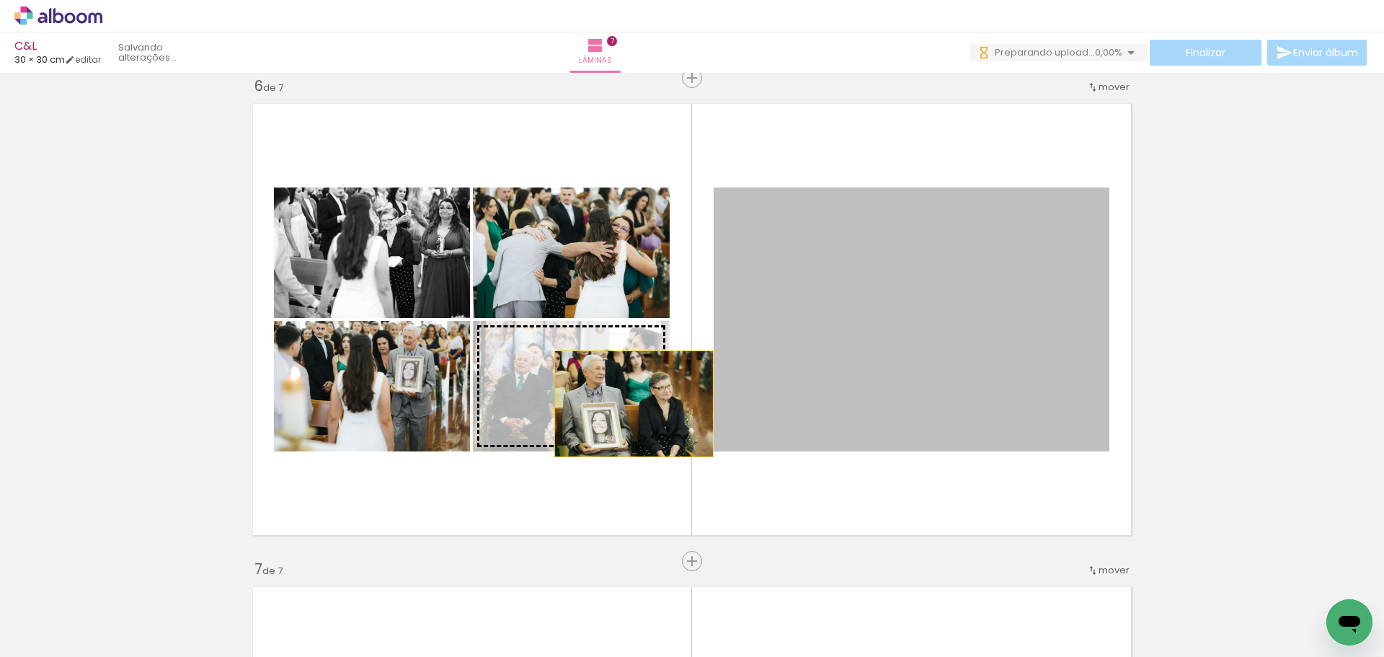
drag, startPoint x: 966, startPoint y: 370, endPoint x: 615, endPoint y: 404, distance: 352.6
click at [0, 0] on slot at bounding box center [0, 0] width 0 height 0
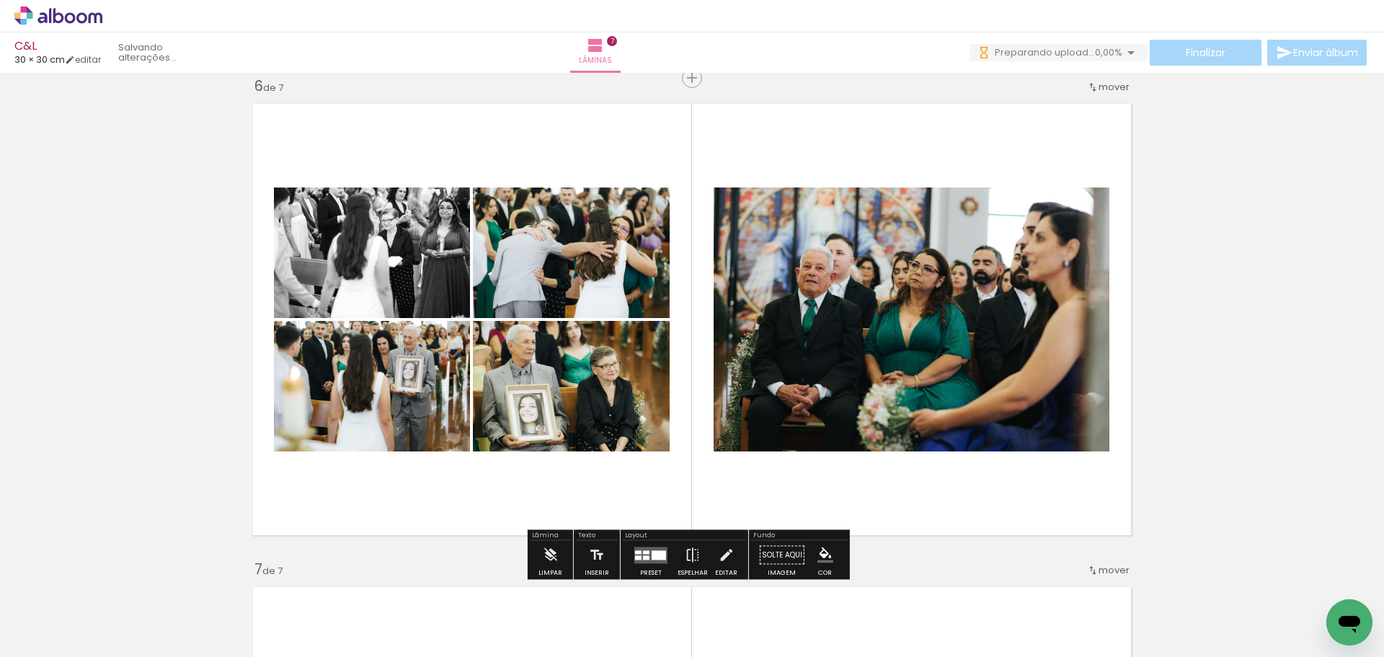
click at [655, 561] on quentale-layouter at bounding box center [650, 554] width 33 height 17
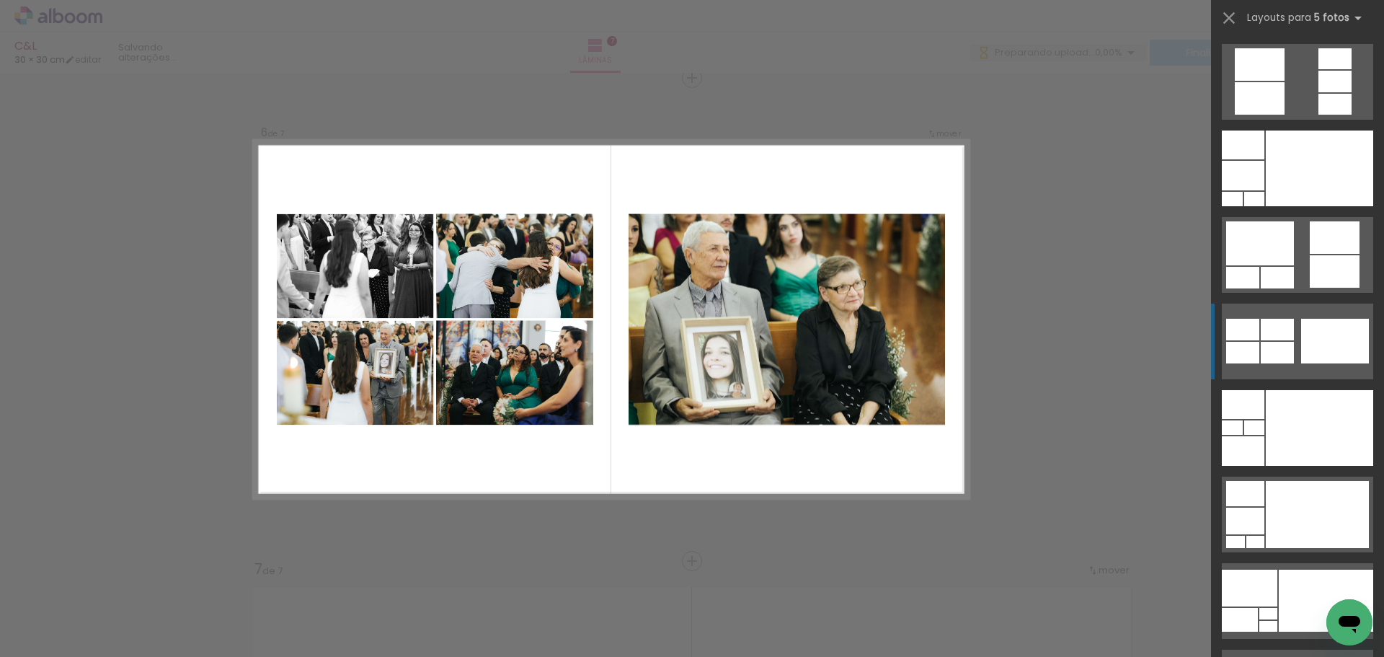
scroll to position [259, 0]
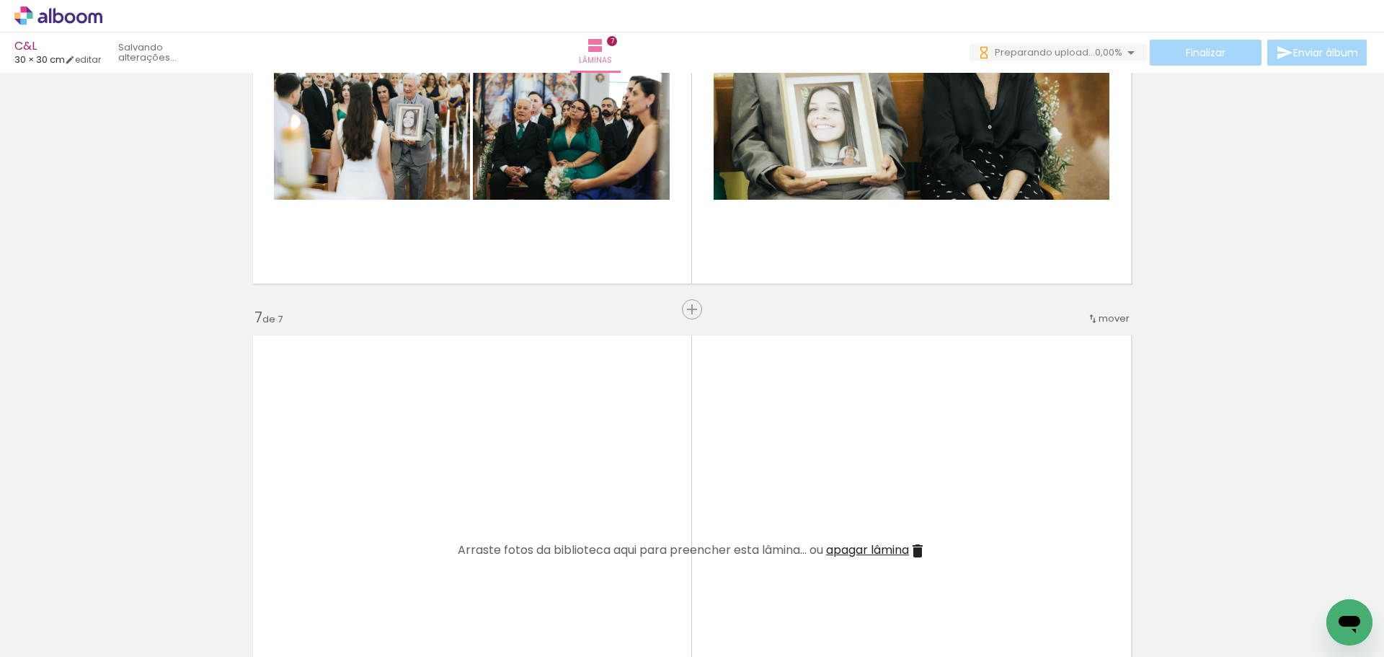
scroll to position [2722, 0]
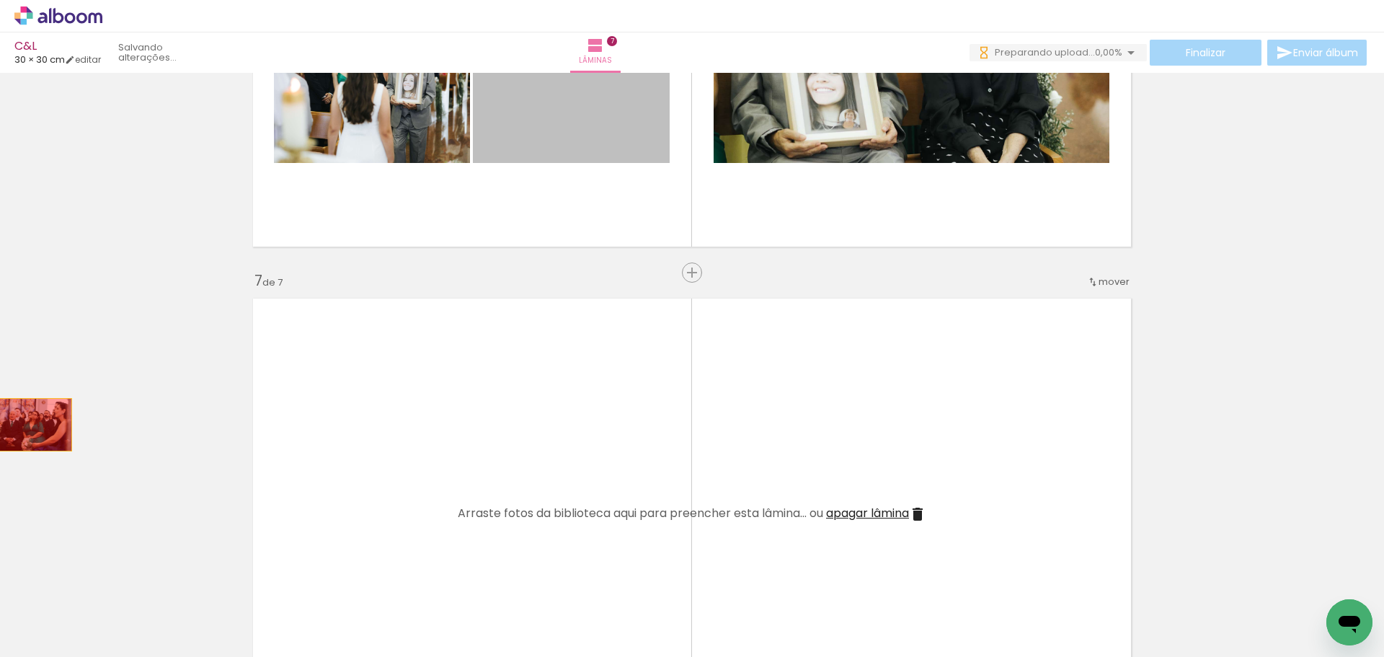
drag, startPoint x: 572, startPoint y: 108, endPoint x: 27, endPoint y: 425, distance: 630.7
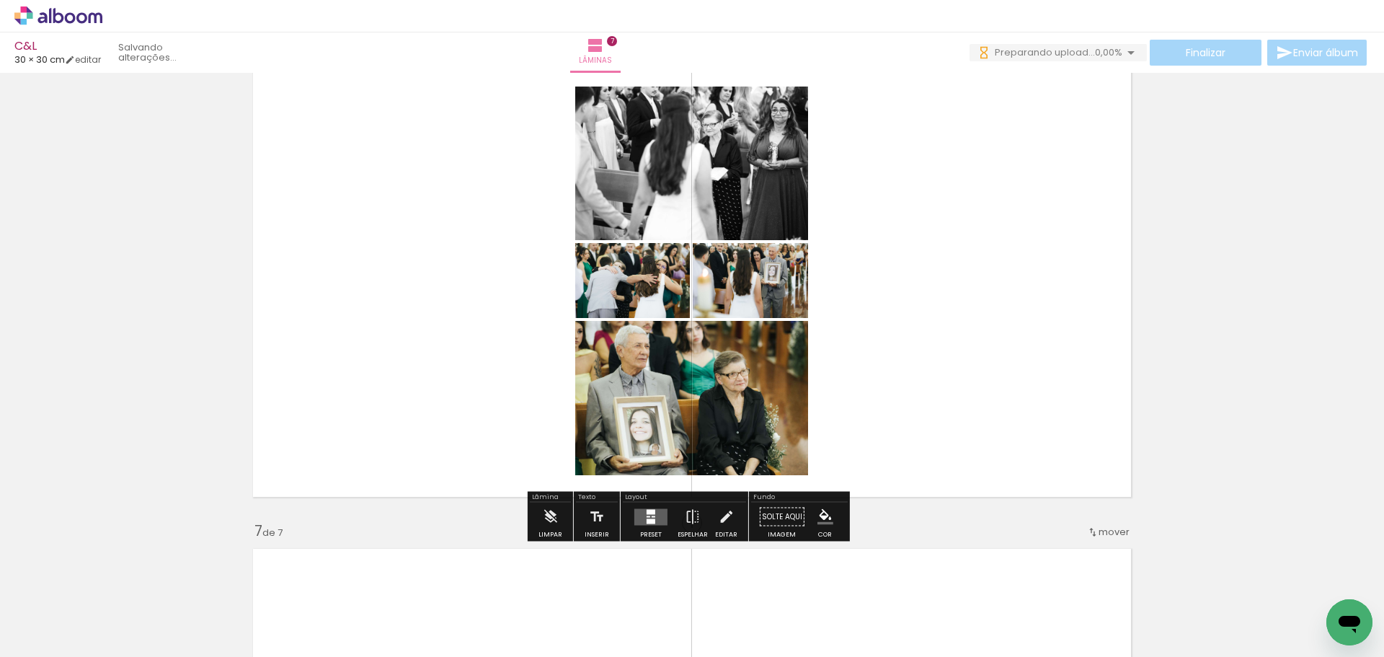
scroll to position [2433, 0]
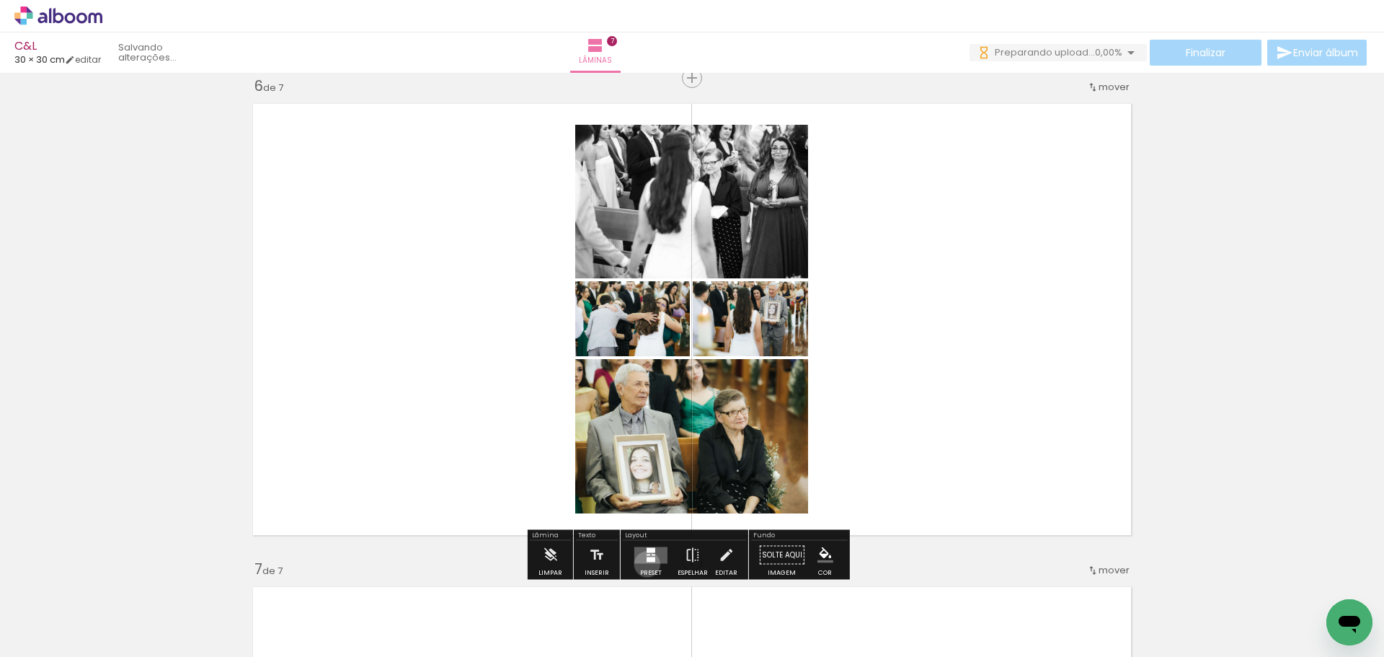
click at [644, 564] on div at bounding box center [650, 555] width 39 height 29
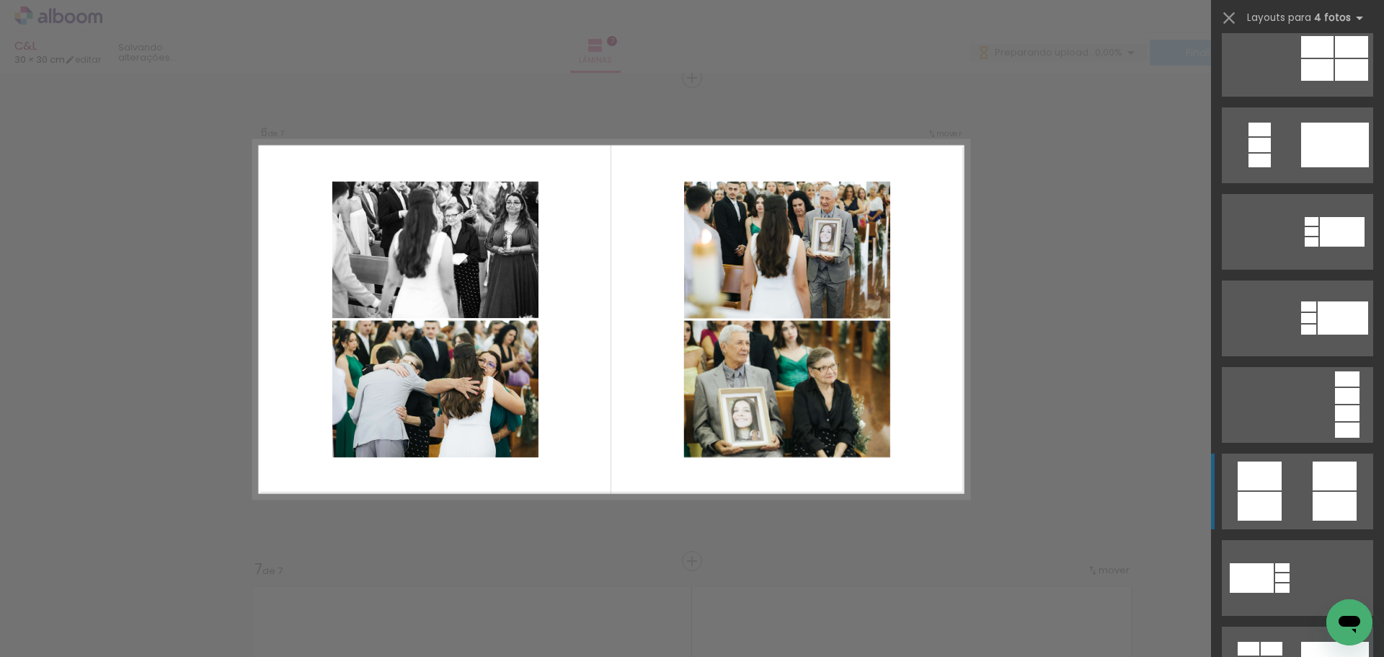
scroll to position [288, 0]
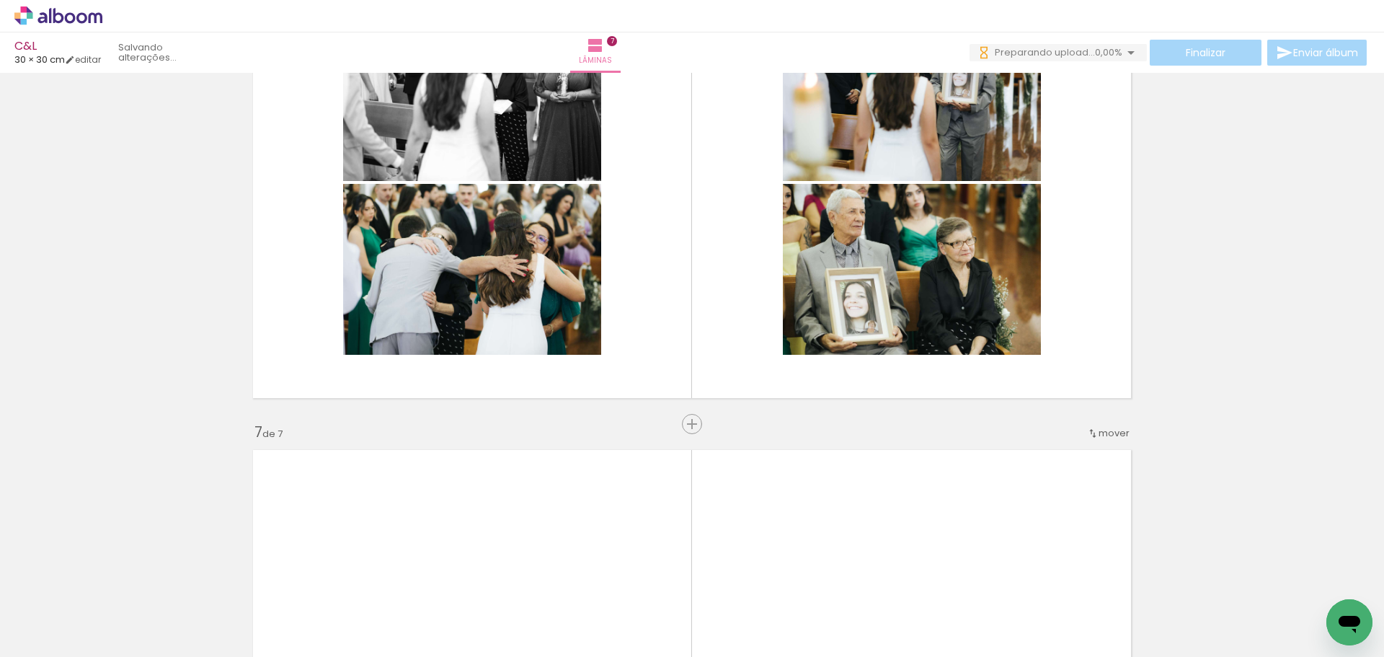
scroll to position [2577, 0]
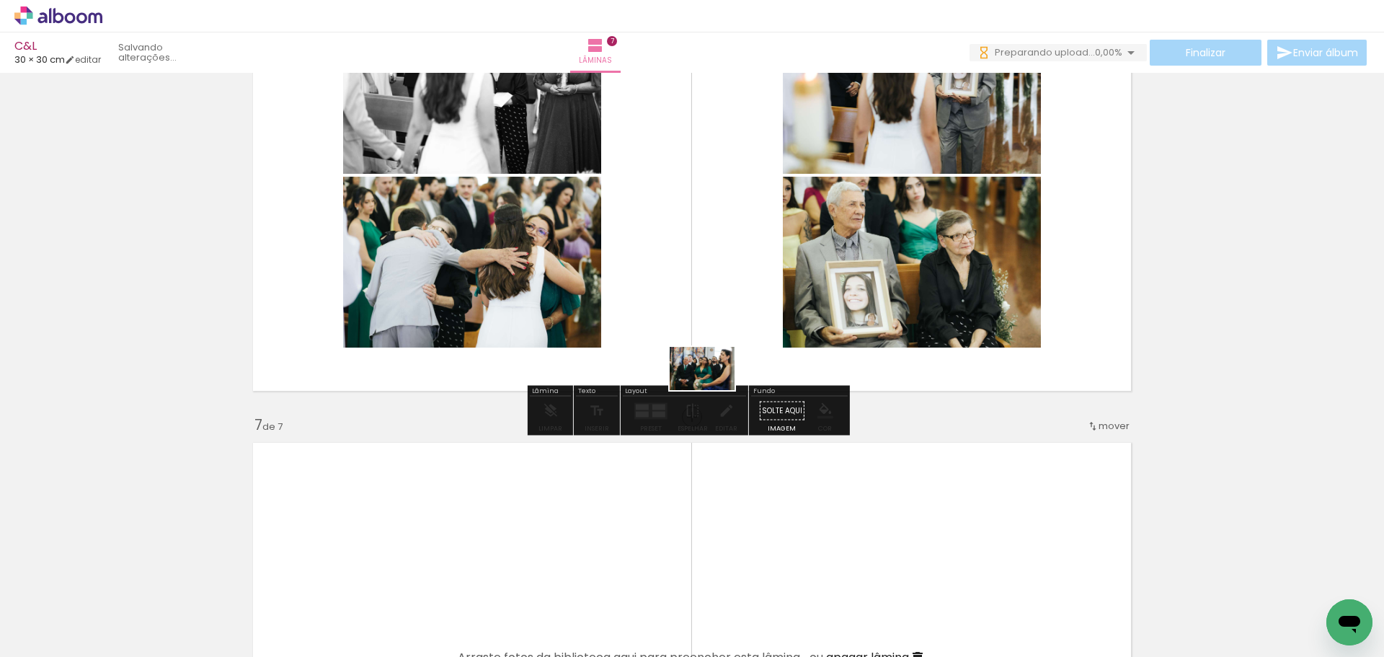
drag, startPoint x: 879, startPoint y: 544, endPoint x: 711, endPoint y: 338, distance: 265.9
click at [709, 342] on quentale-workspace at bounding box center [692, 328] width 1384 height 657
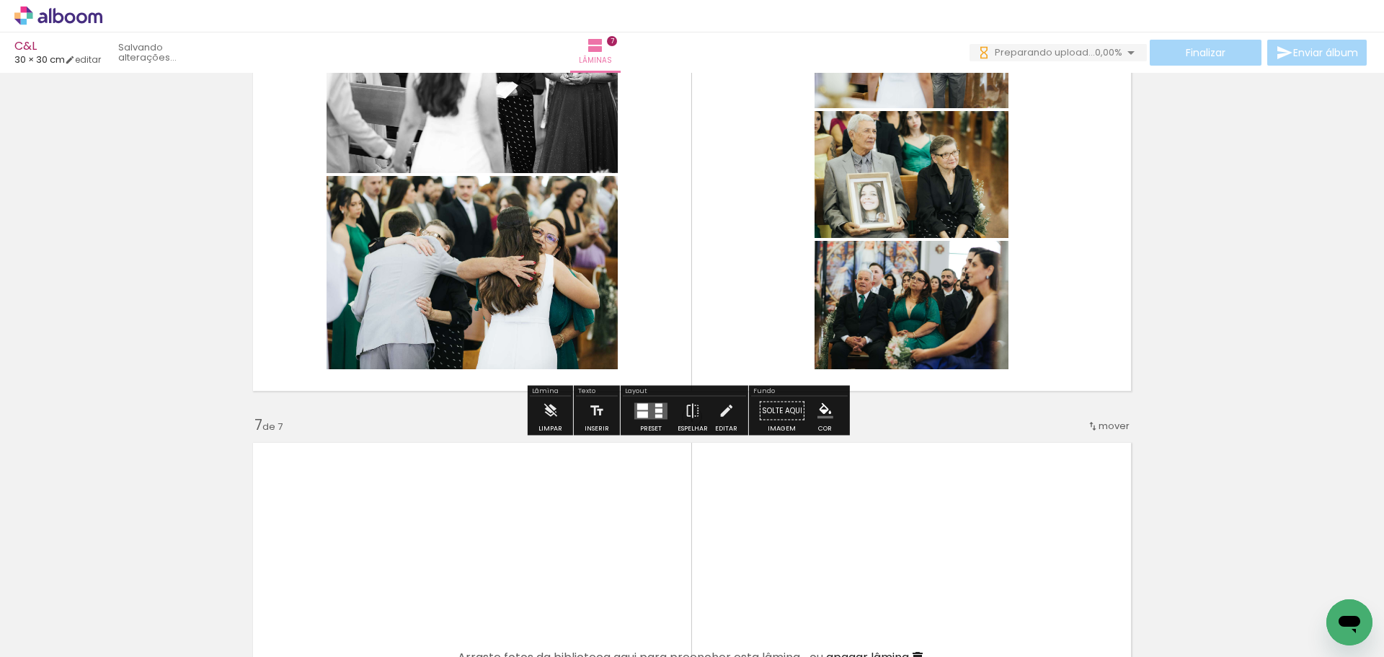
click at [639, 407] on div at bounding box center [642, 406] width 11 height 6
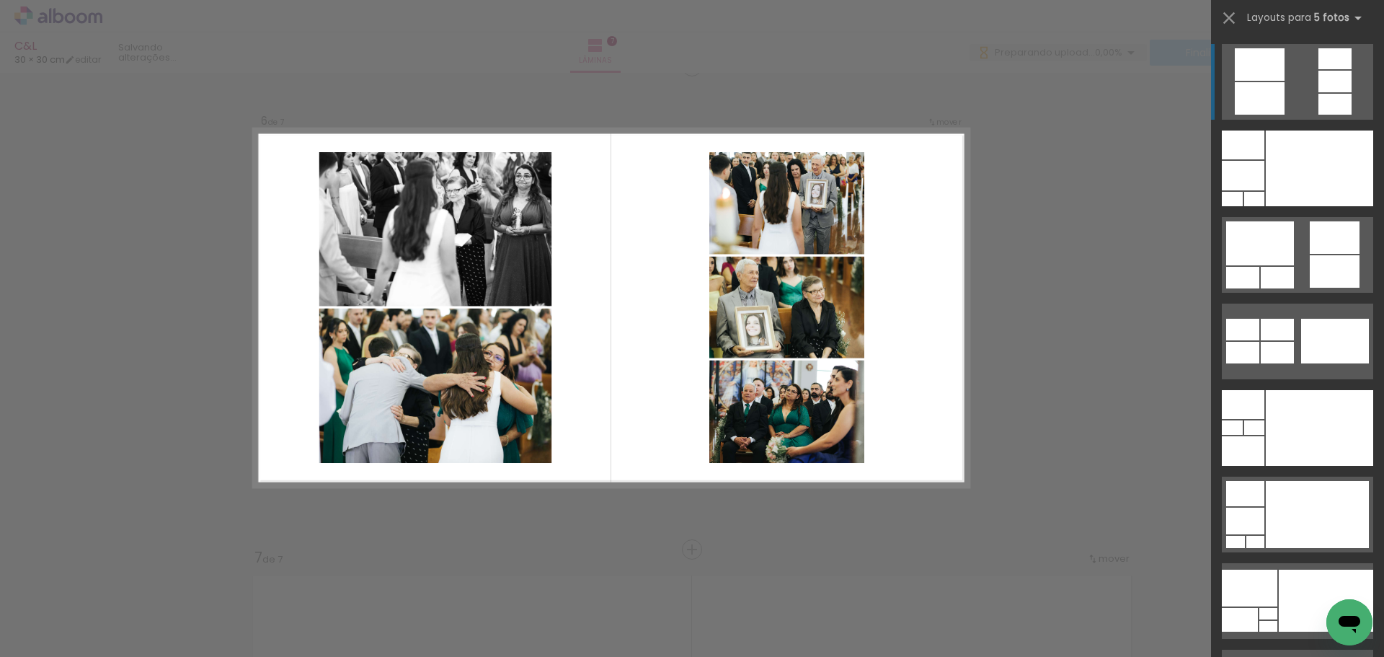
scroll to position [2433, 0]
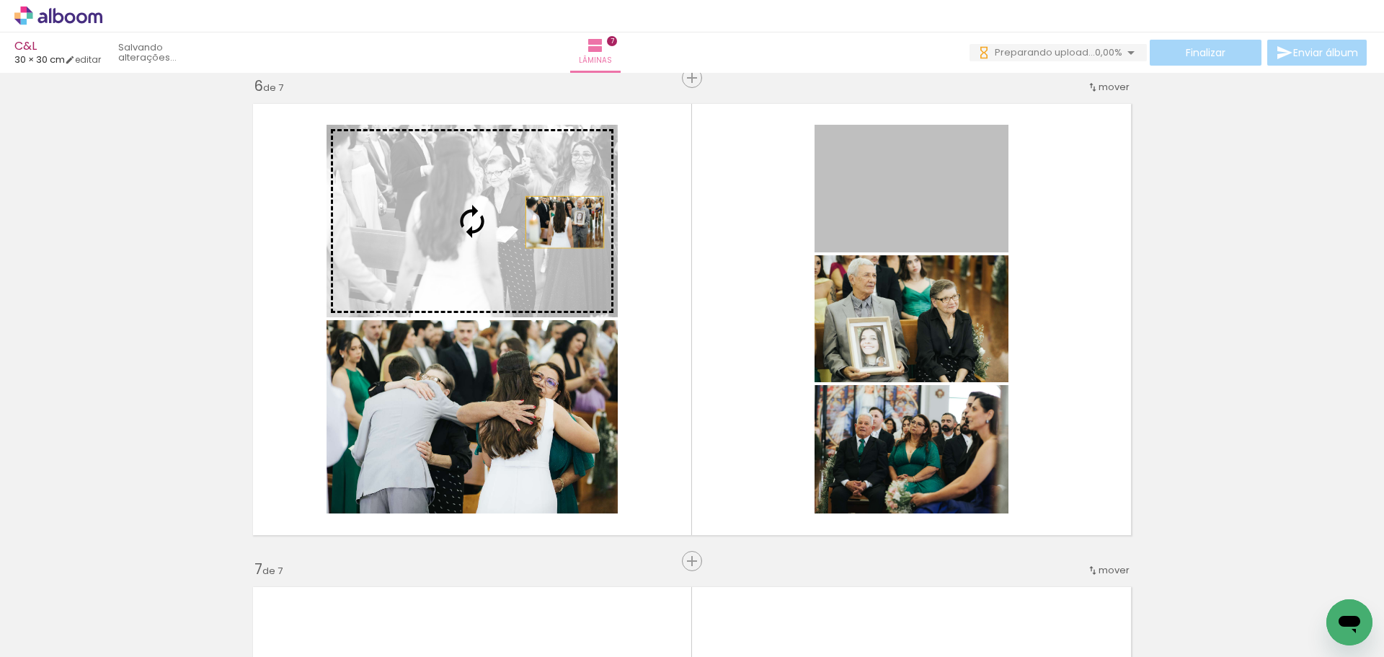
drag, startPoint x: 916, startPoint y: 203, endPoint x: 559, endPoint y: 222, distance: 357.3
click at [0, 0] on slot at bounding box center [0, 0] width 0 height 0
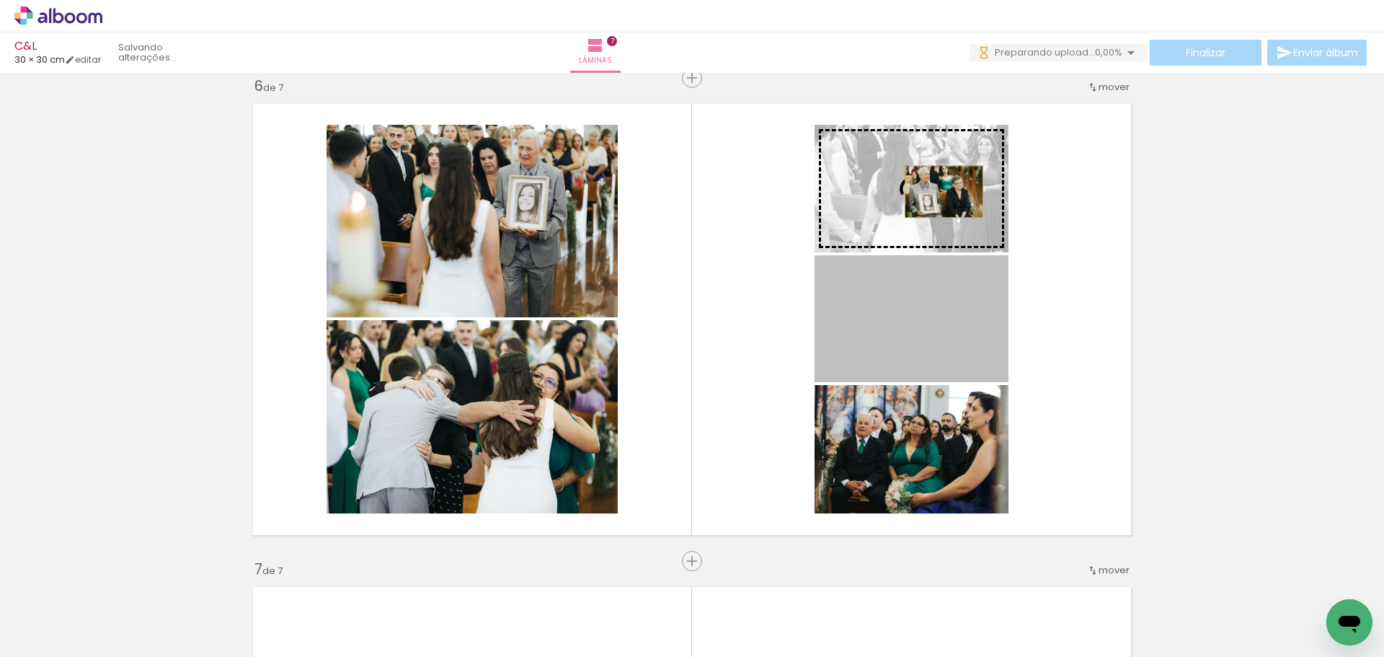
drag, startPoint x: 934, startPoint y: 320, endPoint x: 938, endPoint y: 192, distance: 128.4
click at [0, 0] on slot at bounding box center [0, 0] width 0 height 0
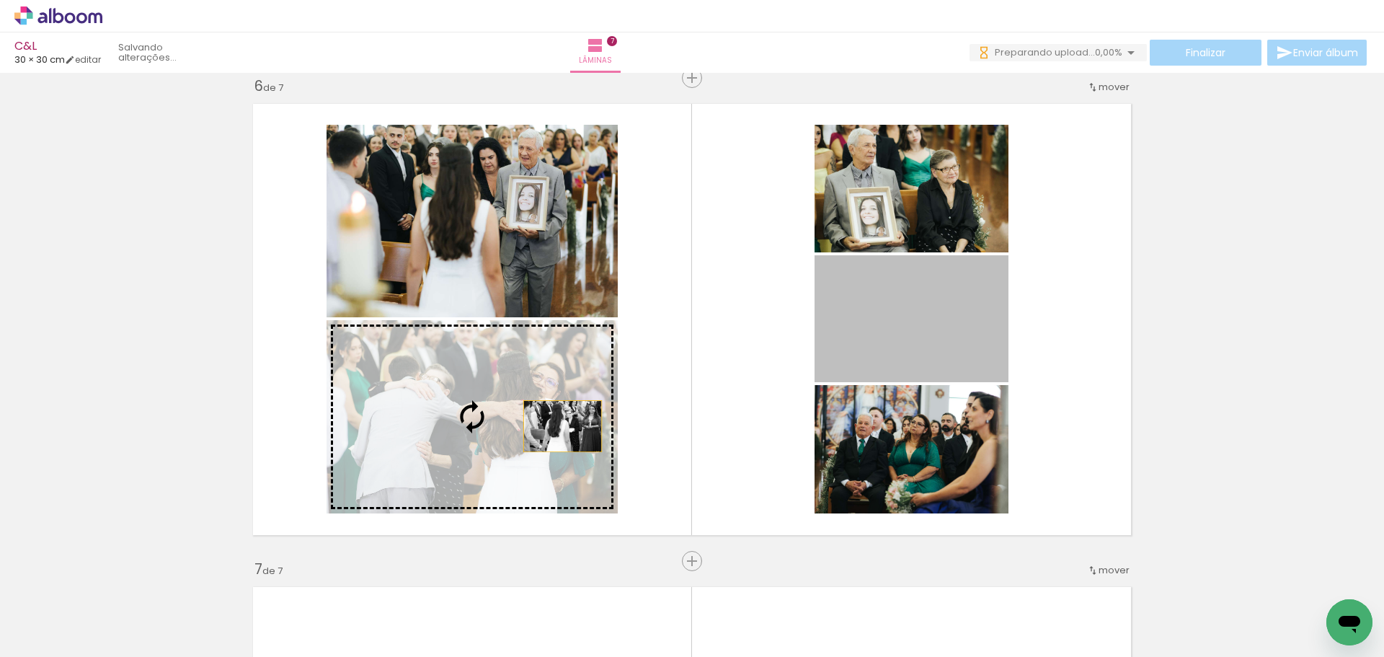
drag, startPoint x: 938, startPoint y: 314, endPoint x: 557, endPoint y: 426, distance: 396.8
click at [0, 0] on slot at bounding box center [0, 0] width 0 height 0
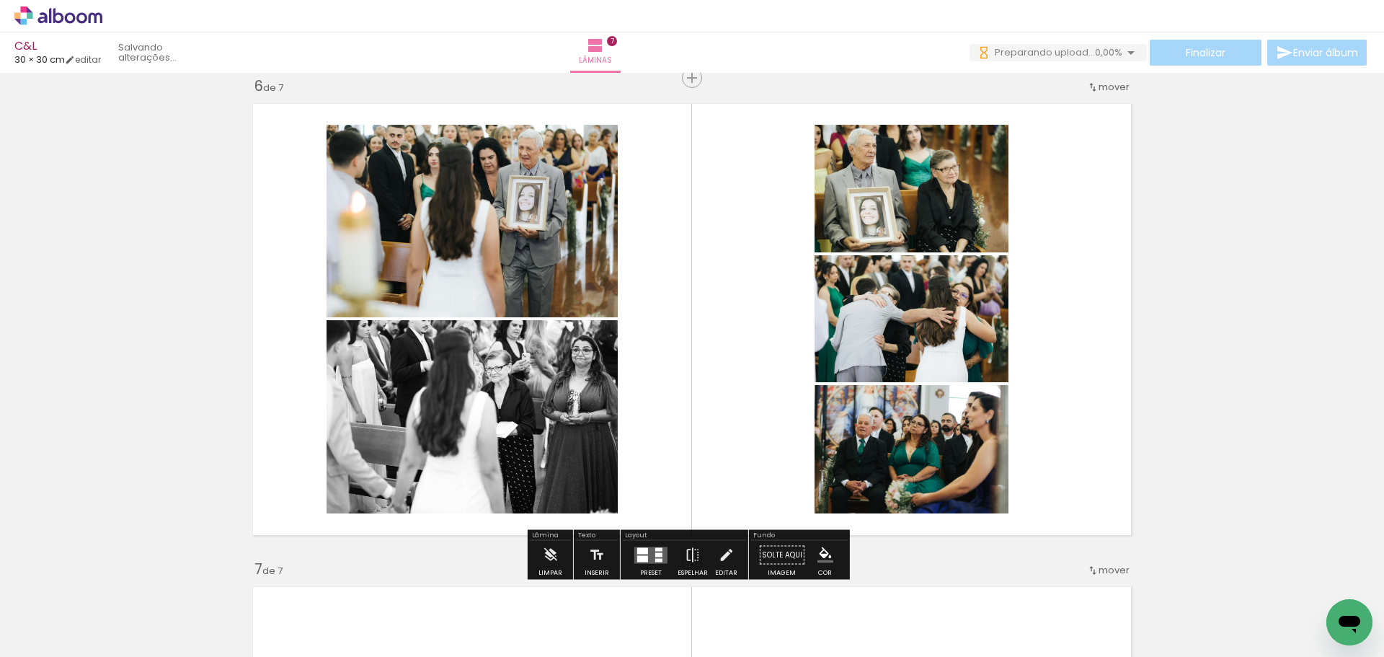
click at [643, 561] on div at bounding box center [642, 558] width 11 height 6
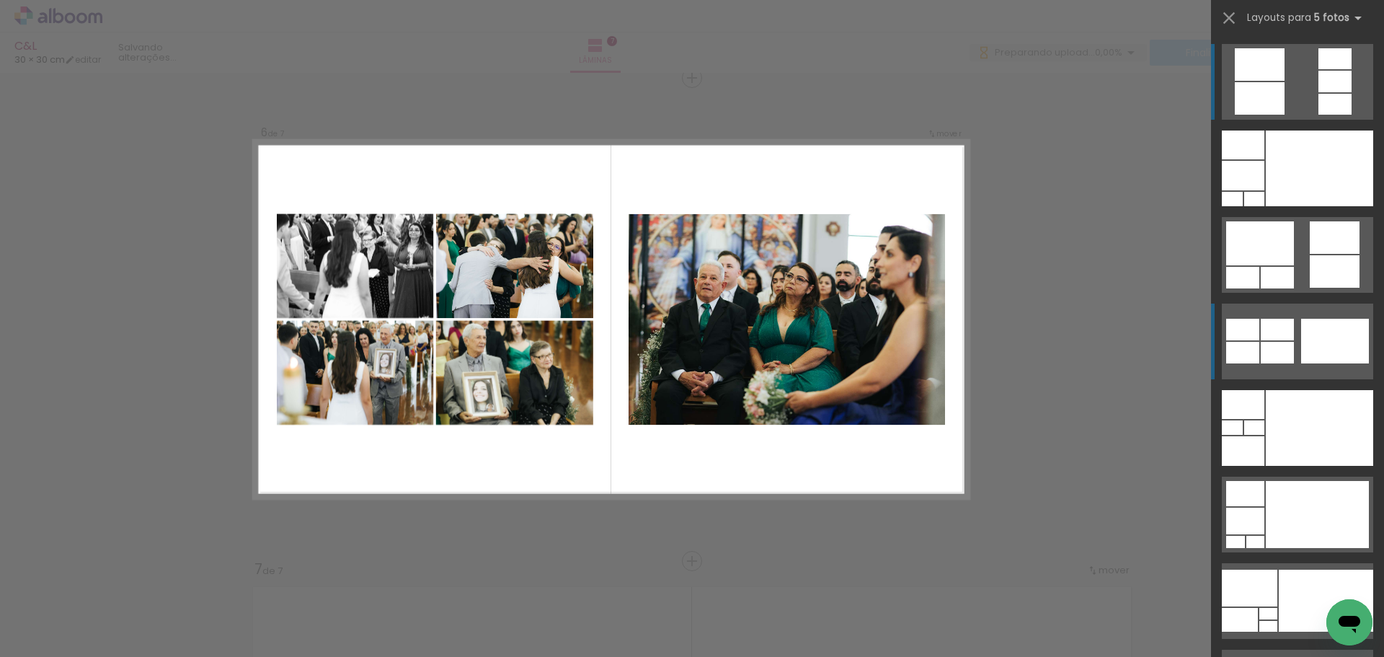
click at [1301, 206] on div at bounding box center [1319, 168] width 107 height 76
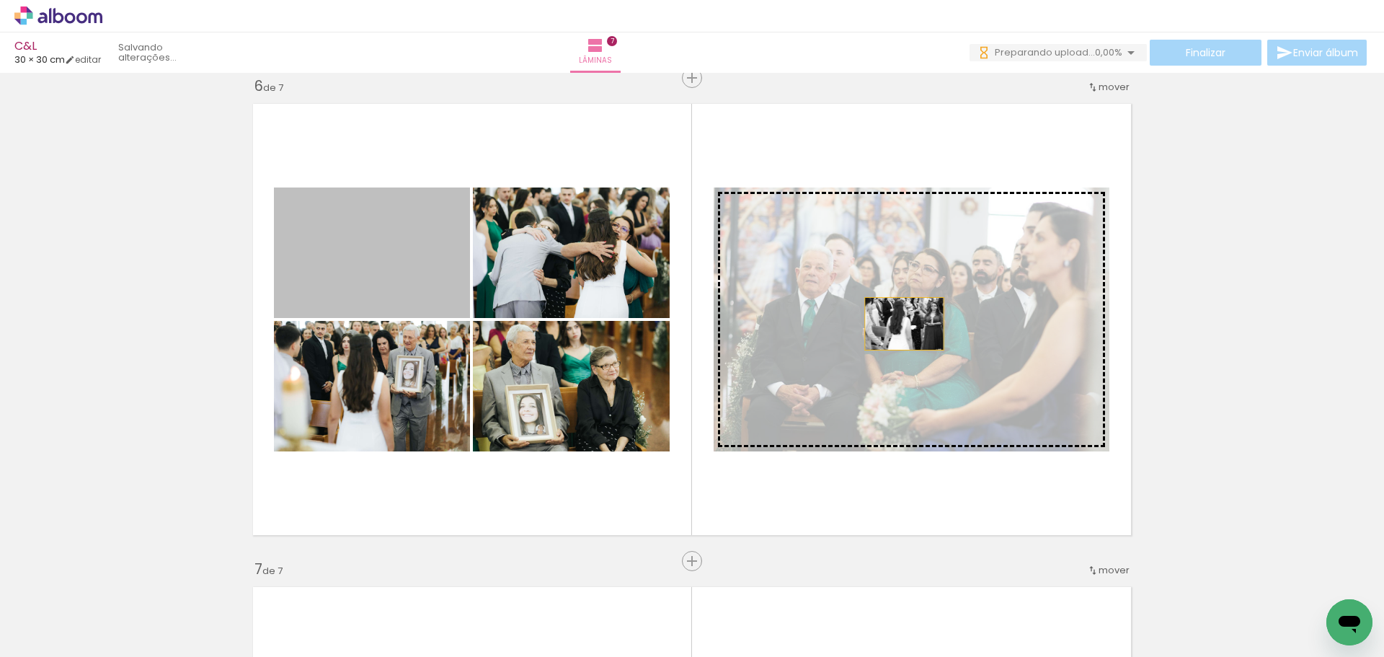
drag, startPoint x: 432, startPoint y: 287, endPoint x: 932, endPoint y: 325, distance: 500.9
click at [0, 0] on slot at bounding box center [0, 0] width 0 height 0
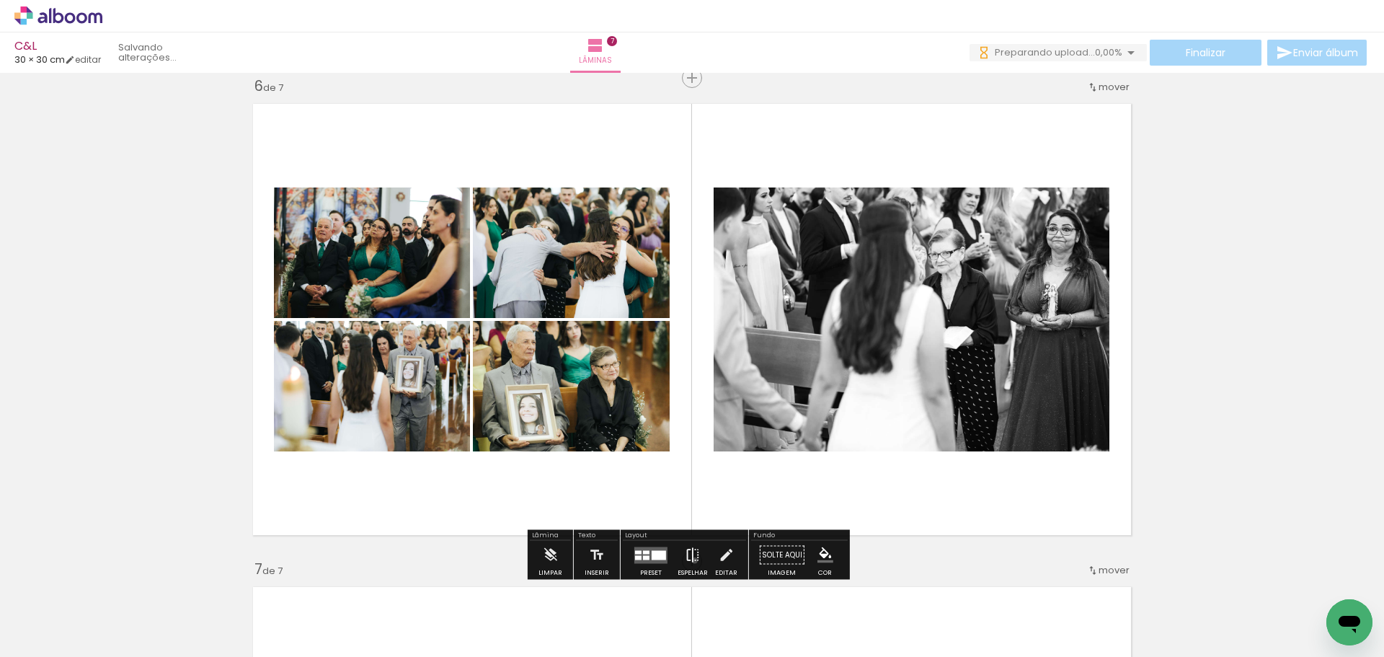
click at [691, 560] on iron-icon at bounding box center [693, 555] width 16 height 29
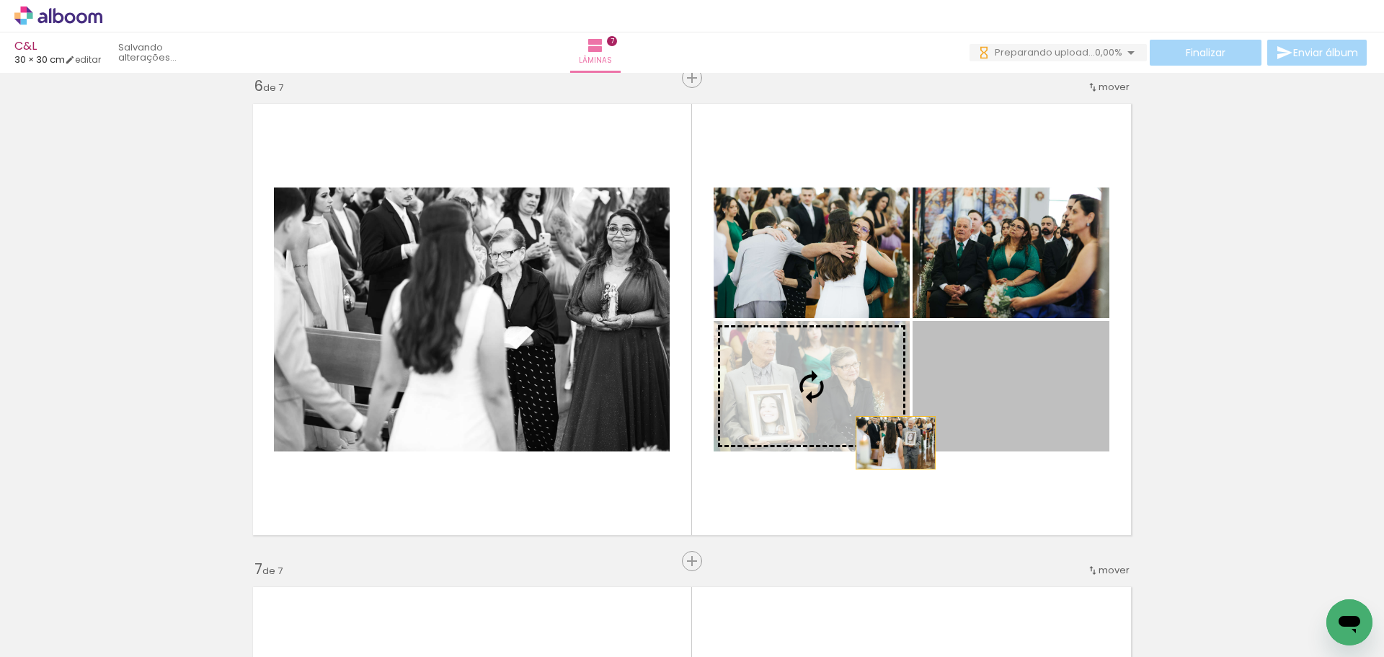
drag, startPoint x: 1045, startPoint y: 435, endPoint x: 830, endPoint y: 432, distance: 214.8
click at [0, 0] on slot at bounding box center [0, 0] width 0 height 0
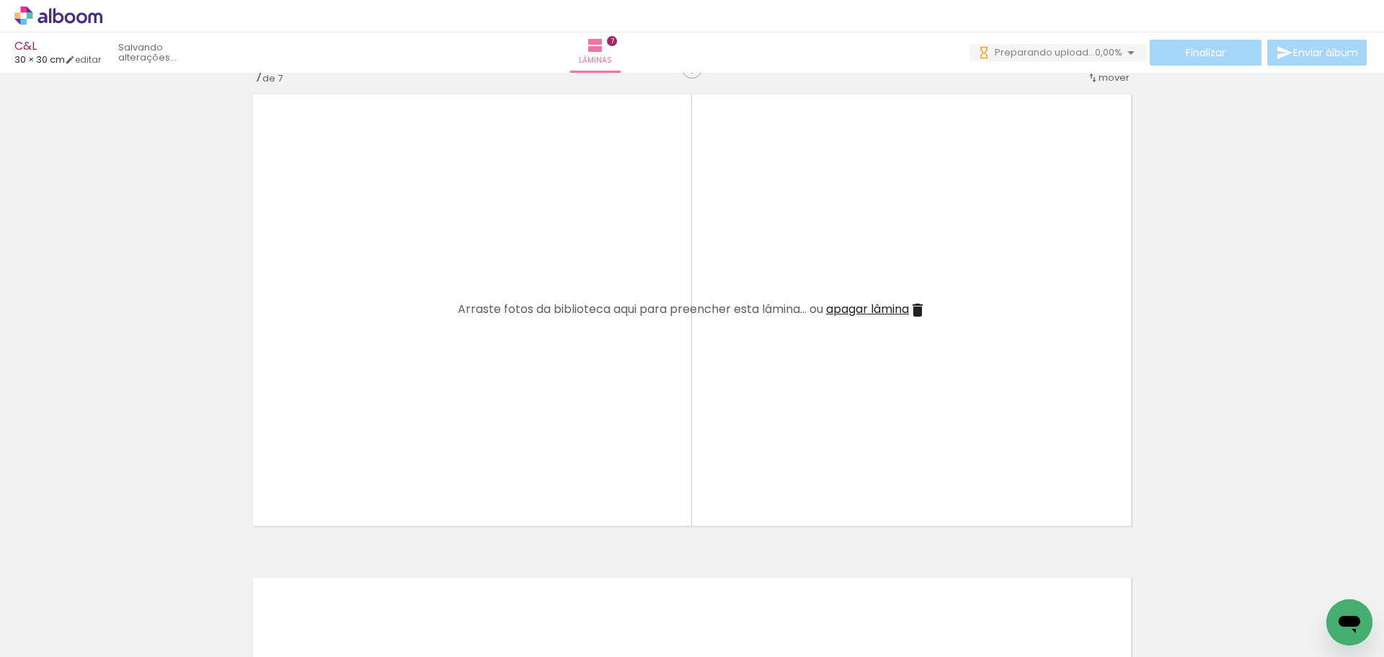
scroll to position [2938, 0]
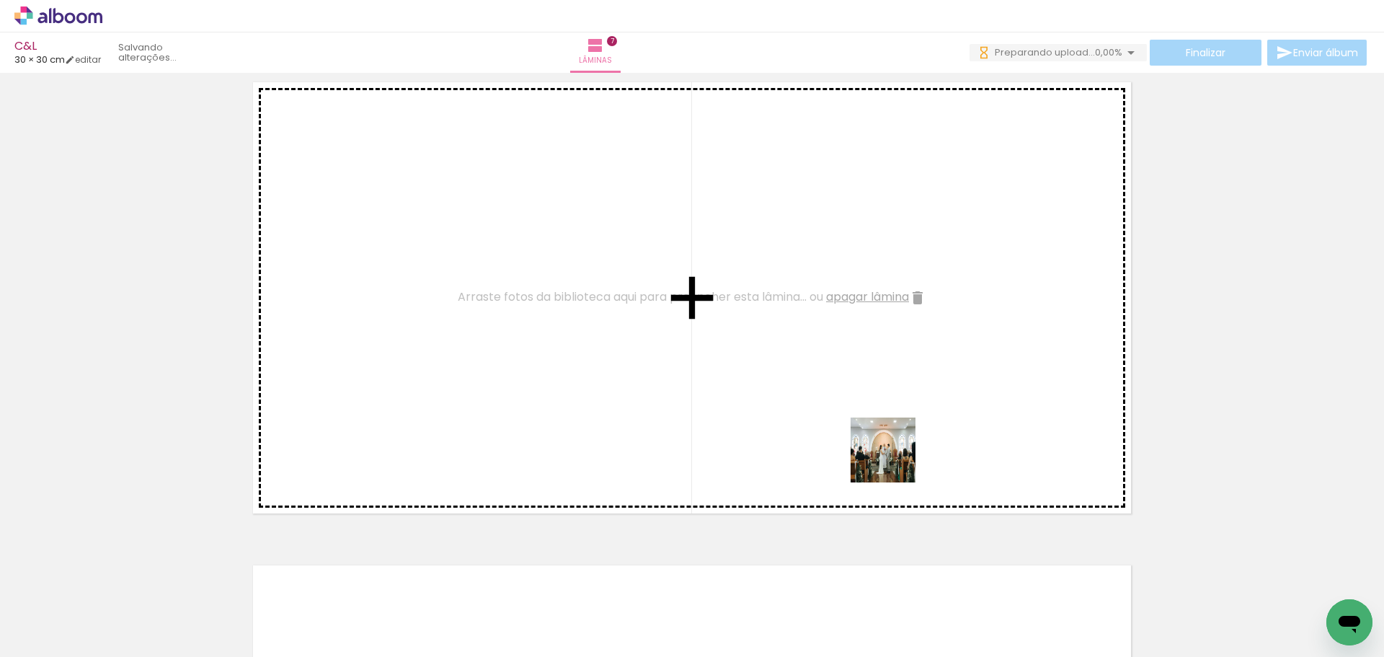
drag, startPoint x: 1105, startPoint y: 614, endPoint x: 829, endPoint y: 409, distance: 343.7
click at [829, 409] on quentale-workspace at bounding box center [692, 328] width 1384 height 657
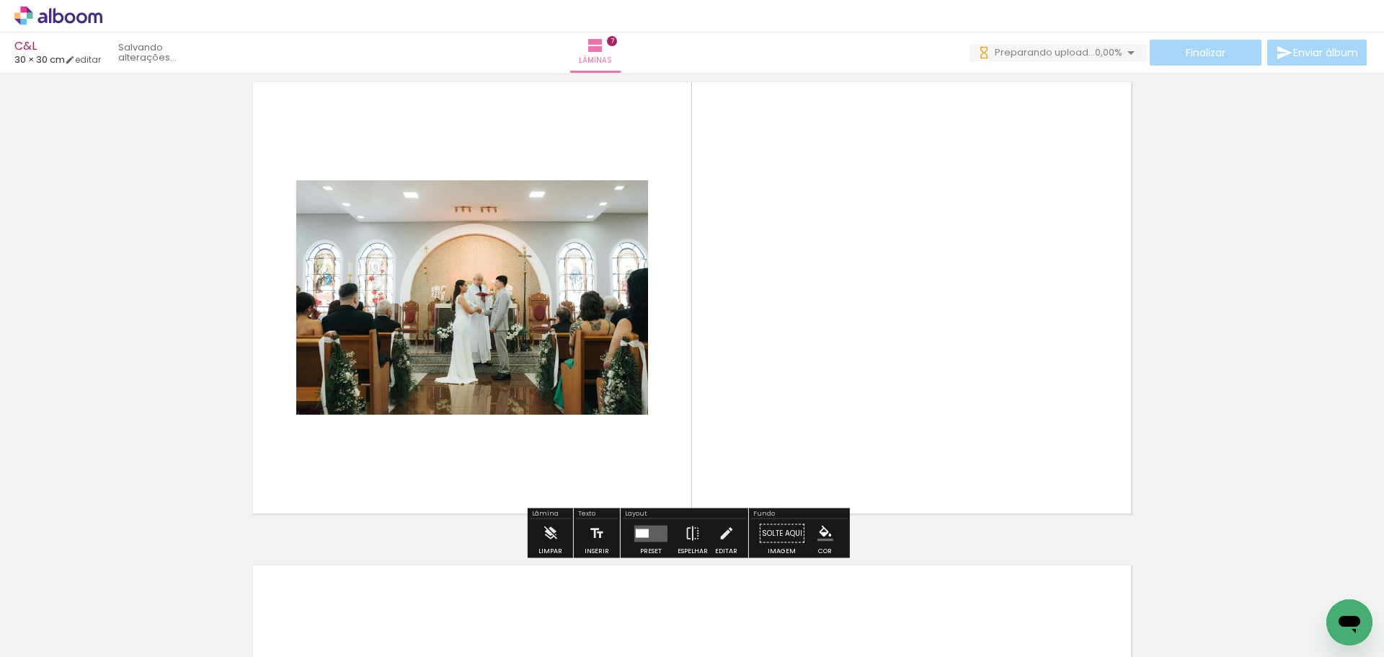
click at [634, 541] on quentale-layouter at bounding box center [650, 533] width 33 height 17
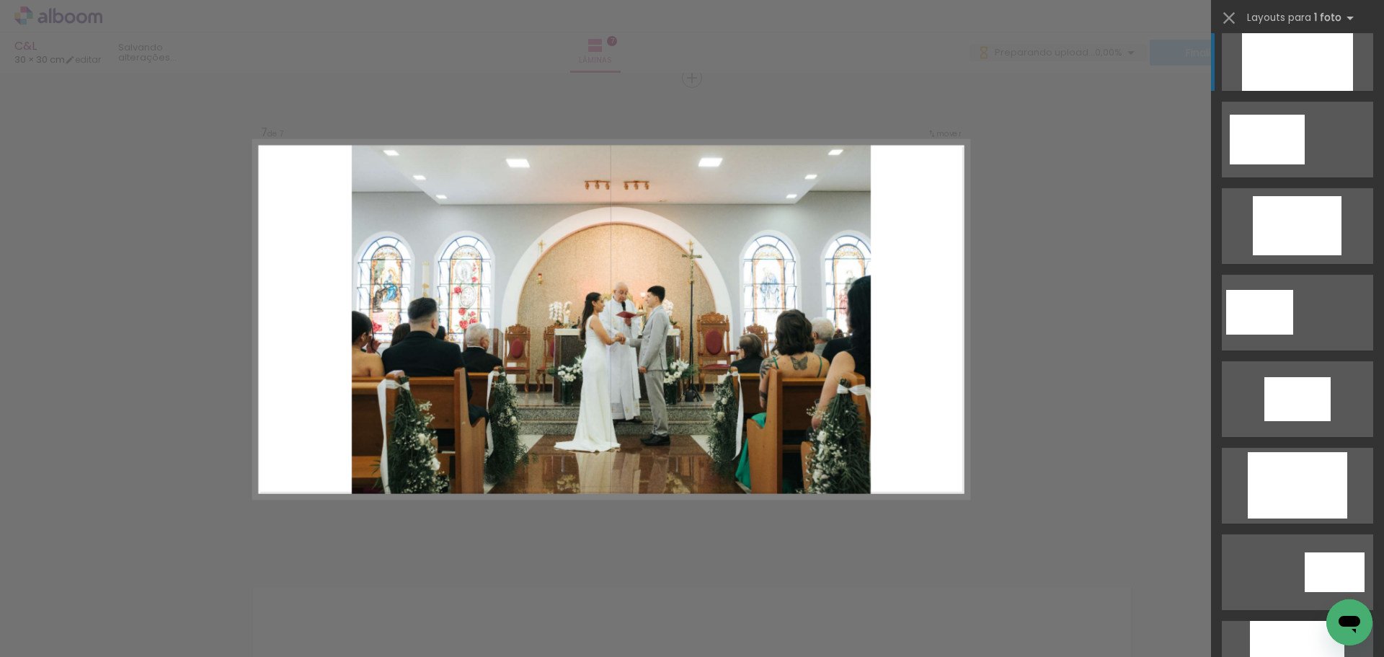
scroll to position [360, 0]
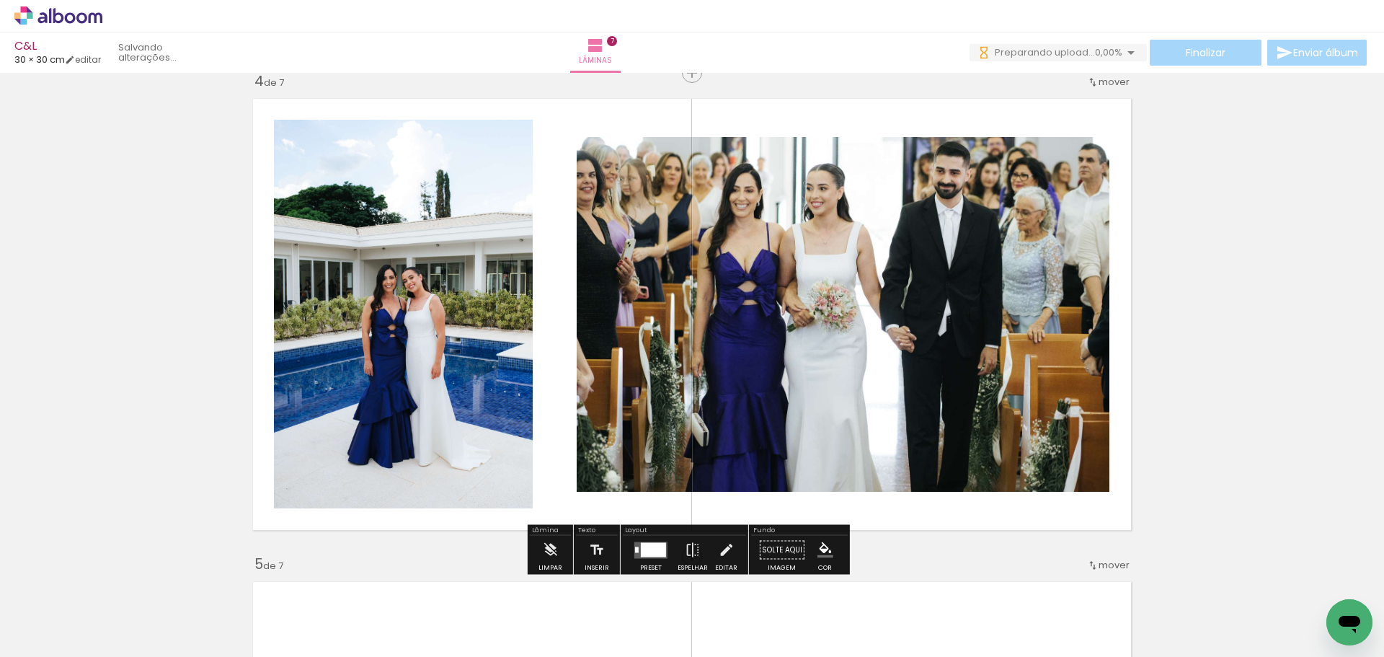
scroll to position [1906, 0]
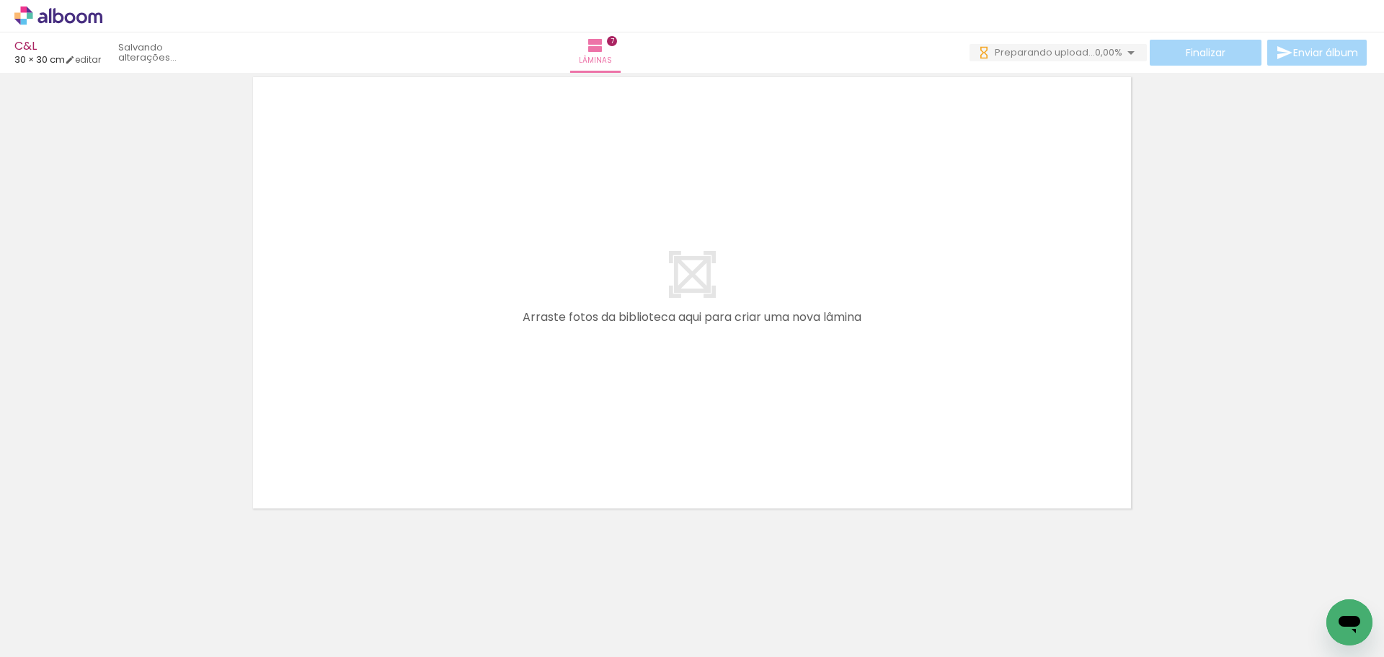
scroll to position [0, 763]
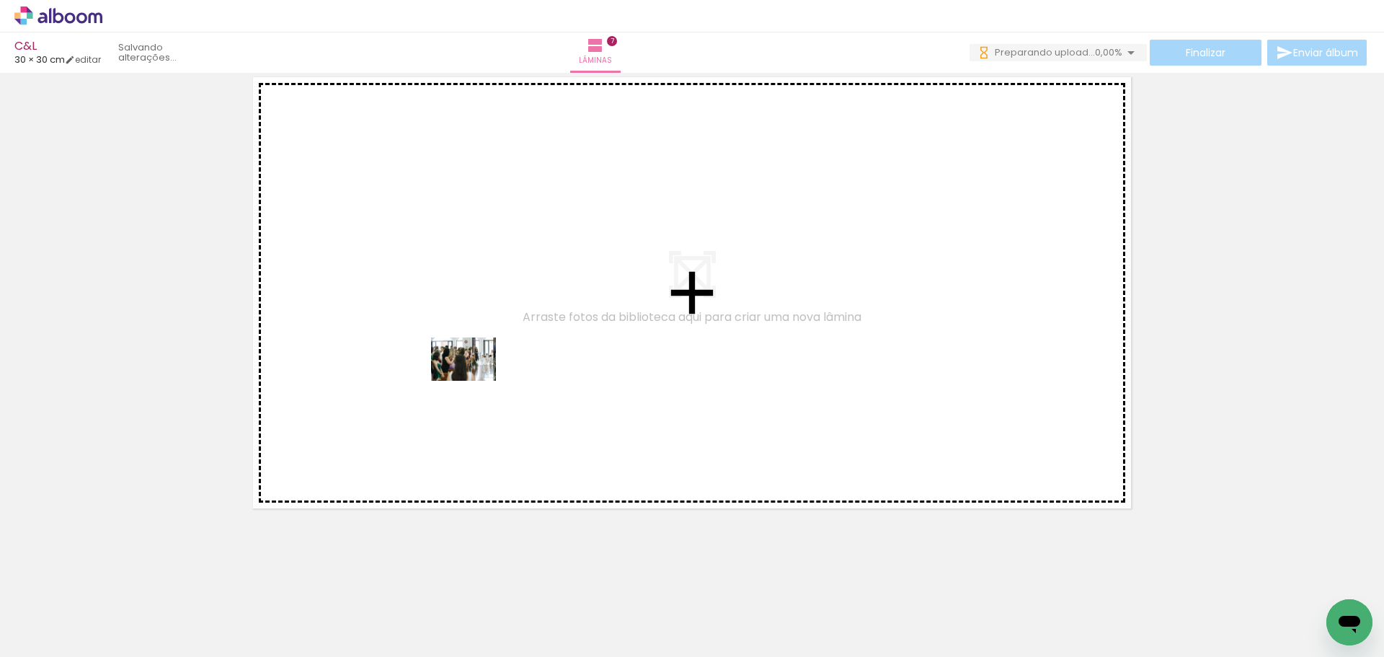
drag, startPoint x: 446, startPoint y: 607, endPoint x: 474, endPoint y: 381, distance: 228.1
click at [474, 381] on quentale-workspace at bounding box center [692, 328] width 1384 height 657
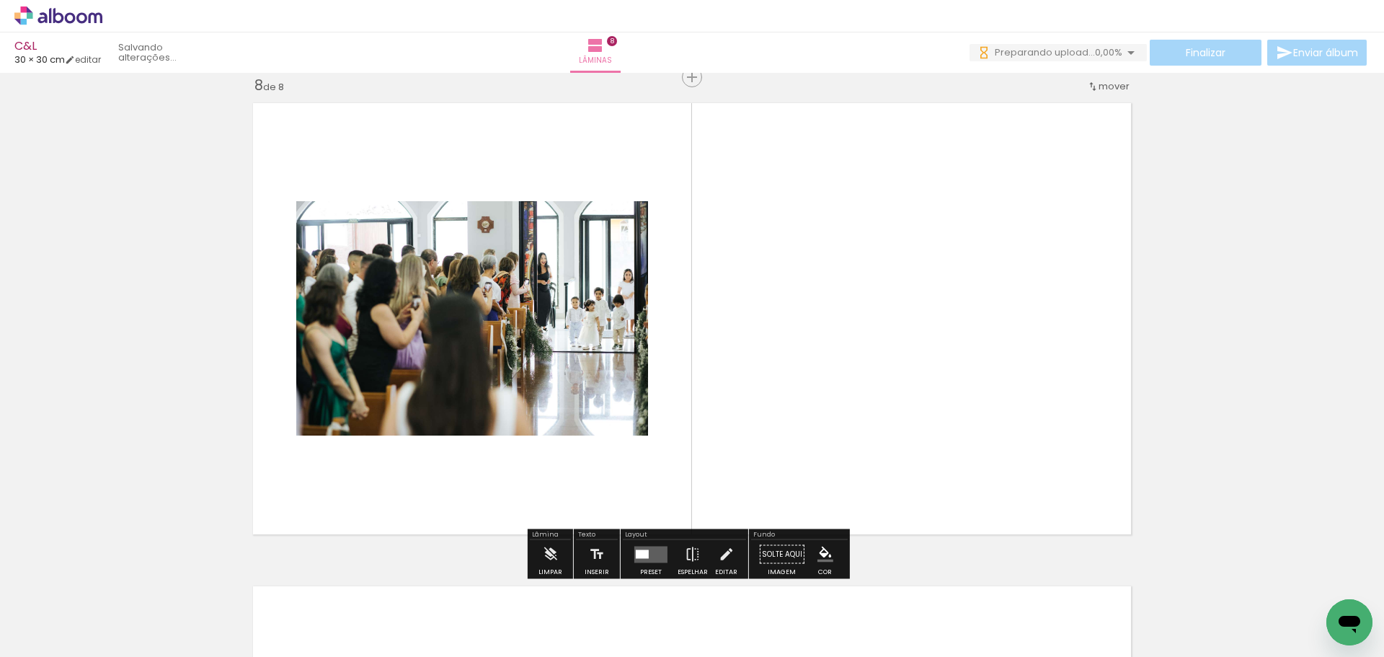
scroll to position [3399, 0]
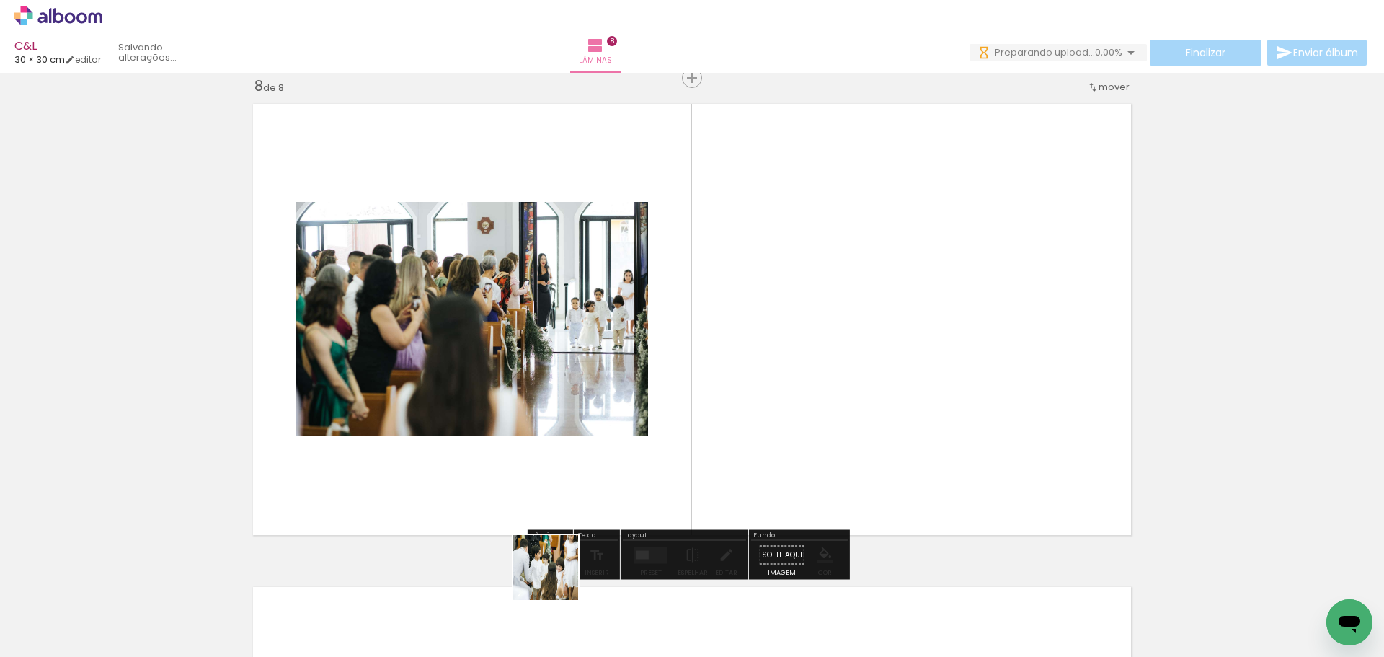
drag, startPoint x: 523, startPoint y: 608, endPoint x: 739, endPoint y: 417, distance: 288.0
click at [739, 417] on quentale-workspace at bounding box center [692, 328] width 1384 height 657
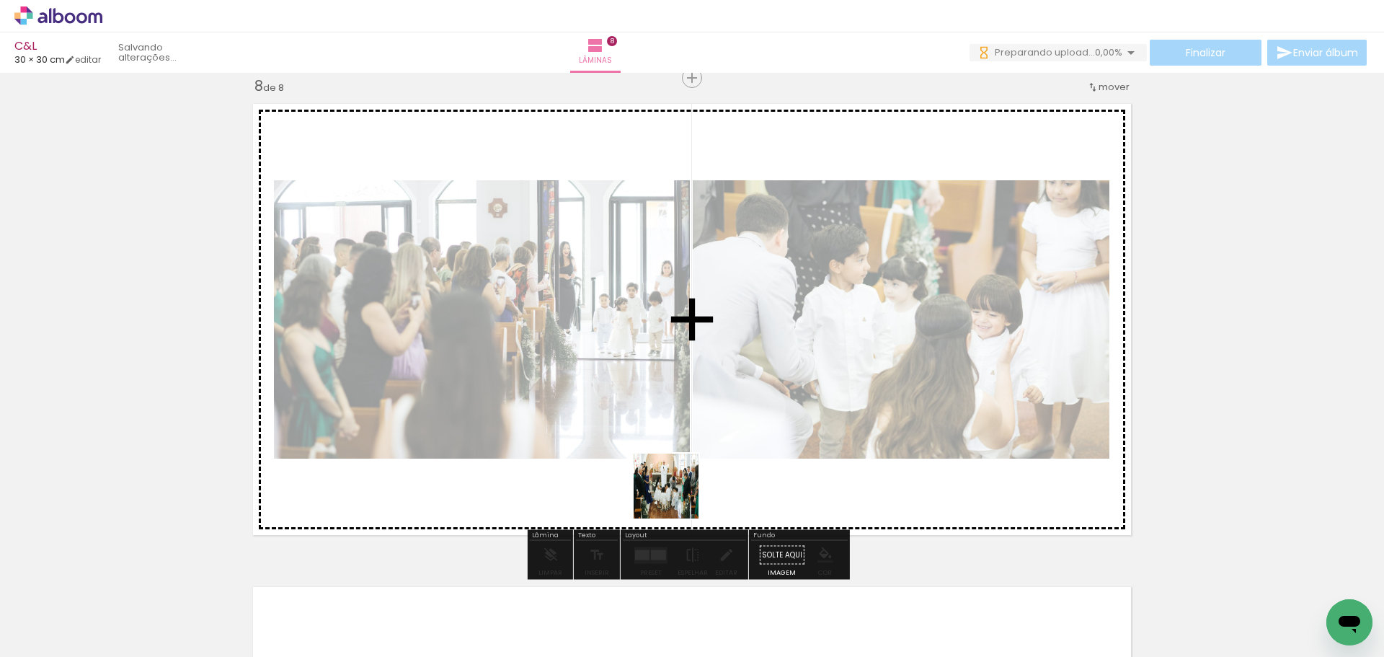
drag, startPoint x: 610, startPoint y: 609, endPoint x: 678, endPoint y: 496, distance: 131.9
click at [678, 496] on quentale-workspace at bounding box center [692, 328] width 1384 height 657
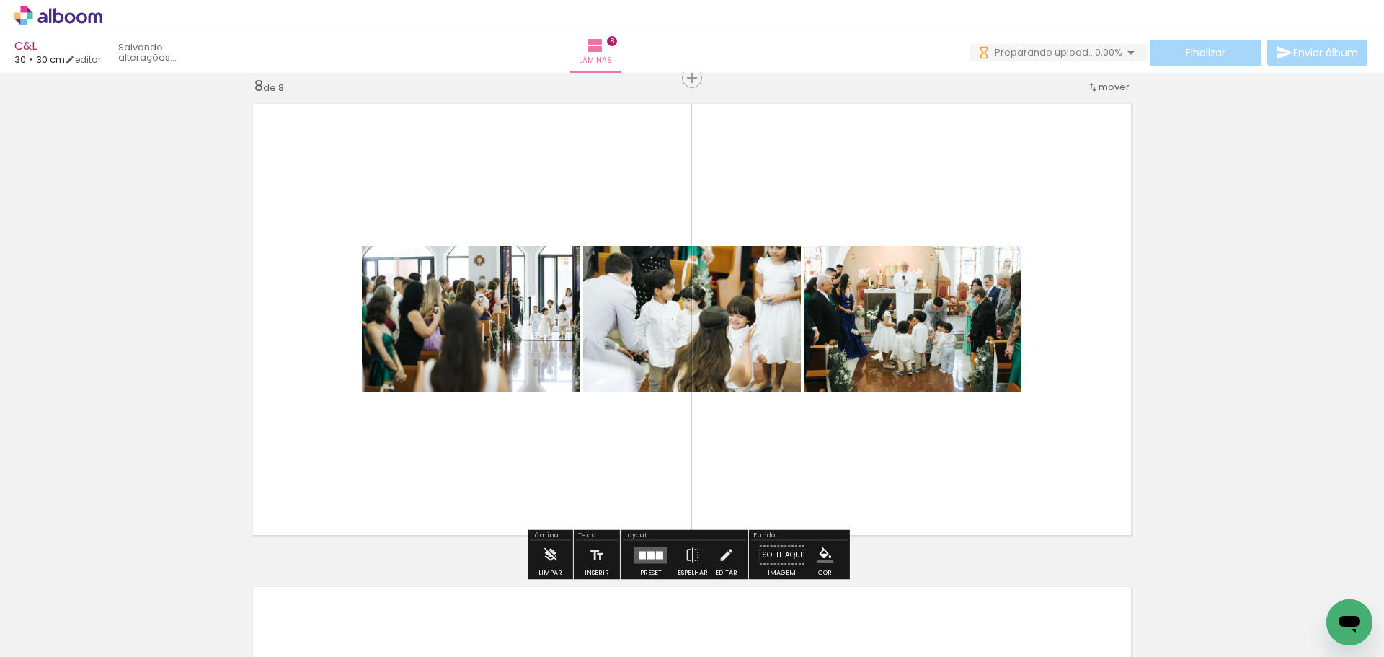
click at [652, 556] on quentale-layouter at bounding box center [650, 554] width 33 height 17
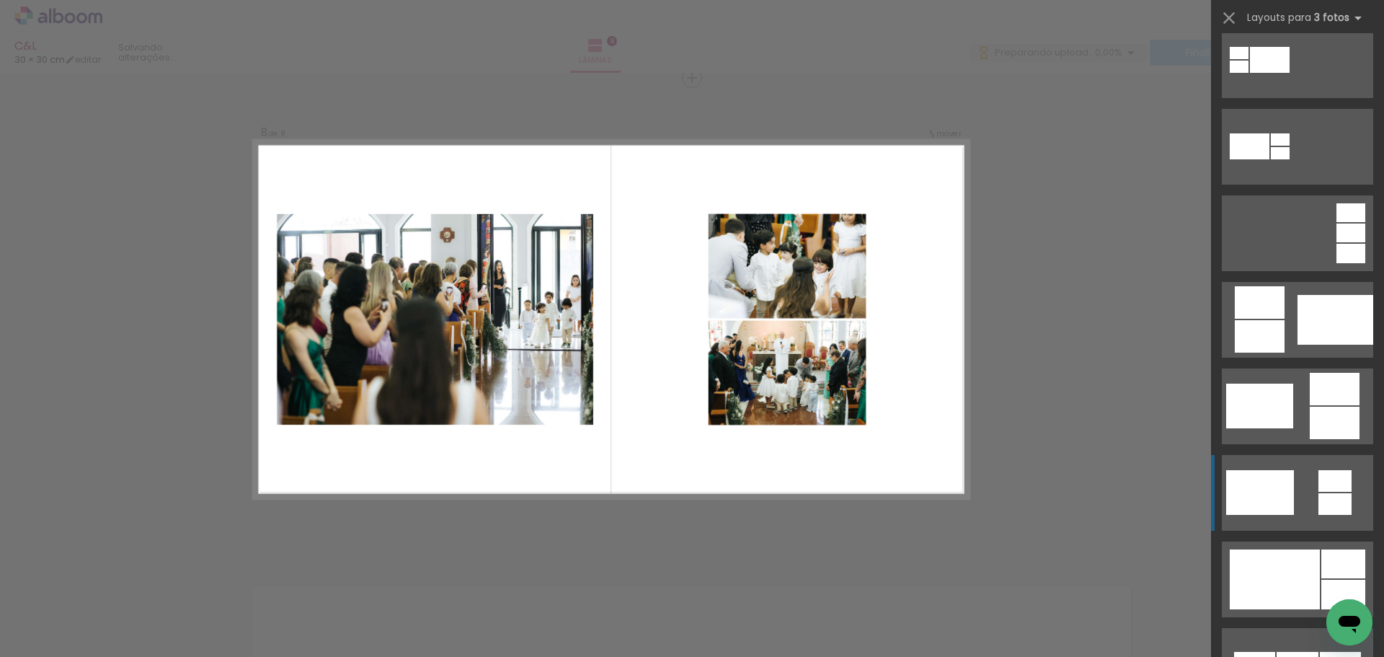
scroll to position [360, 0]
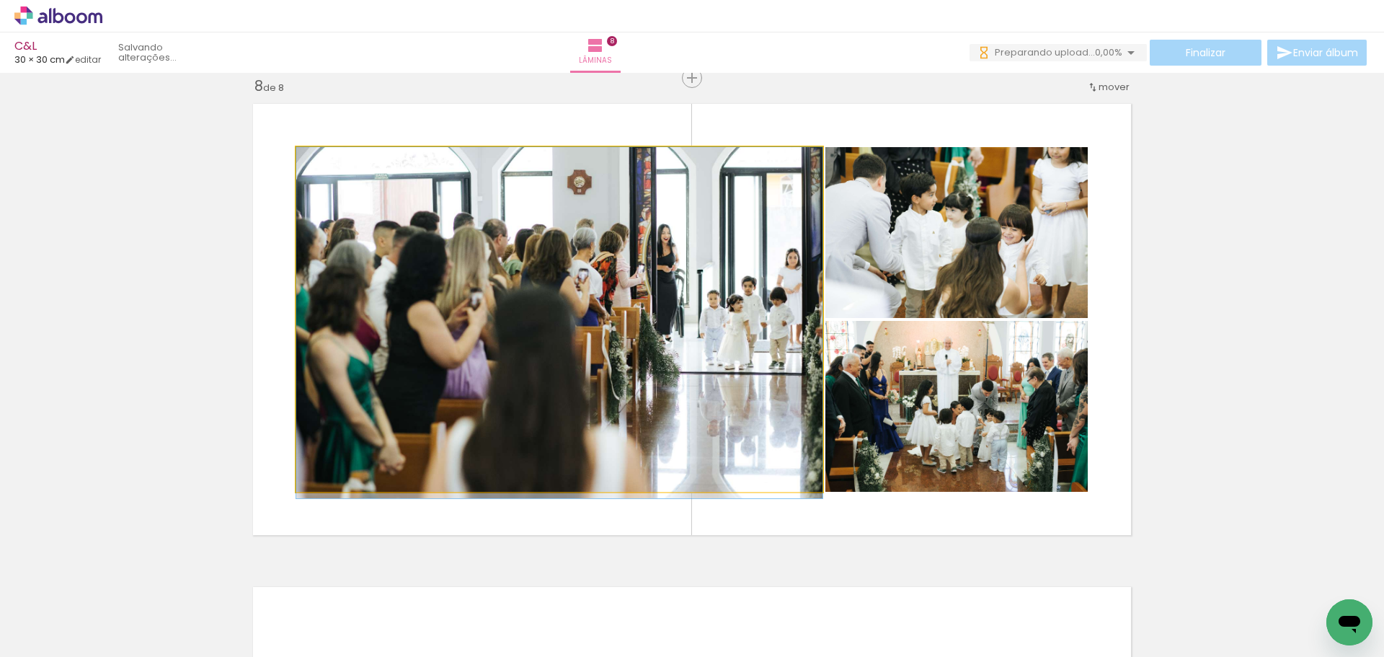
drag, startPoint x: 748, startPoint y: 343, endPoint x: 696, endPoint y: 348, distance: 52.9
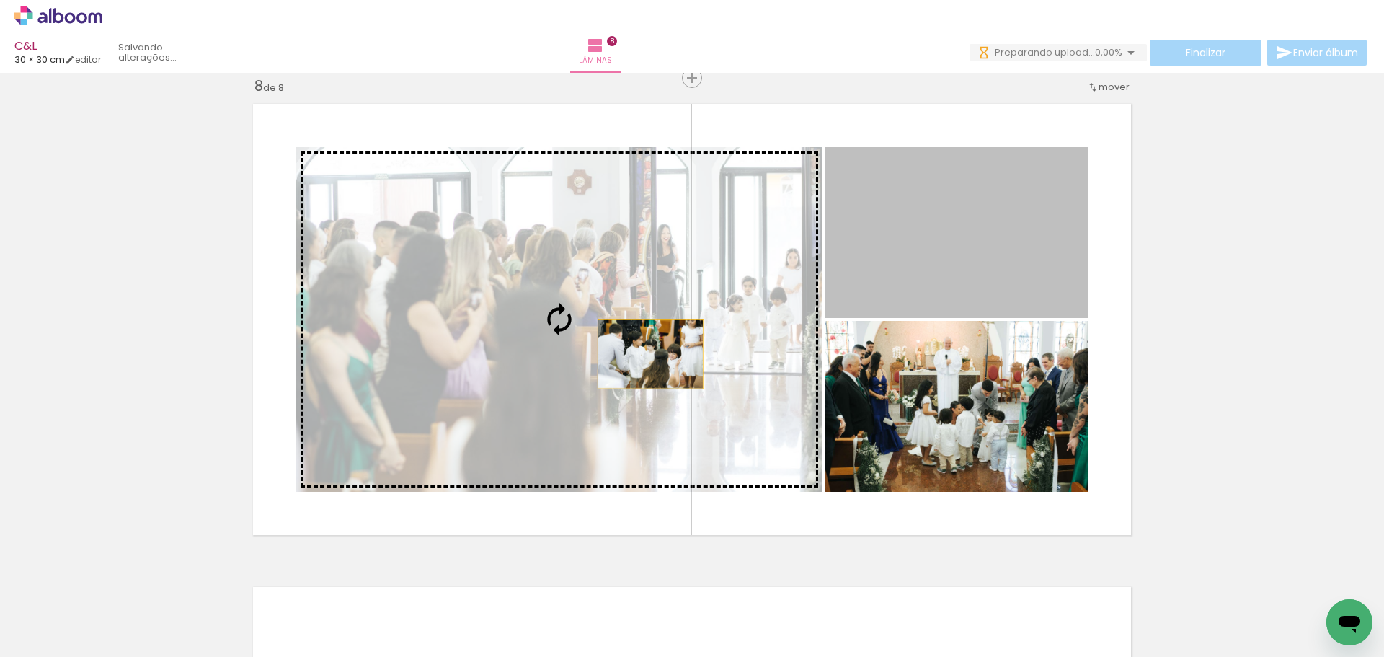
drag, startPoint x: 696, startPoint y: 339, endPoint x: 641, endPoint y: 355, distance: 56.8
click at [0, 0] on slot at bounding box center [0, 0] width 0 height 0
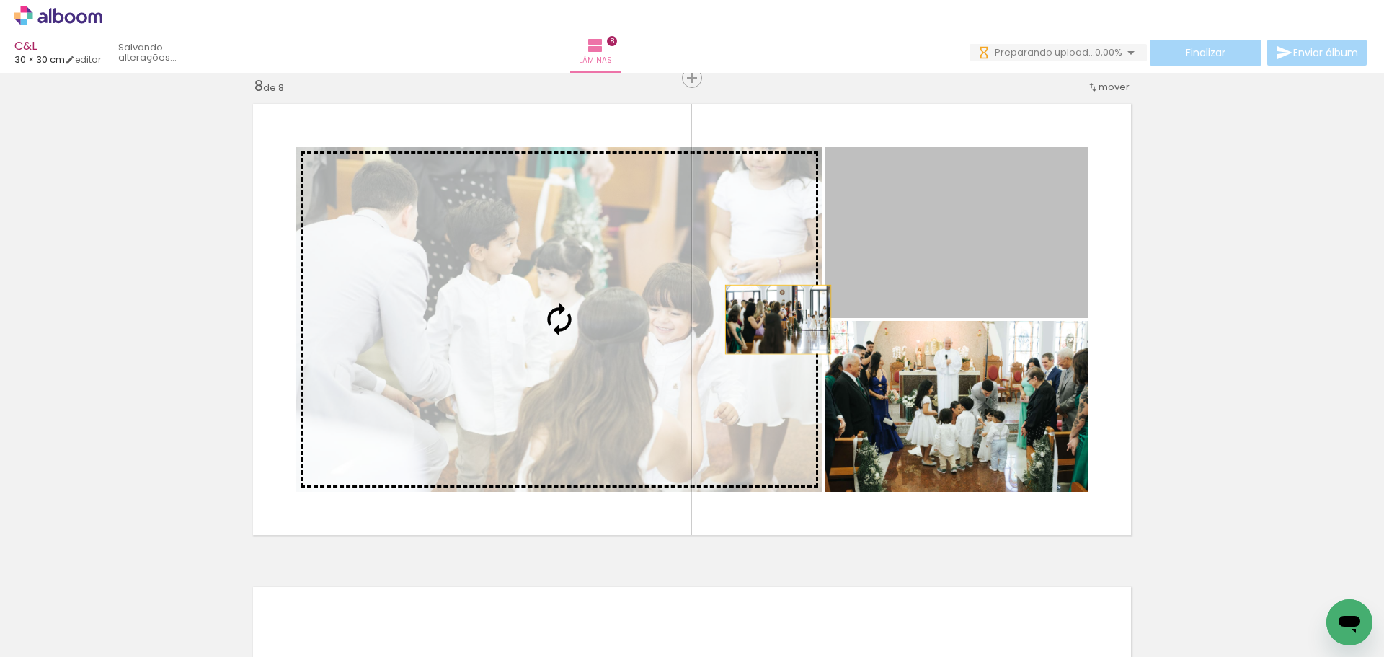
drag, startPoint x: 804, startPoint y: 308, endPoint x: 701, endPoint y: 346, distance: 109.9
click at [0, 0] on slot at bounding box center [0, 0] width 0 height 0
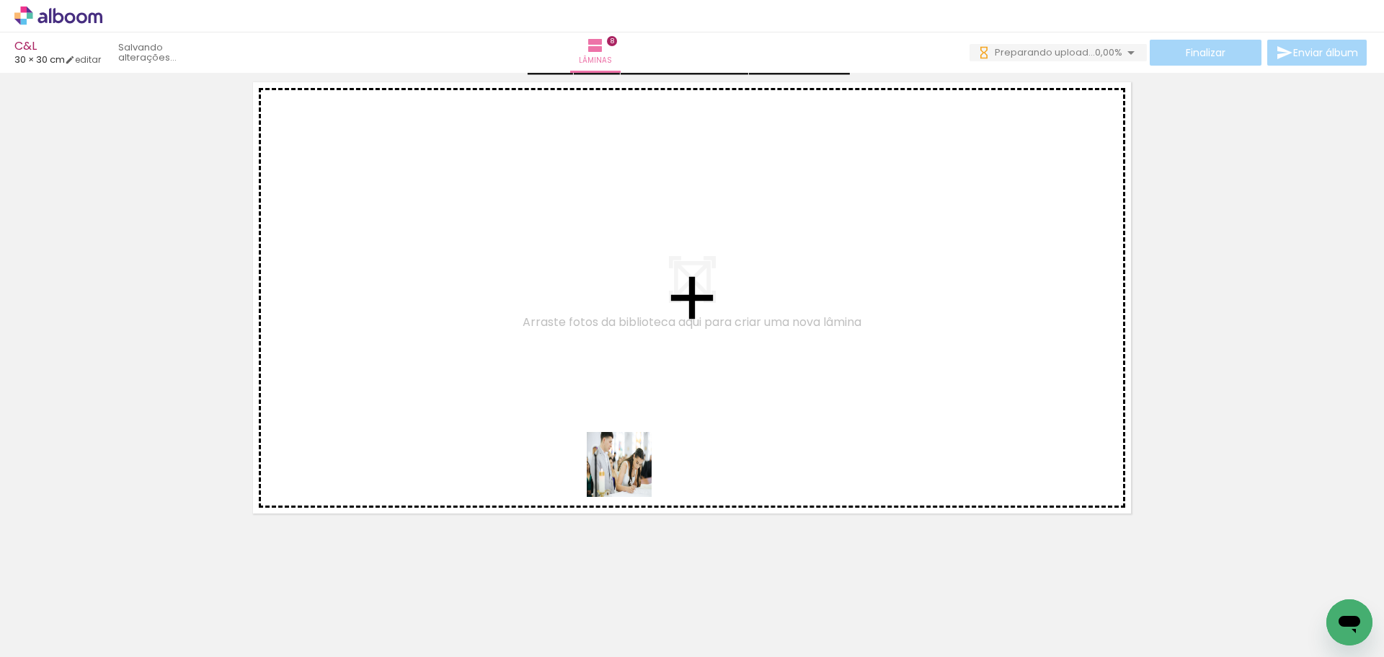
drag, startPoint x: 657, startPoint y: 570, endPoint x: 683, endPoint y: 509, distance: 66.5
click at [627, 455] on quentale-workspace at bounding box center [692, 328] width 1384 height 657
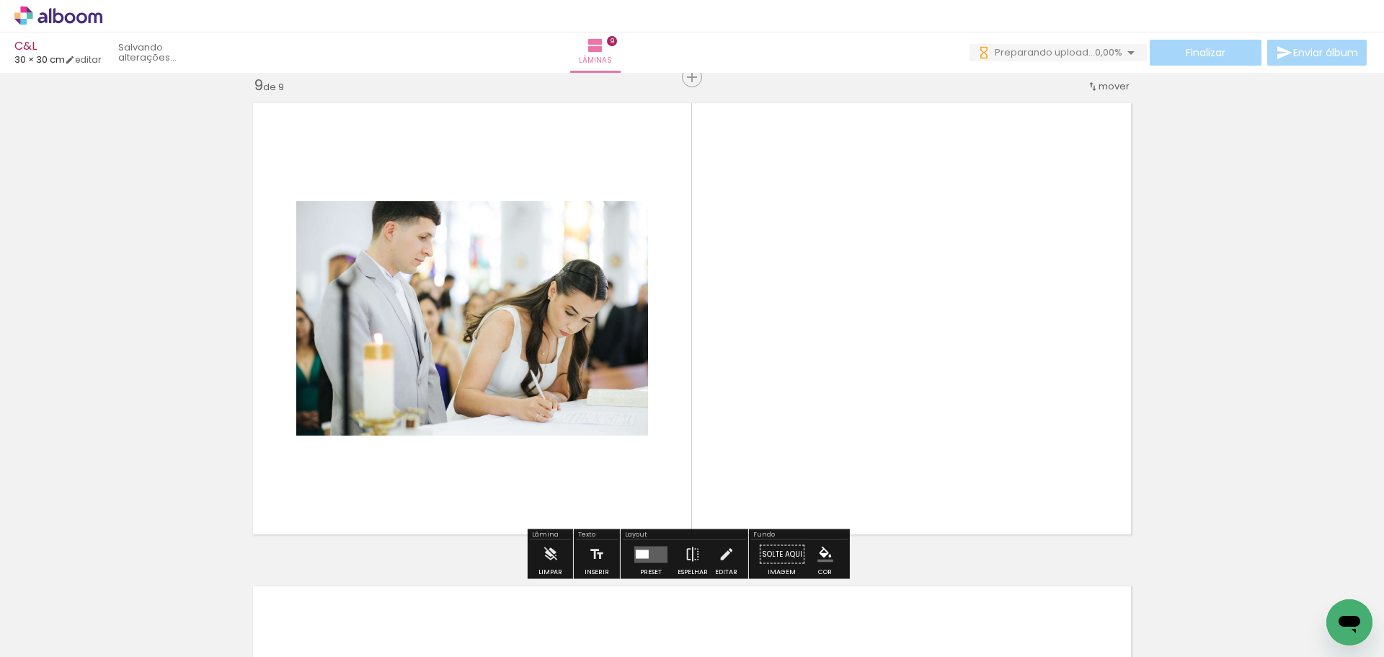
scroll to position [3882, 0]
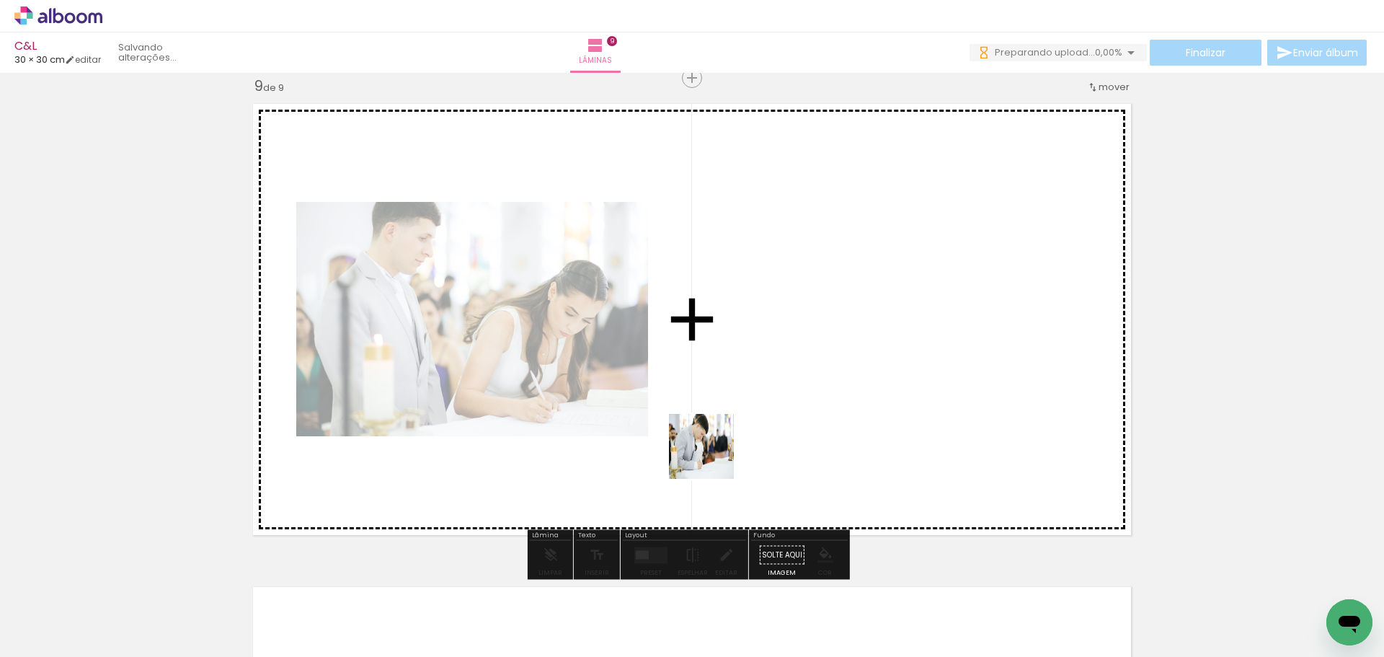
drag, startPoint x: 747, startPoint y: 605, endPoint x: 706, endPoint y: 432, distance: 178.7
click at [706, 432] on quentale-workspace at bounding box center [692, 328] width 1384 height 657
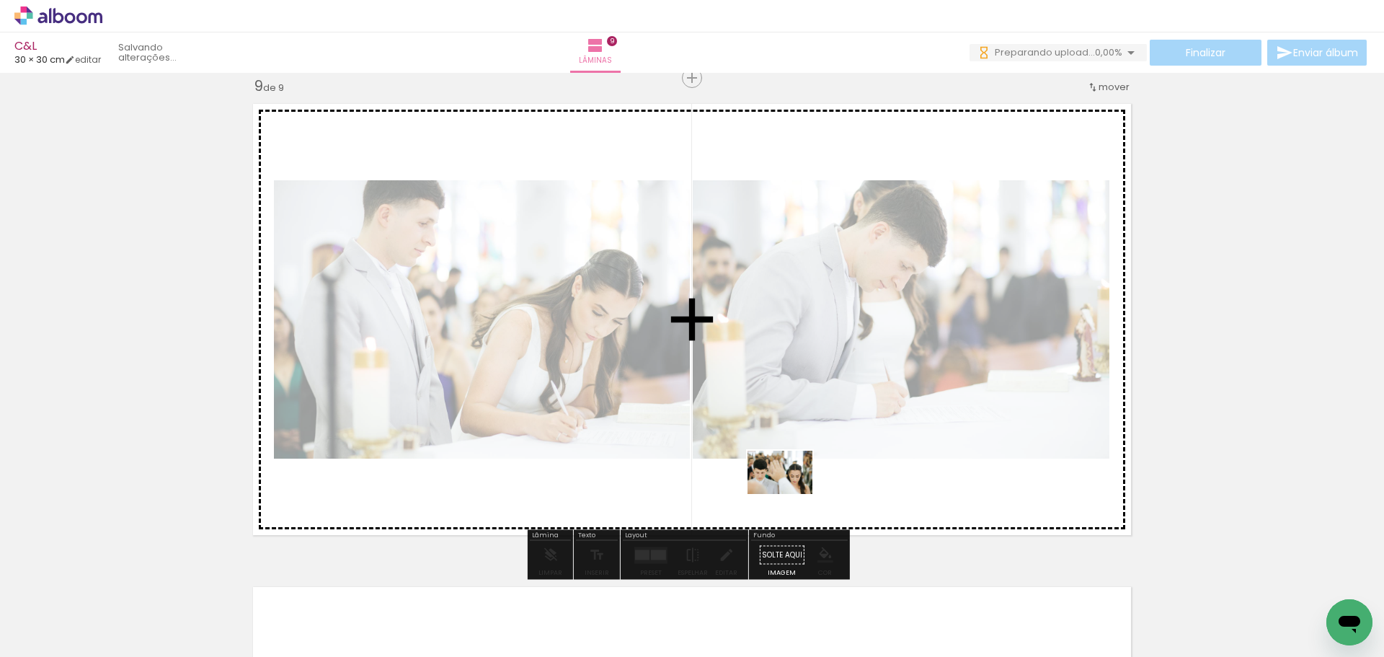
drag, startPoint x: 840, startPoint y: 624, endPoint x: 791, endPoint y: 489, distance: 143.4
click at [791, 489] on quentale-workspace at bounding box center [692, 328] width 1384 height 657
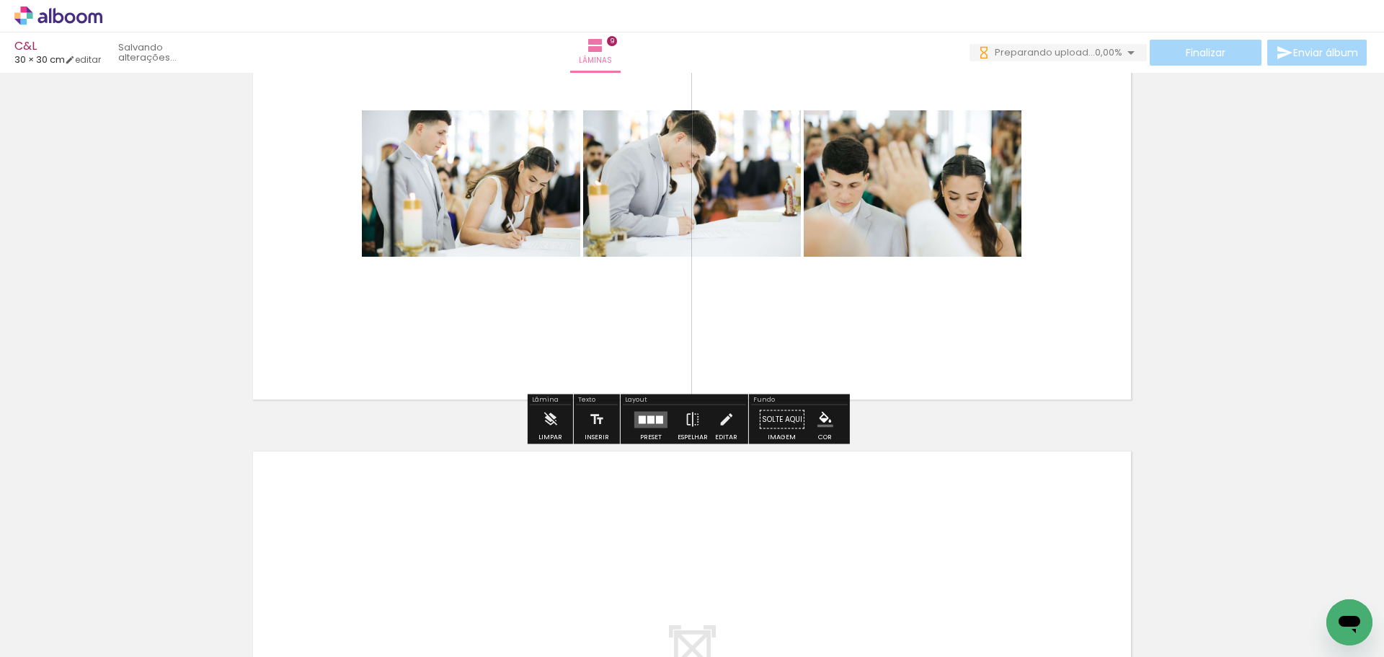
scroll to position [4026, 0]
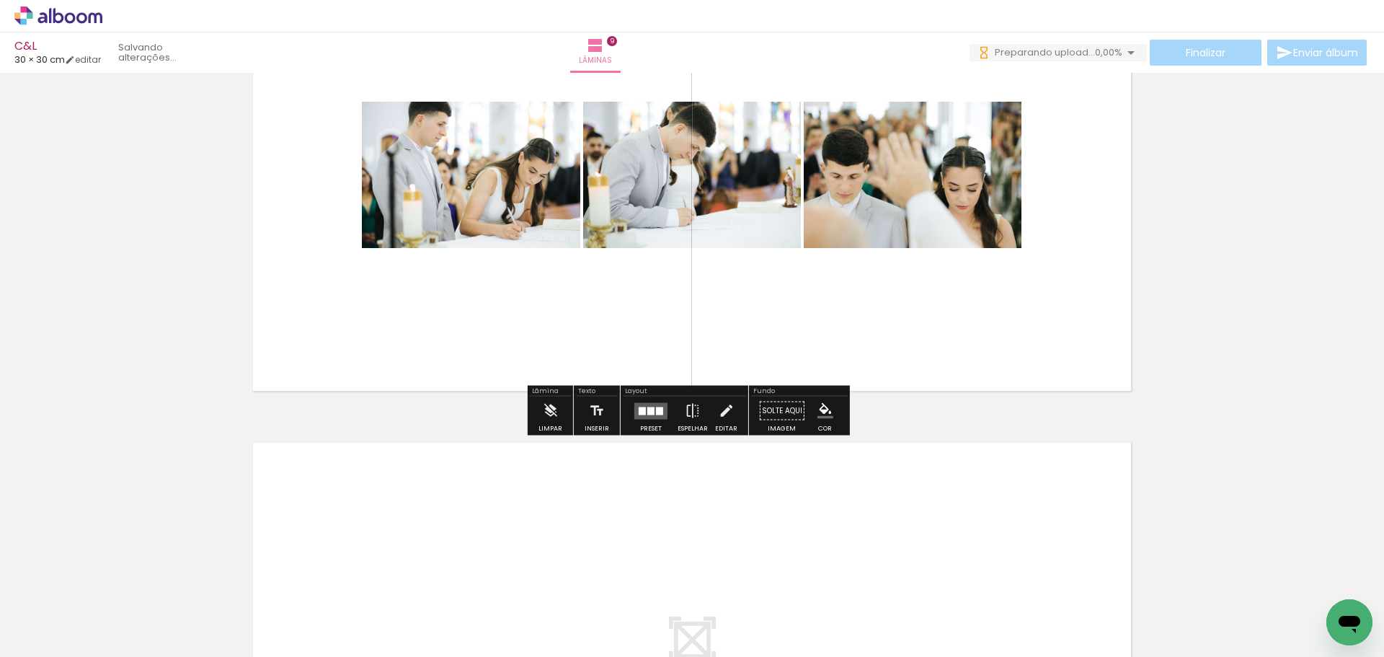
click at [659, 412] on div at bounding box center [659, 411] width 7 height 8
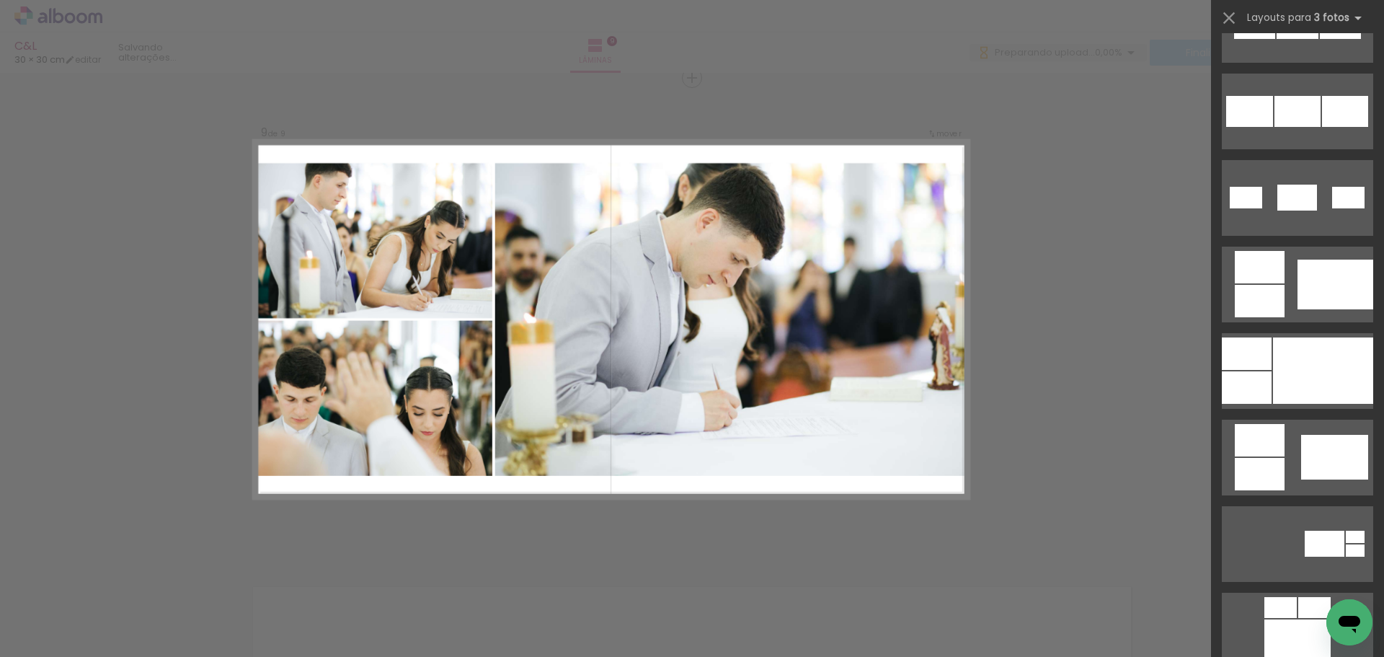
scroll to position [865, 0]
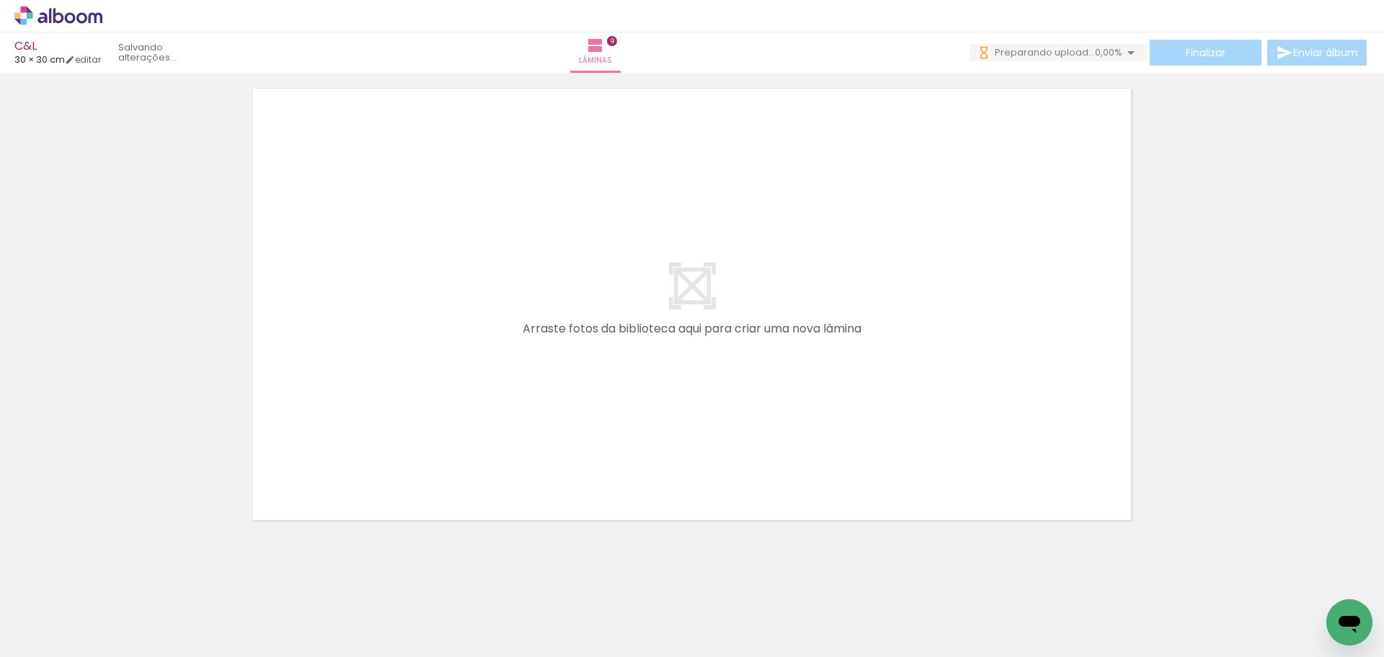
scroll to position [4392, 0]
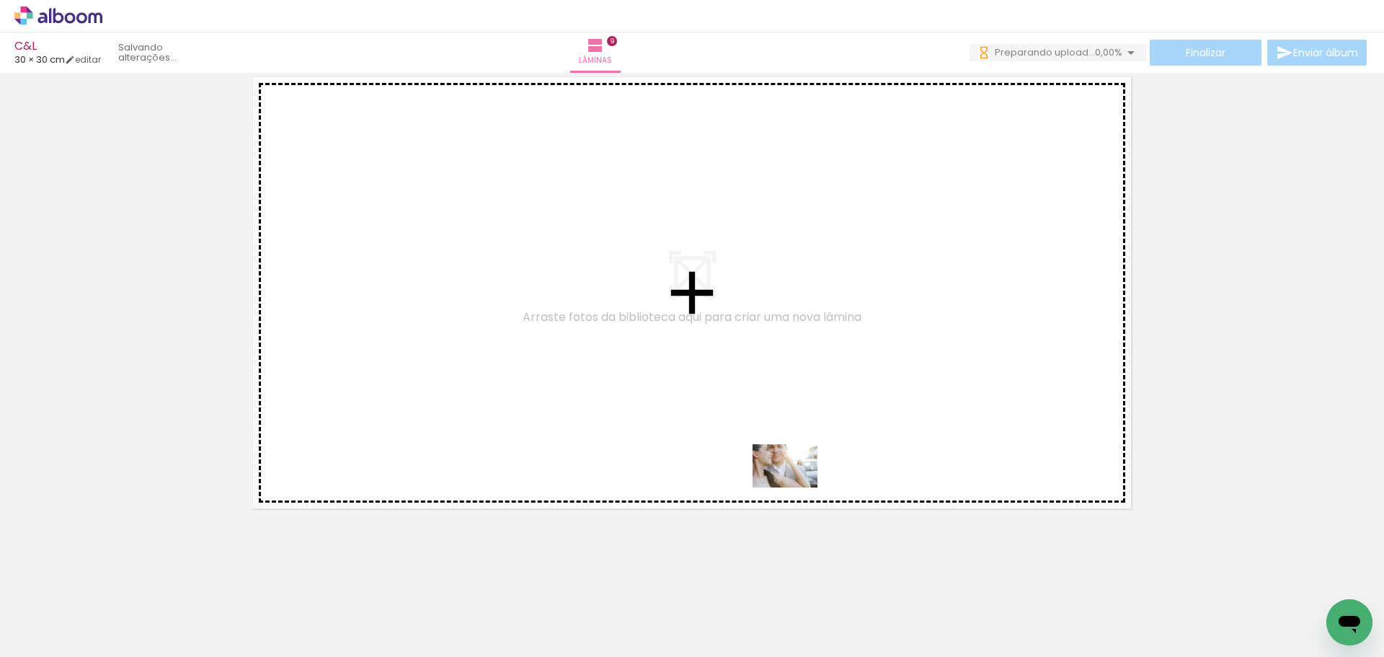
drag, startPoint x: 887, startPoint y: 583, endPoint x: 770, endPoint y: 456, distance: 173.4
click at [764, 454] on quentale-workspace at bounding box center [692, 328] width 1384 height 657
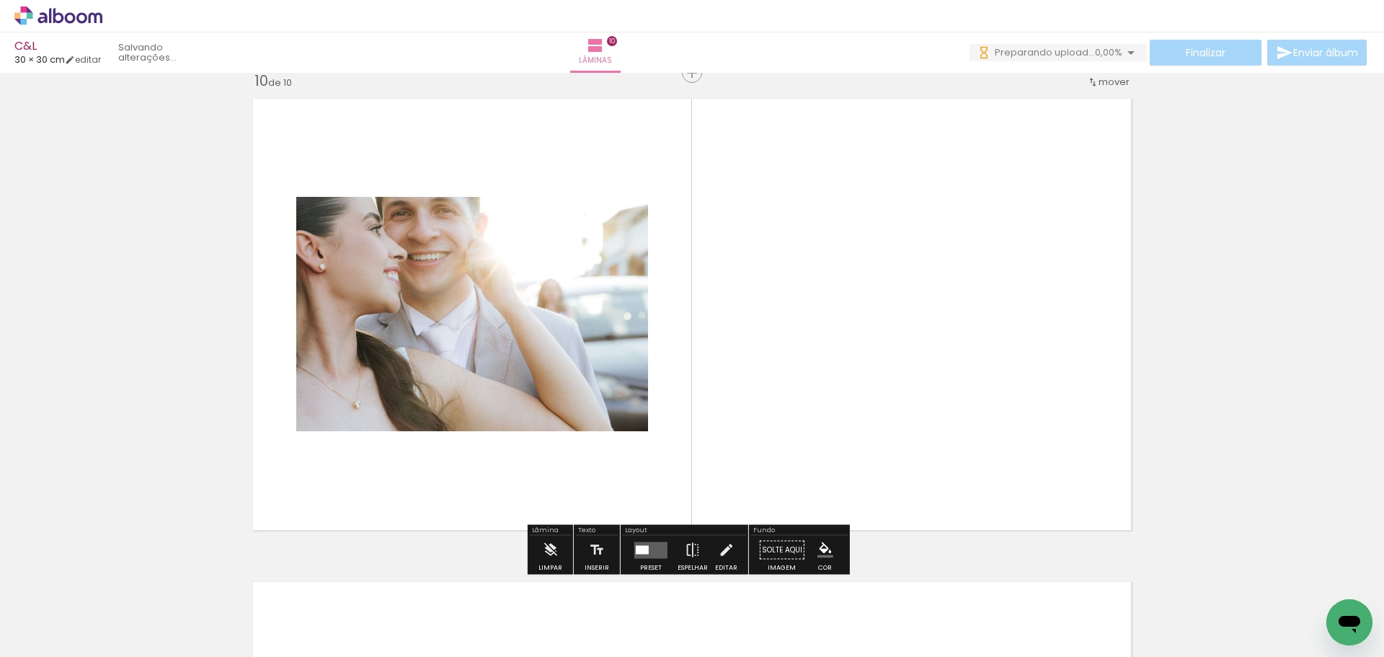
scroll to position [4365, 0]
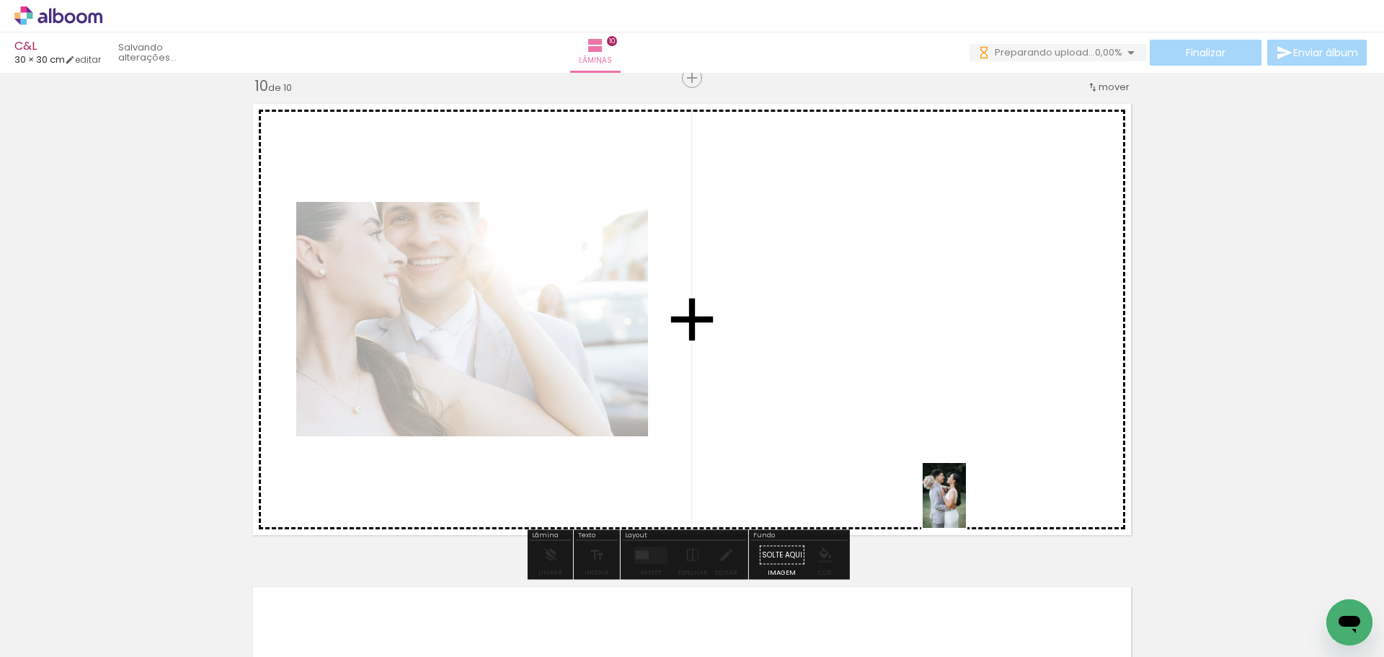
drag, startPoint x: 987, startPoint y: 565, endPoint x: 966, endPoint y: 506, distance: 62.9
click at [966, 506] on quentale-workspace at bounding box center [692, 328] width 1384 height 657
